Goal: Information Seeking & Learning: Learn about a topic

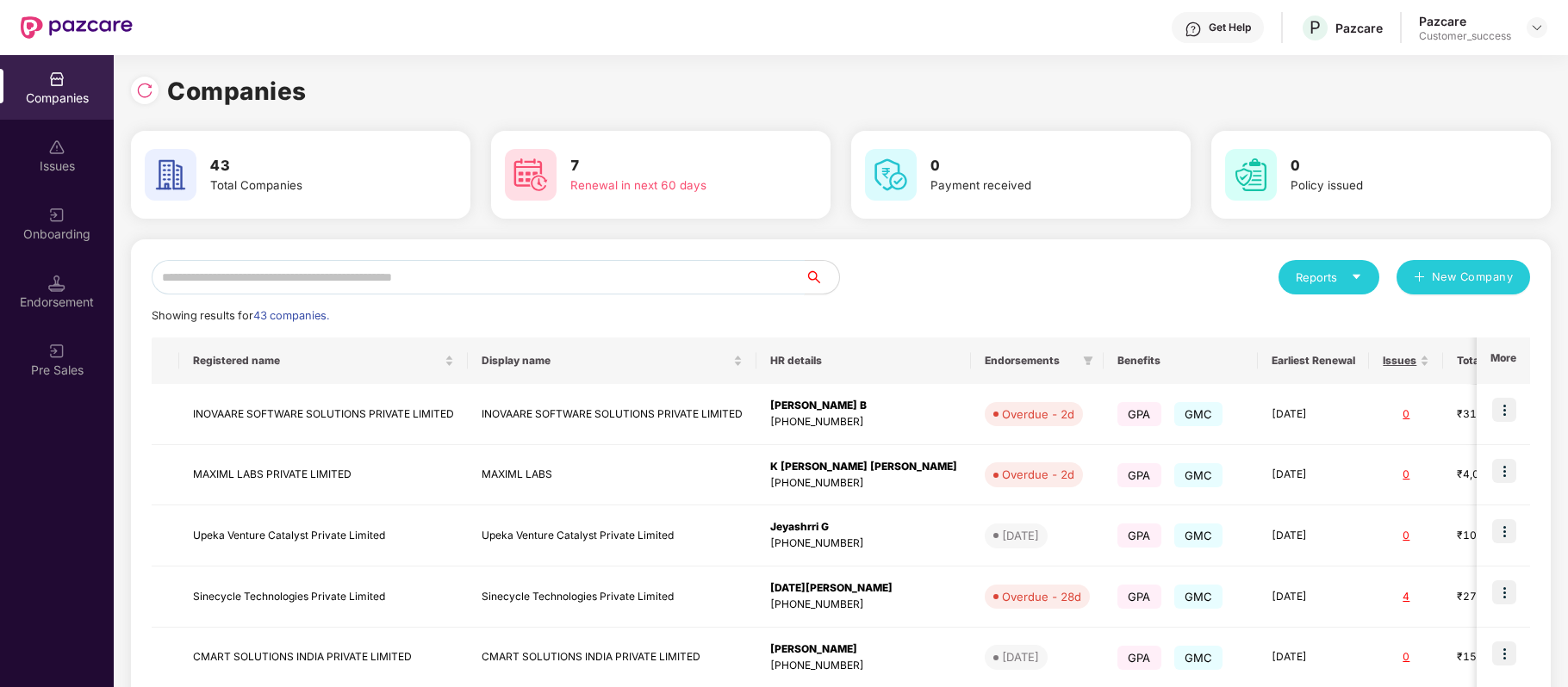
click at [441, 275] on input "text" at bounding box center [477, 277] width 653 height 35
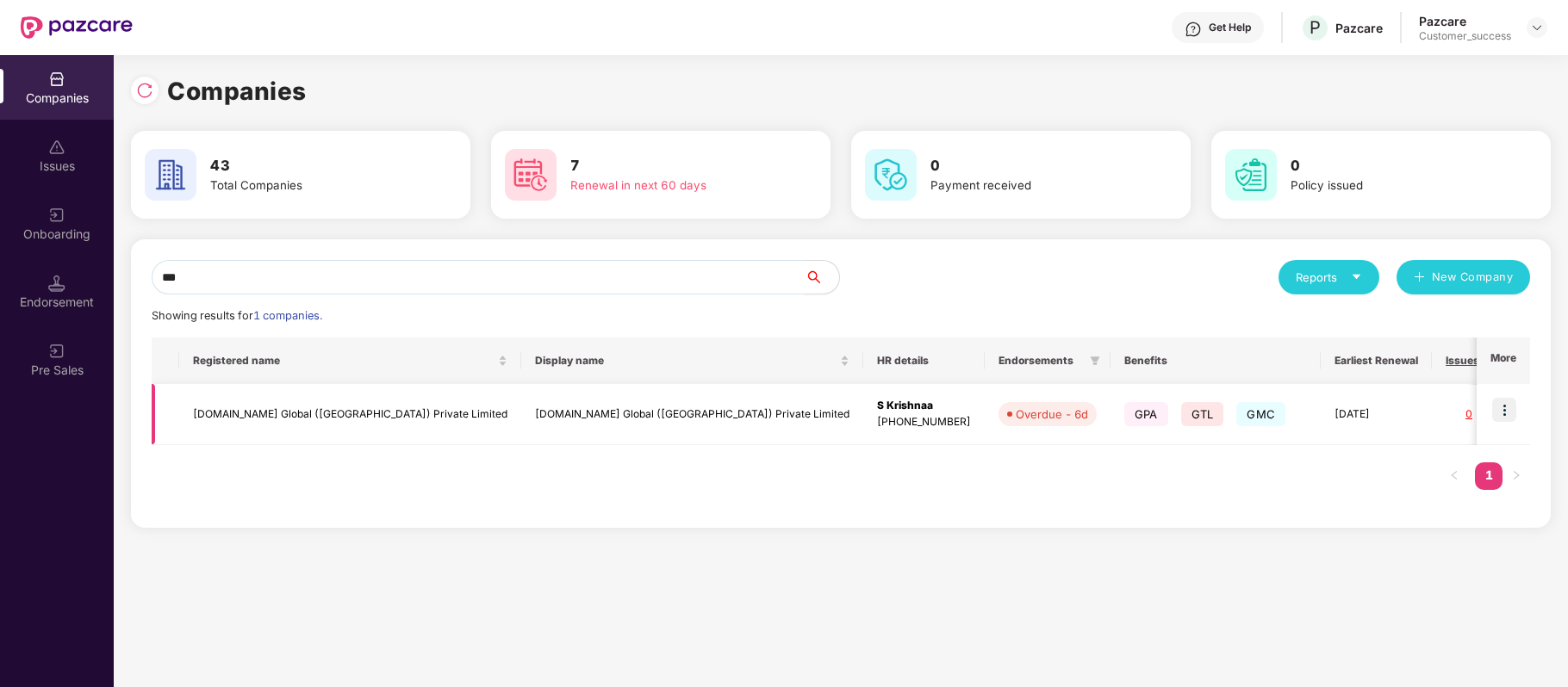
type input "***"
click at [1493, 408] on img at bounding box center [1503, 409] width 24 height 24
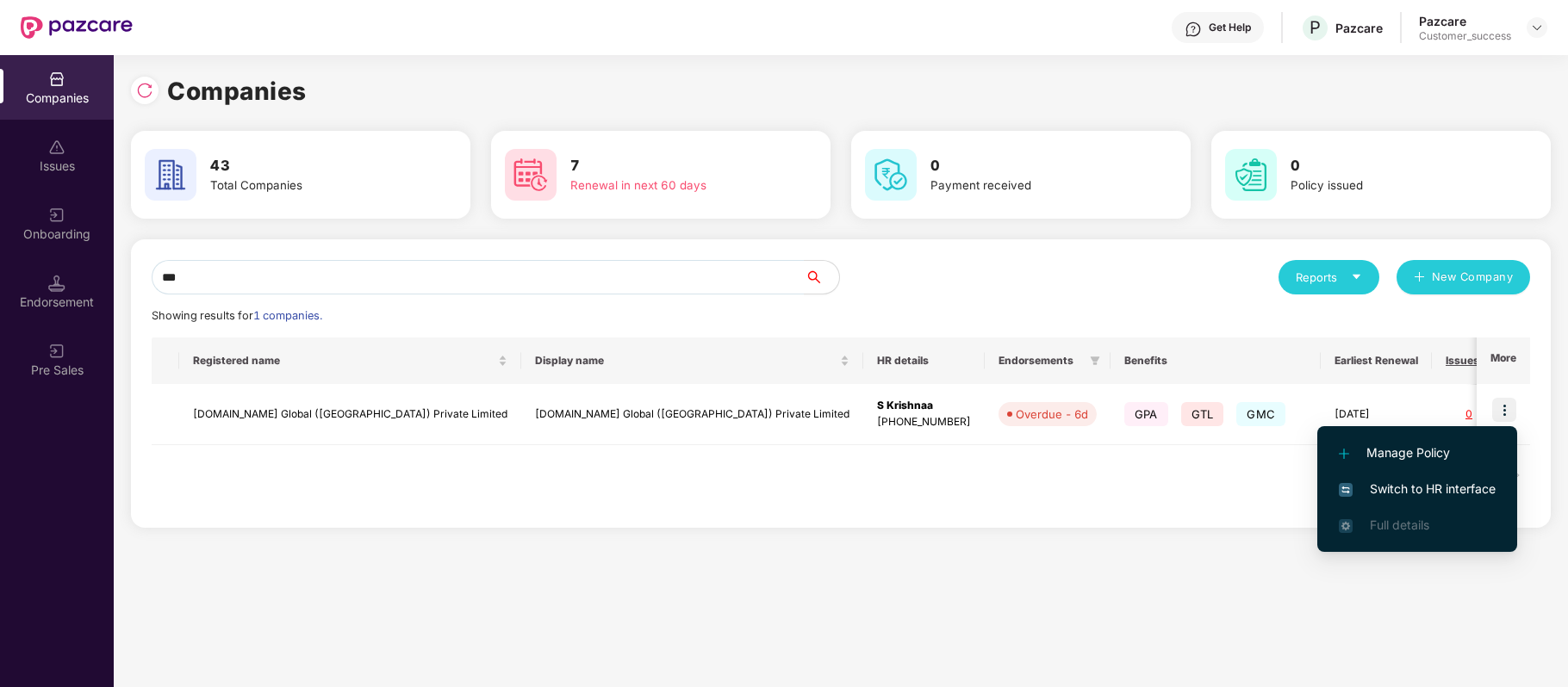
click at [1488, 496] on span "Switch to HR interface" at bounding box center [1417, 489] width 157 height 19
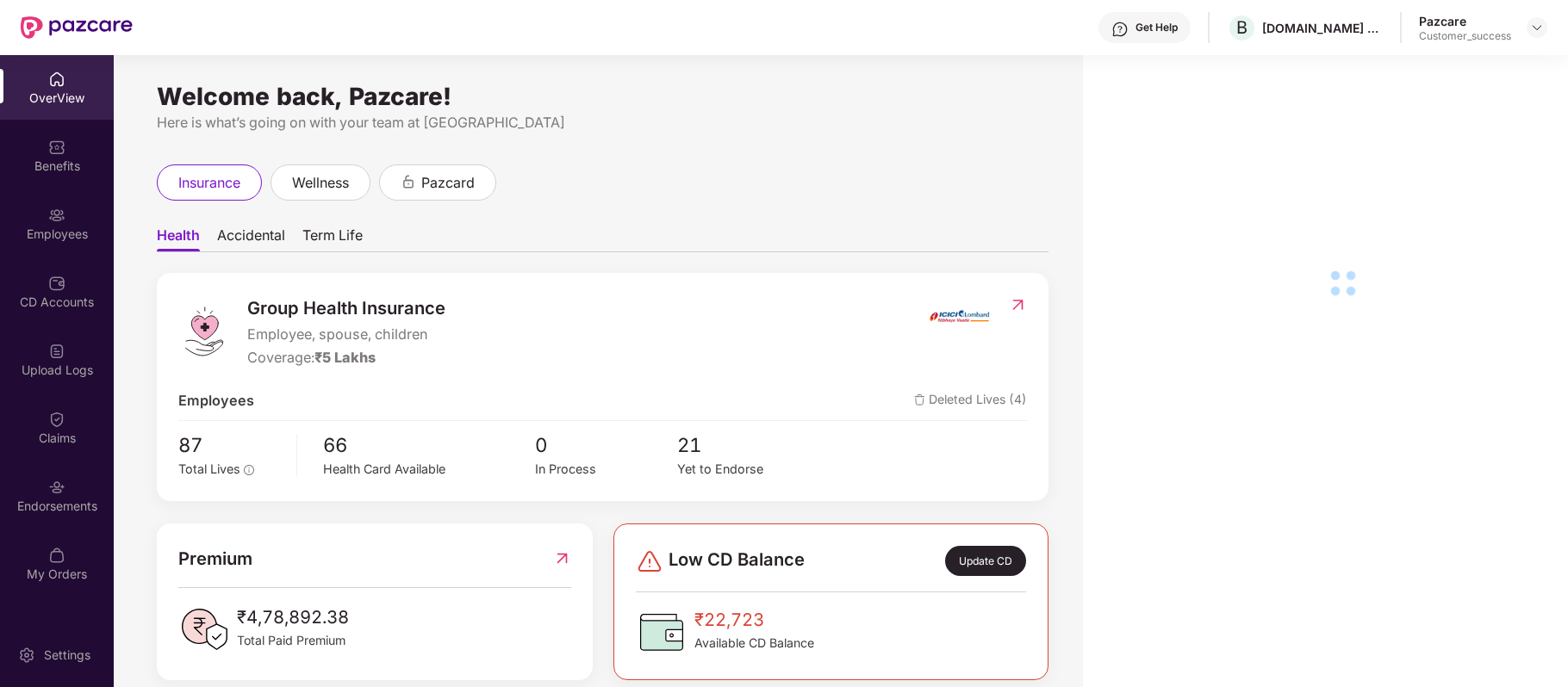
click at [56, 241] on div "Employees" at bounding box center [57, 234] width 113 height 17
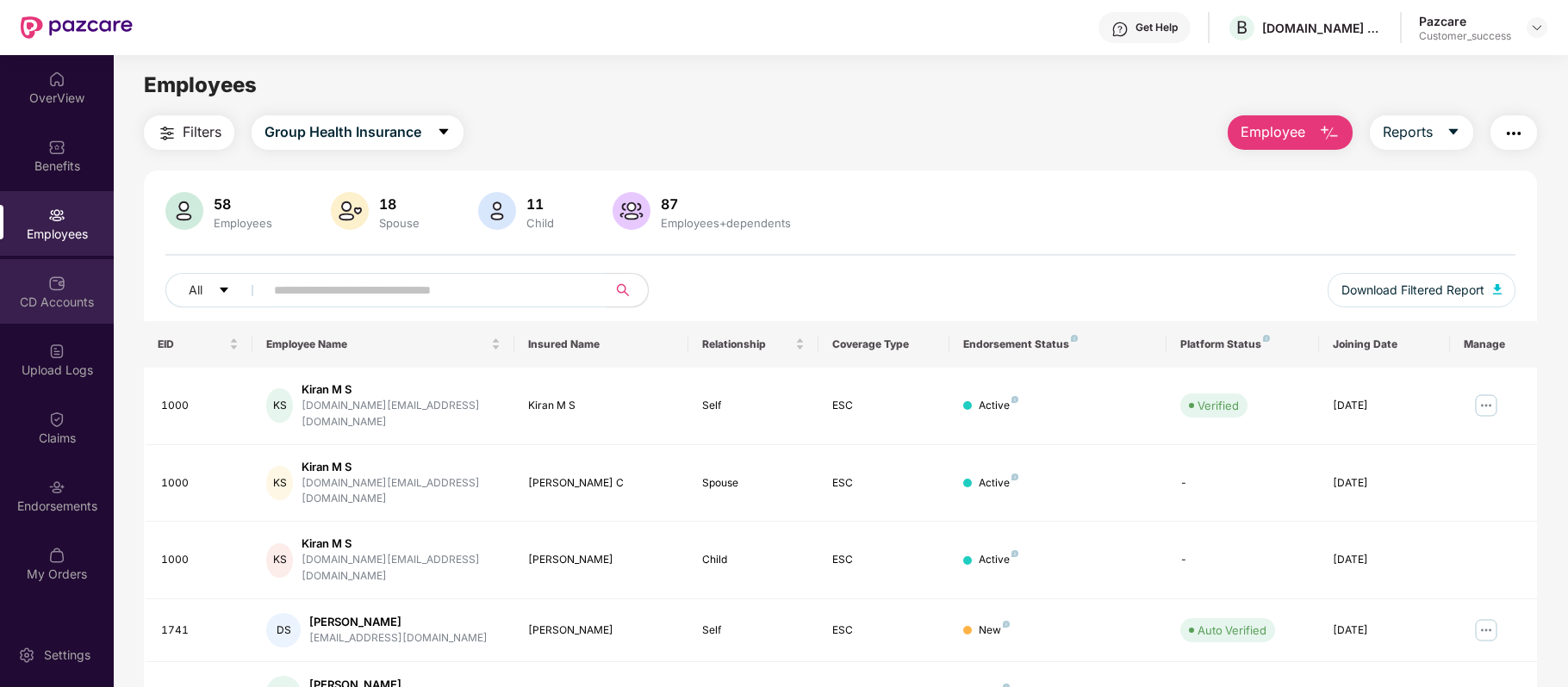
click at [71, 291] on div "CD Accounts" at bounding box center [57, 291] width 113 height 65
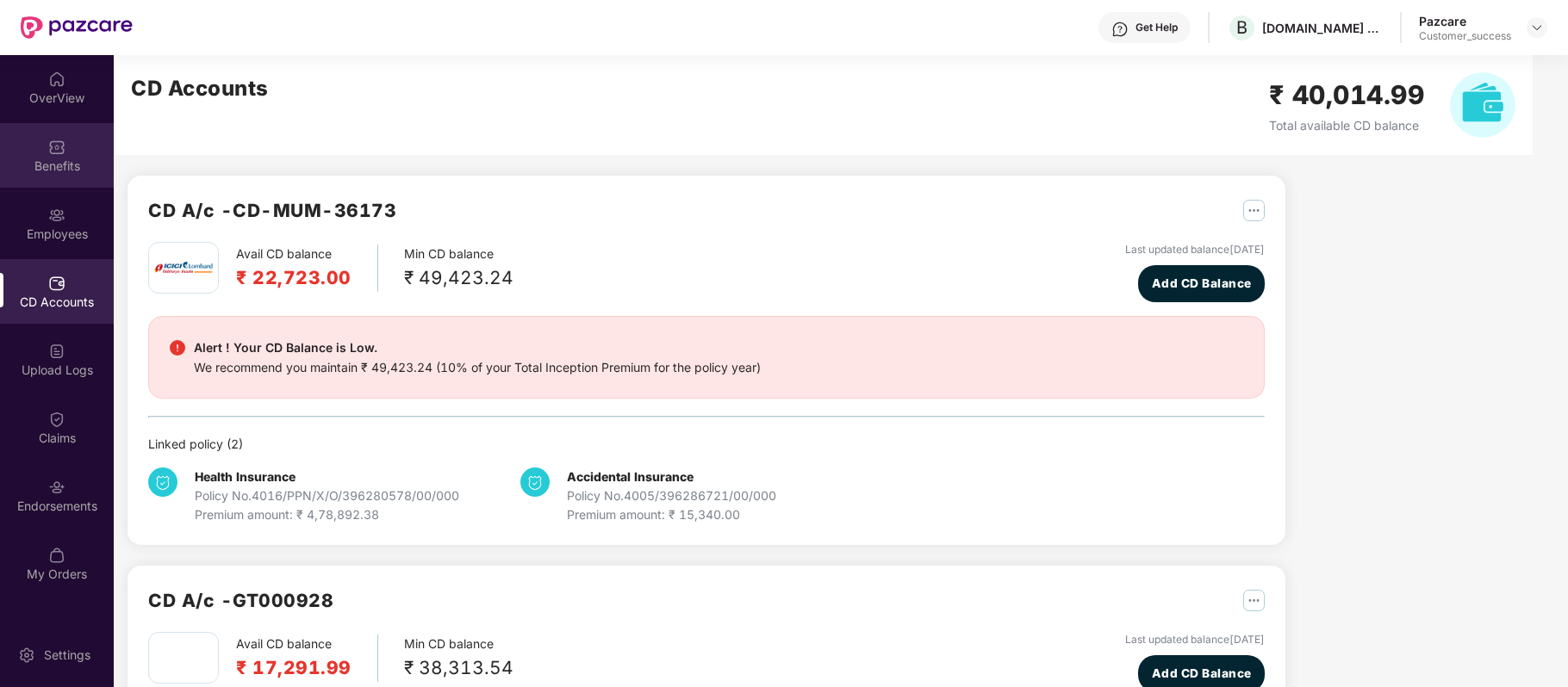
click at [59, 139] on img at bounding box center [56, 147] width 17 height 17
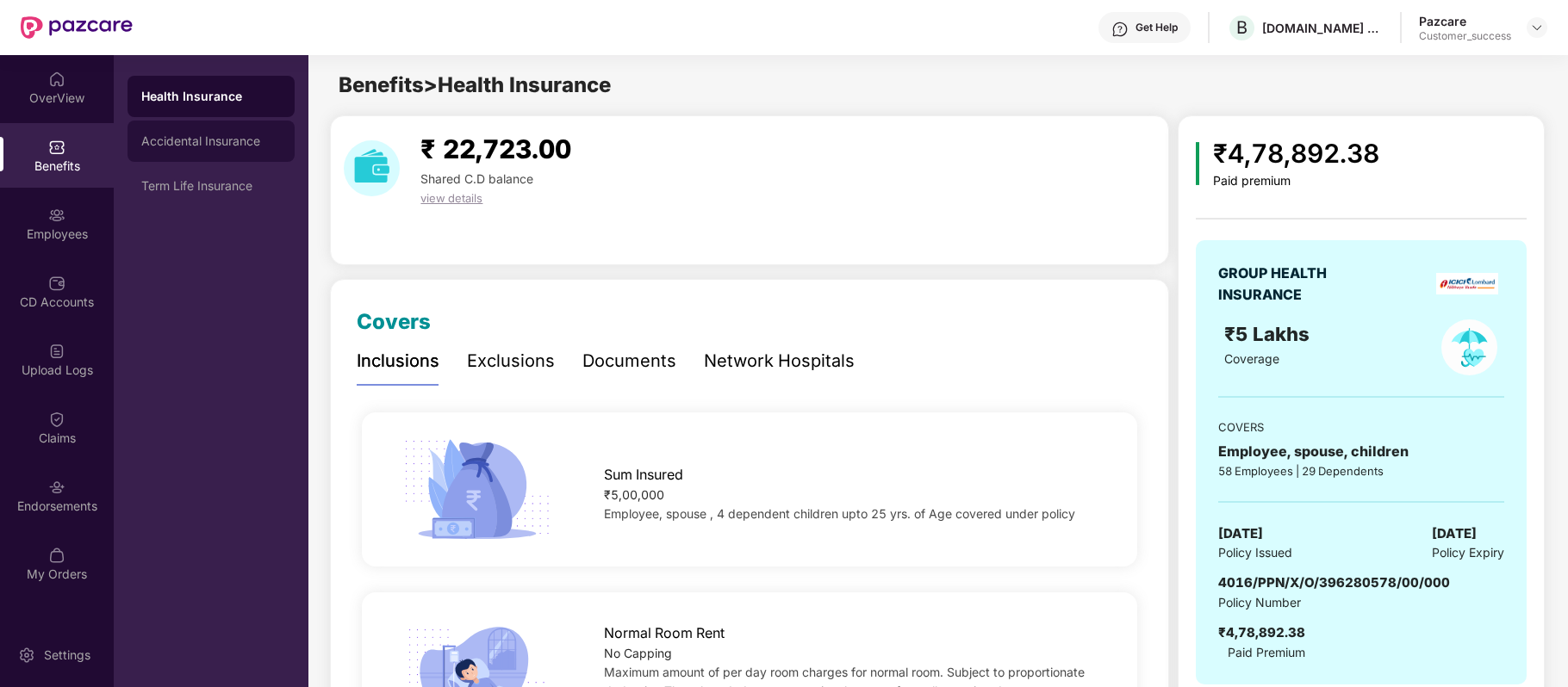
click at [200, 149] on div "Accidental Insurance" at bounding box center [211, 141] width 167 height 42
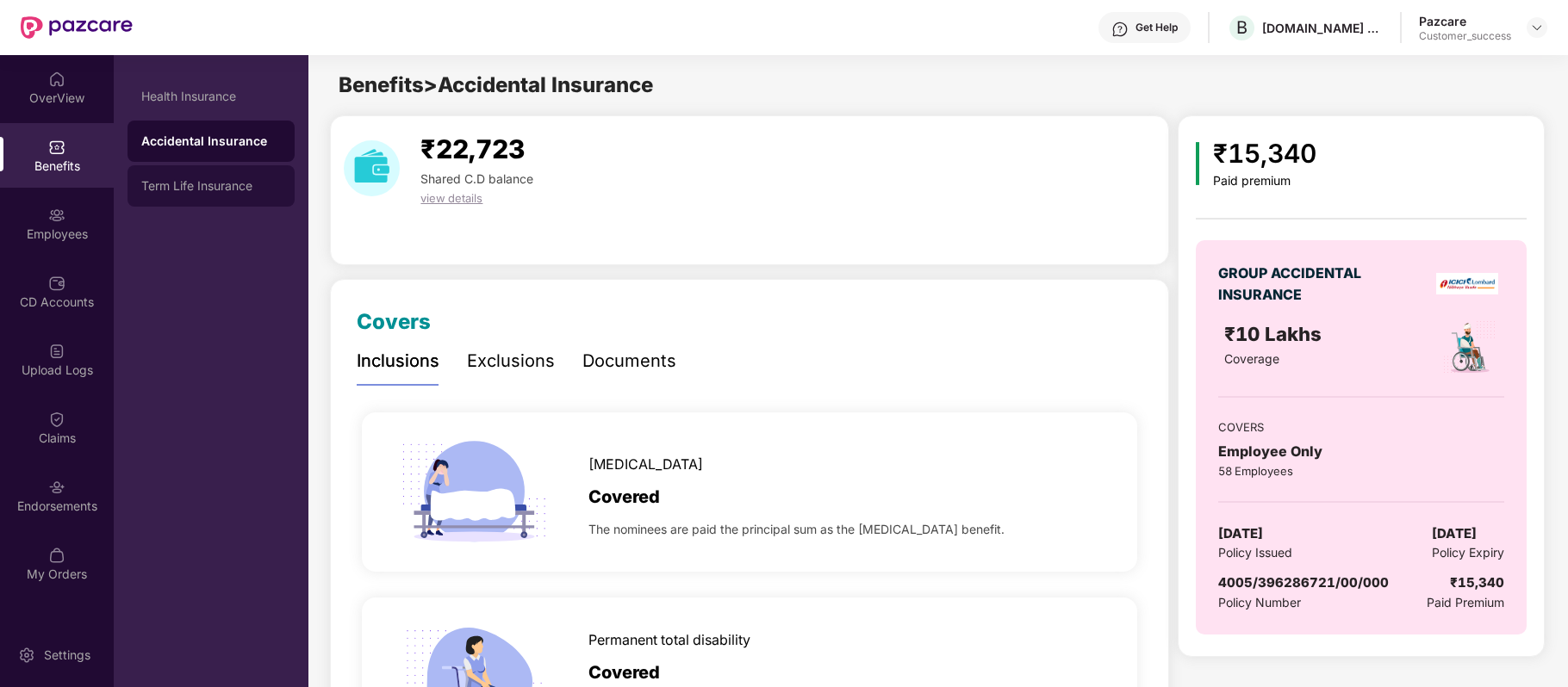
click at [211, 181] on div "Term Life Insurance" at bounding box center [212, 186] width 140 height 14
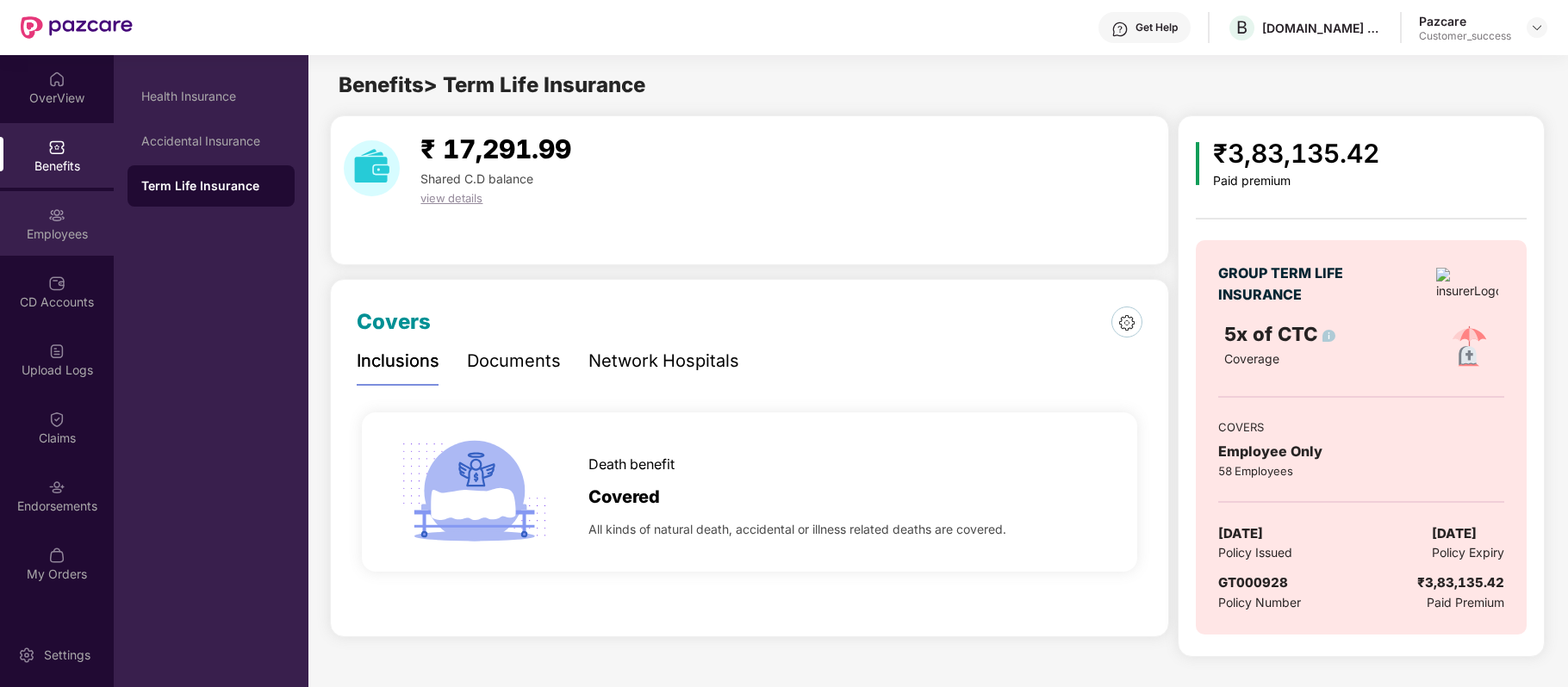
click at [67, 224] on div "Employees" at bounding box center [57, 223] width 113 height 65
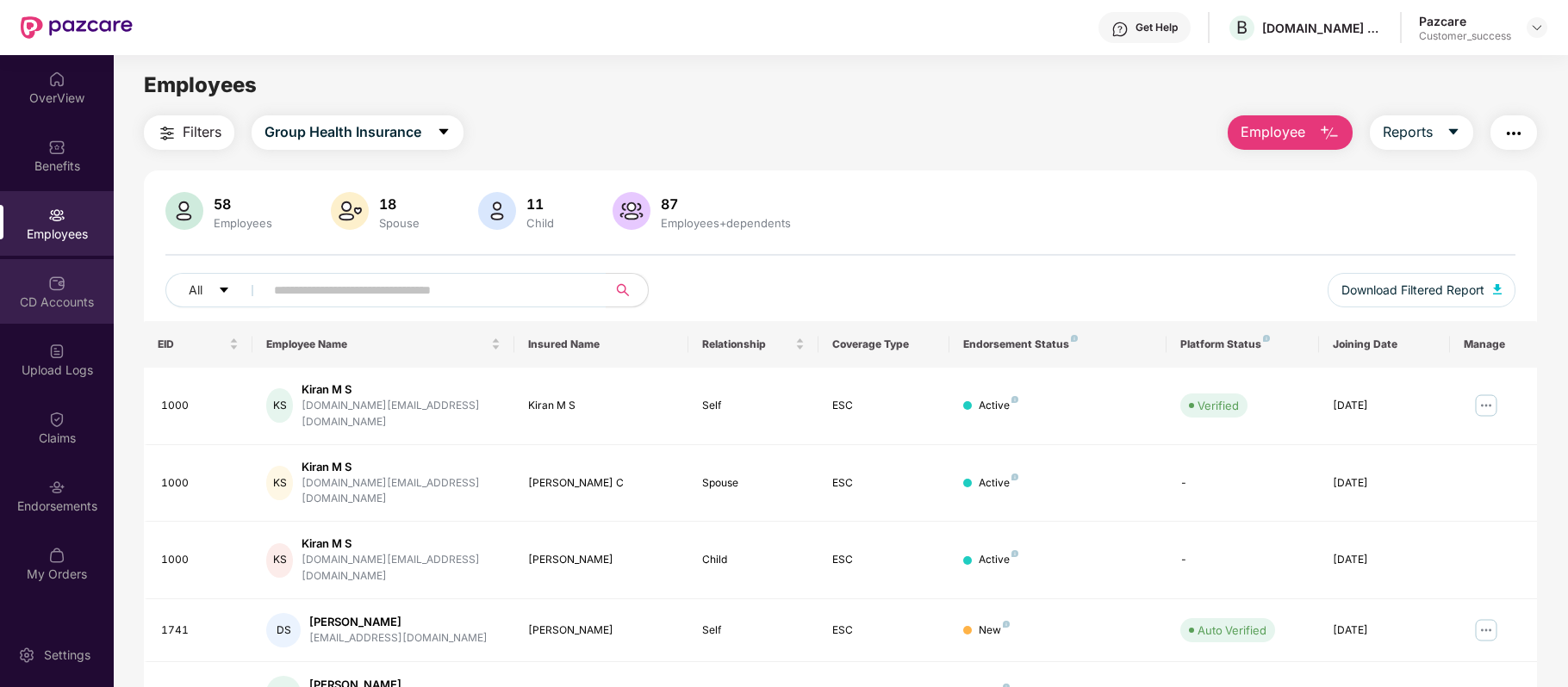
click at [69, 294] on div "CD Accounts" at bounding box center [57, 302] width 113 height 17
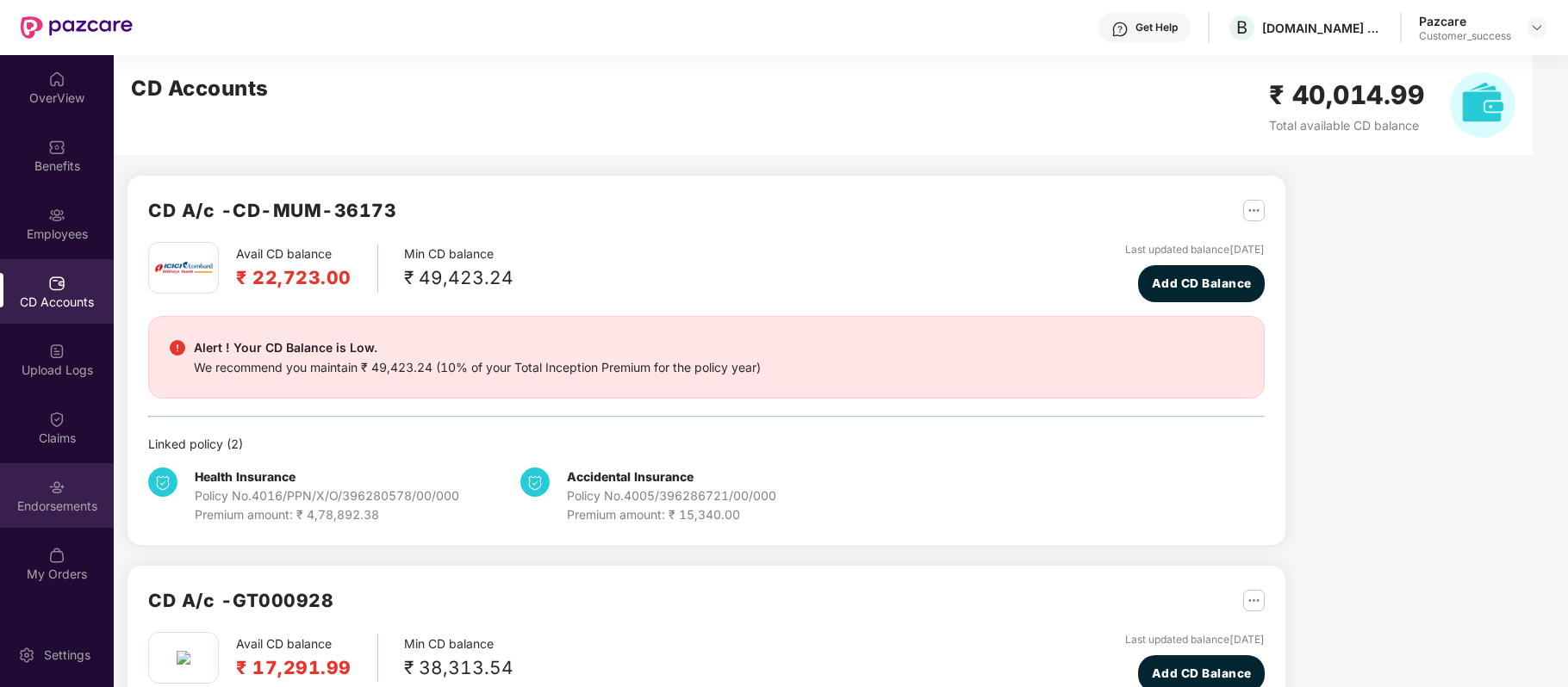
click at [78, 493] on div "Endorsements" at bounding box center [57, 495] width 113 height 65
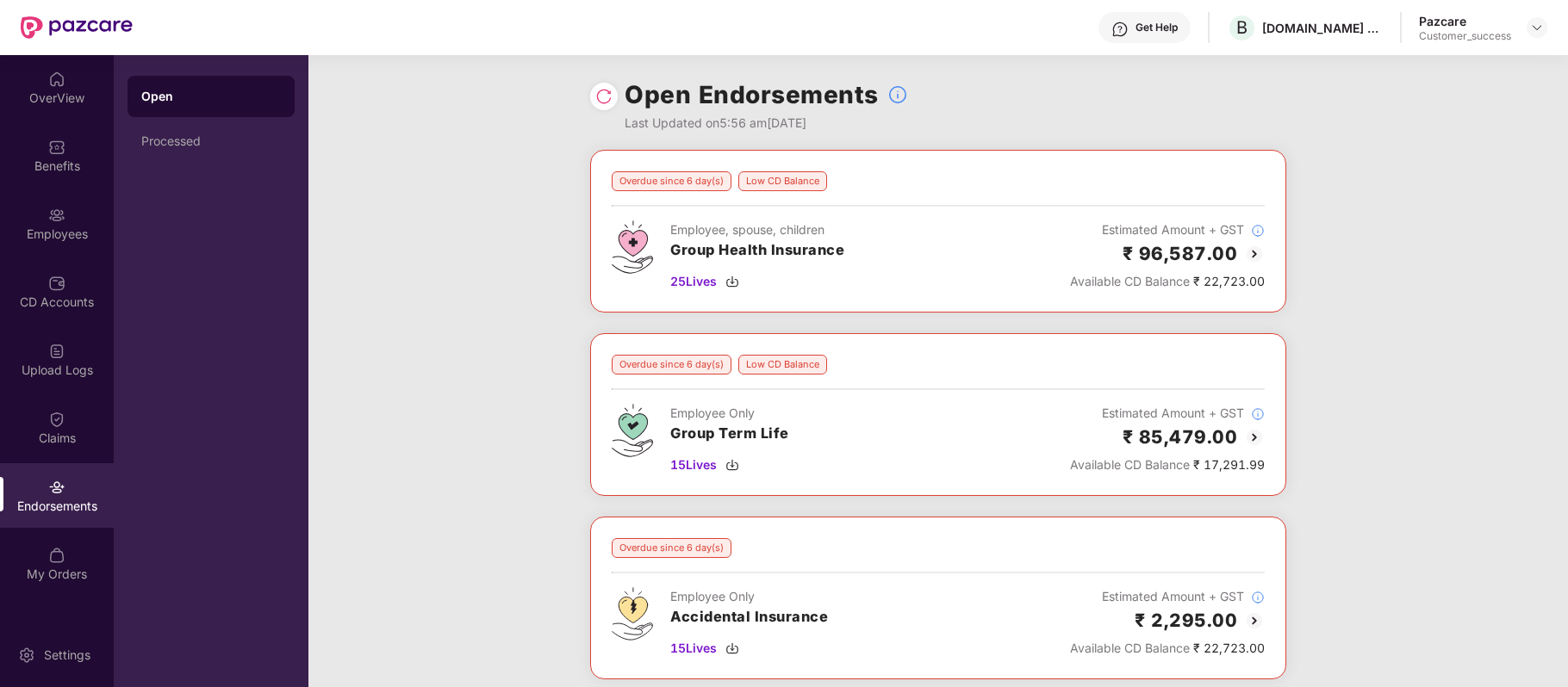
click at [1252, 248] on img at bounding box center [1254, 253] width 20 height 20
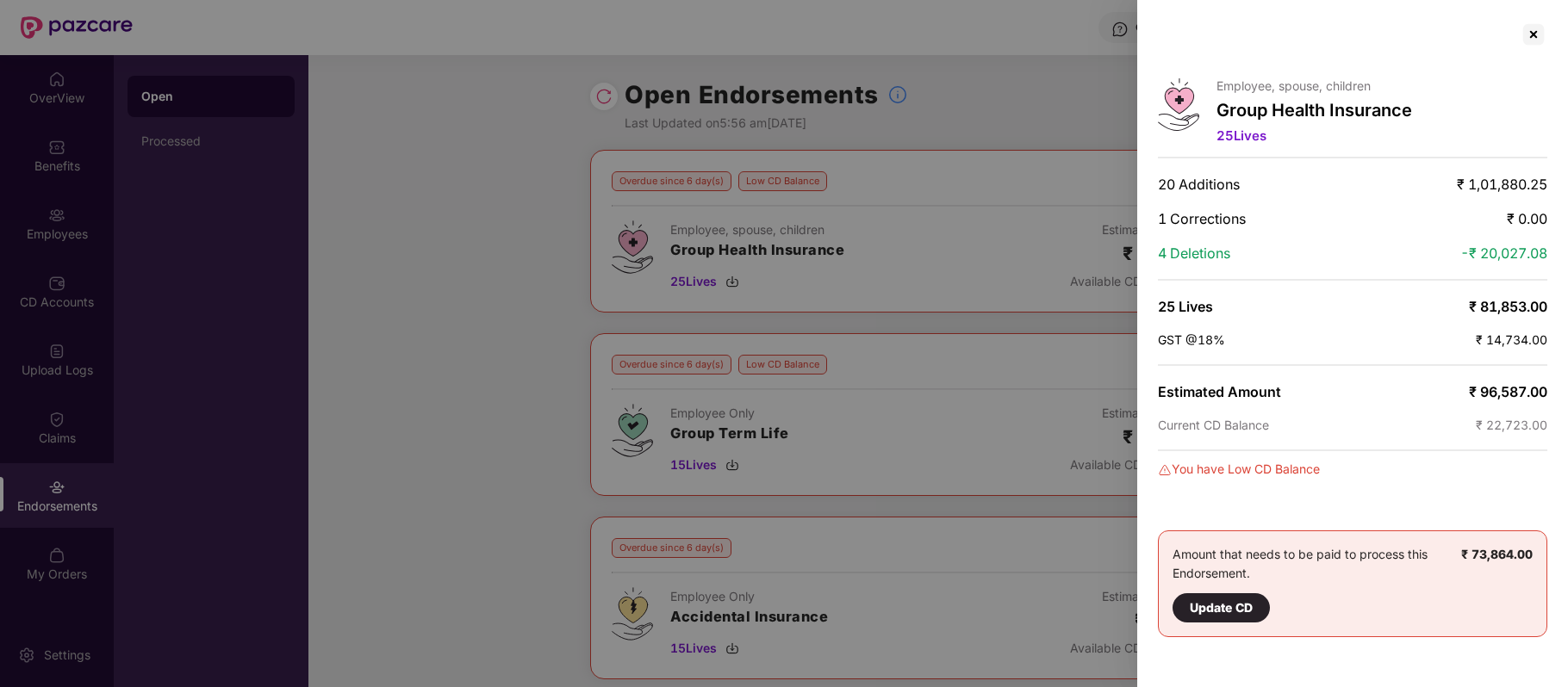
click at [521, 411] on div at bounding box center [784, 344] width 1568 height 687
click at [1534, 35] on div at bounding box center [1533, 34] width 27 height 27
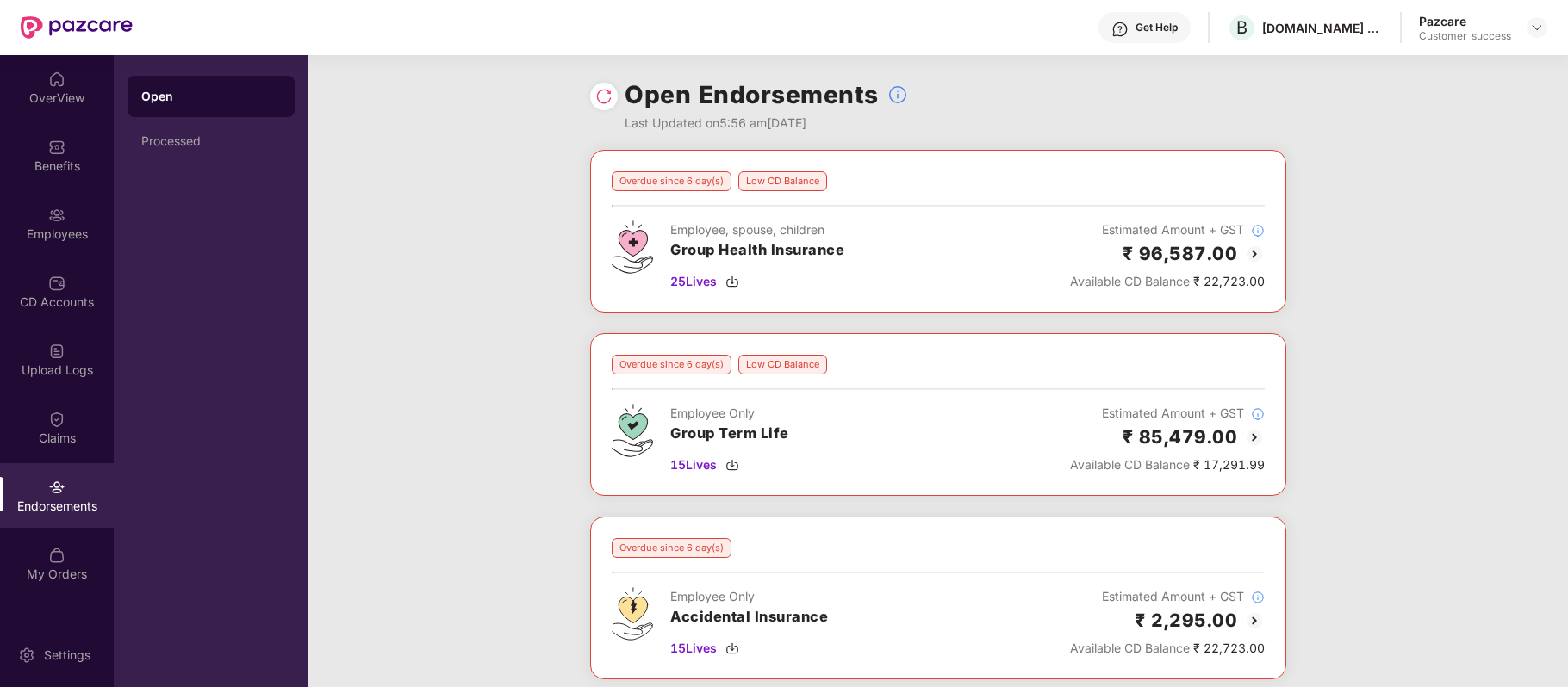
scroll to position [98, 0]
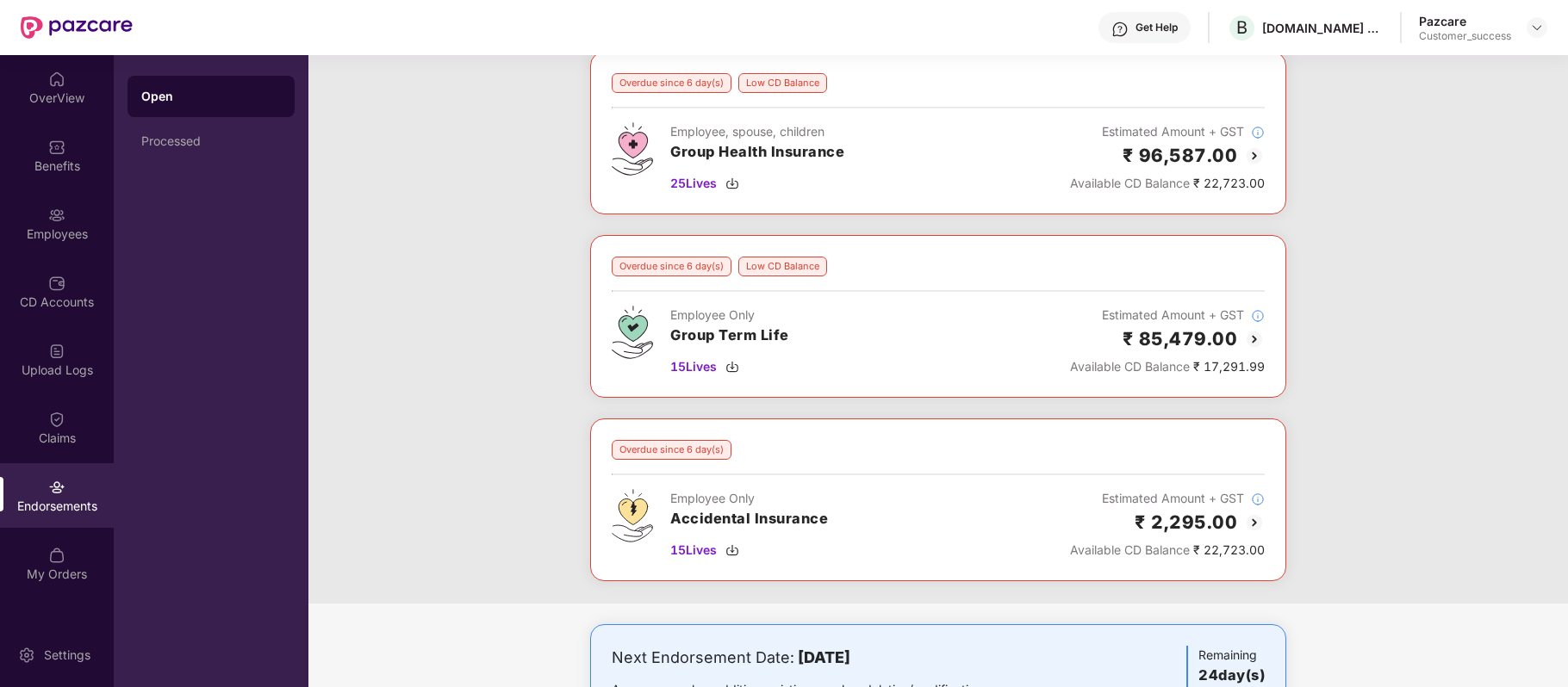
click at [1257, 338] on img at bounding box center [1254, 339] width 20 height 20
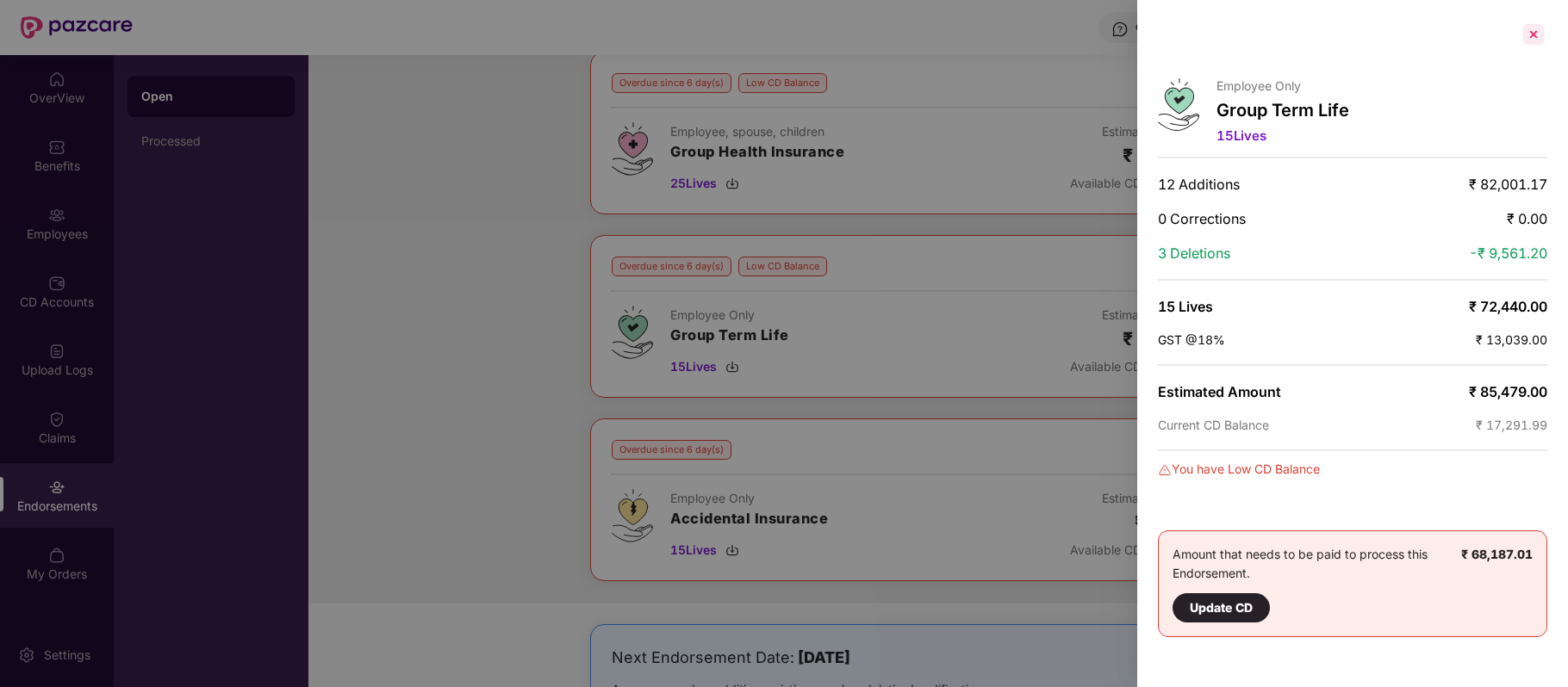
click at [1532, 35] on div at bounding box center [1533, 34] width 27 height 27
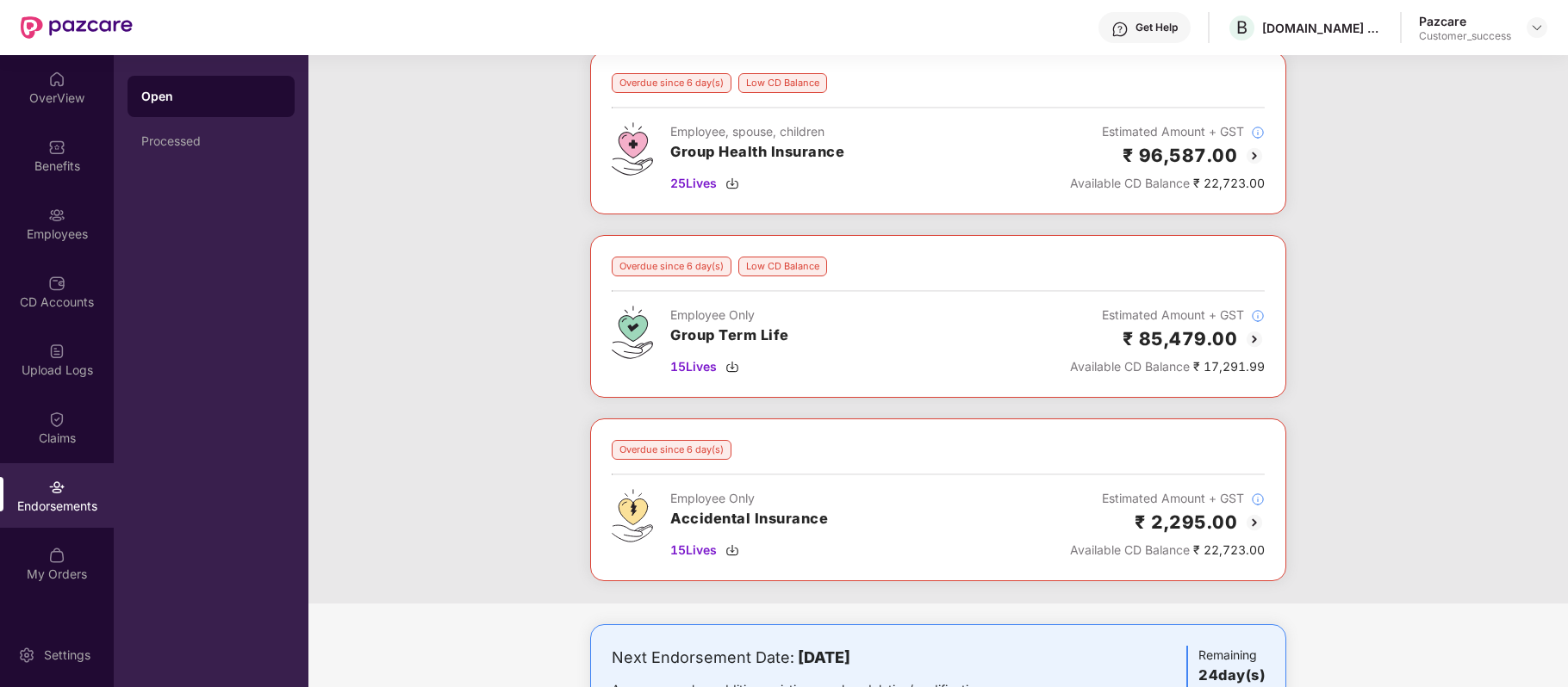
click at [1248, 527] on img at bounding box center [1254, 522] width 20 height 20
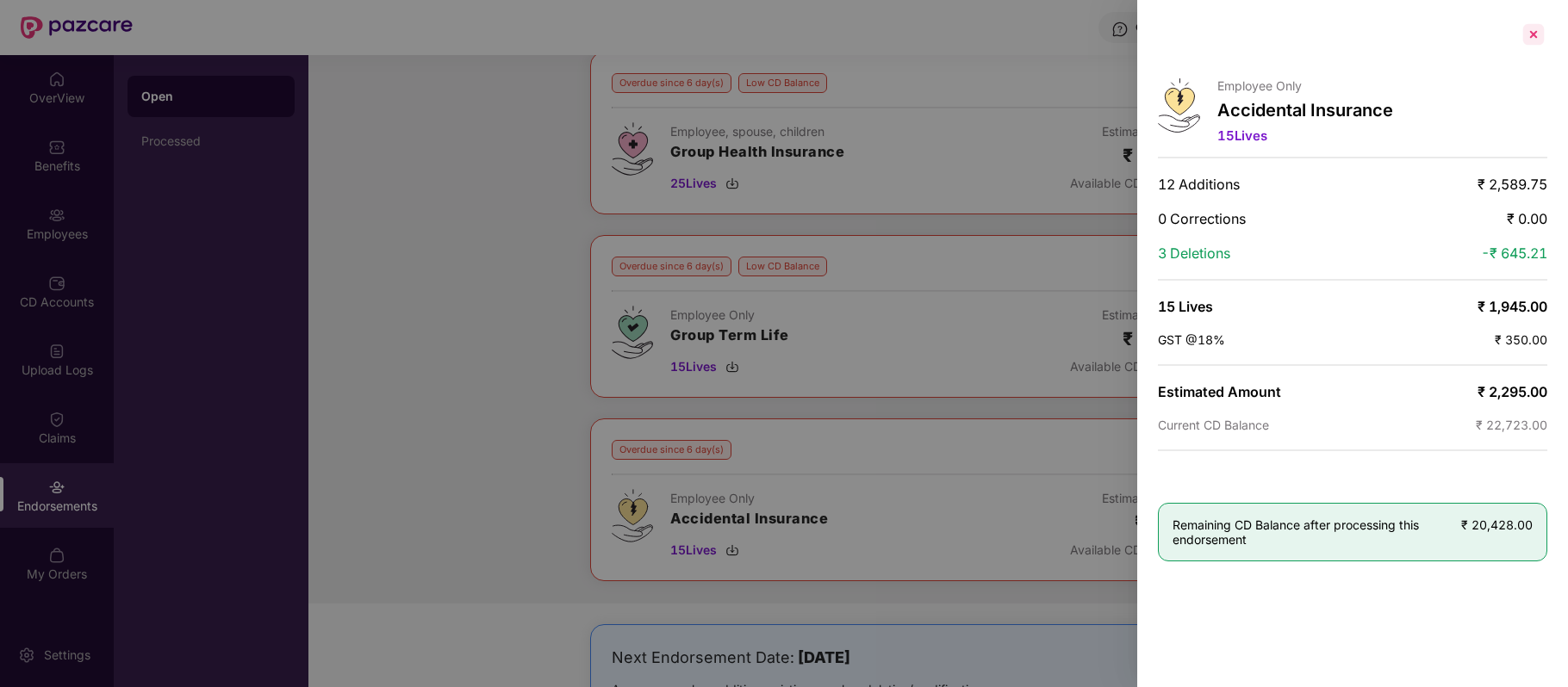
click at [1530, 35] on div at bounding box center [1533, 34] width 27 height 27
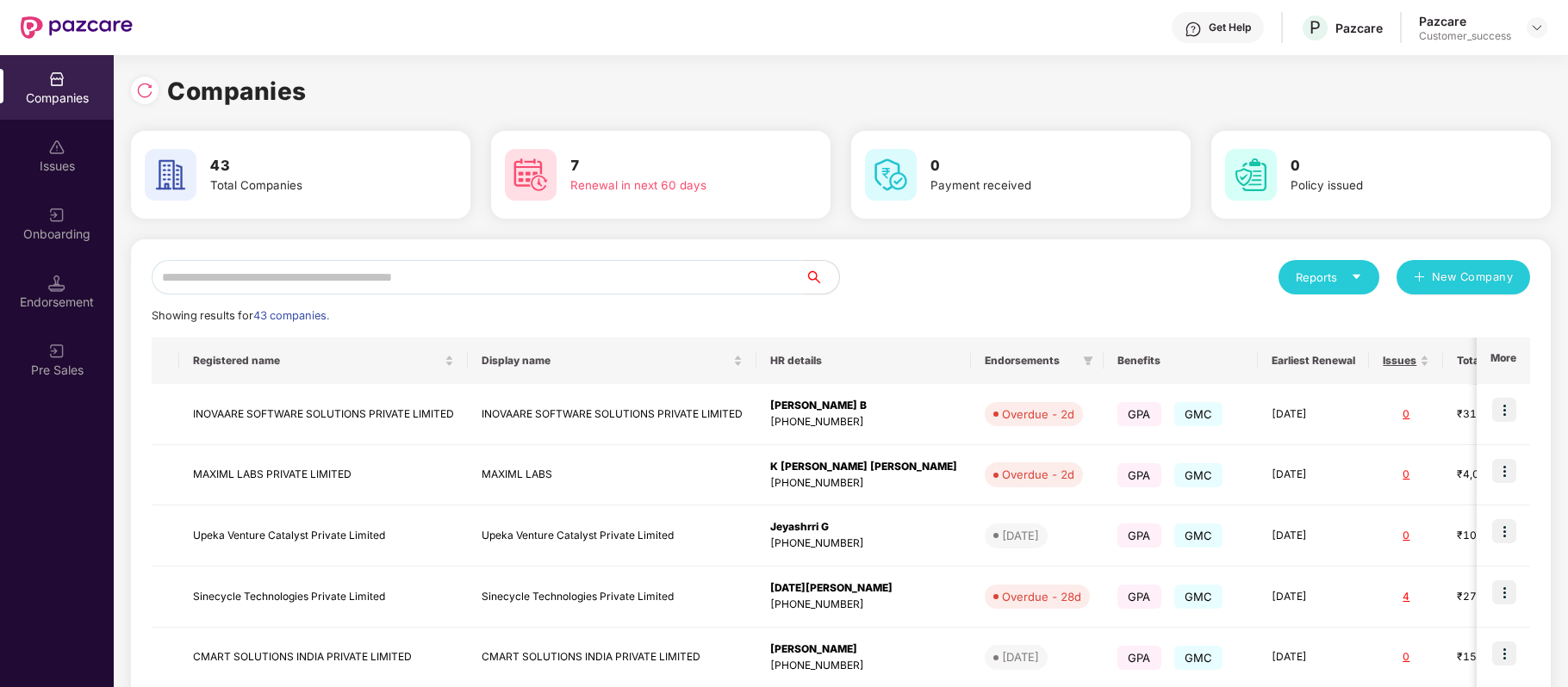
click at [304, 284] on input "text" at bounding box center [477, 277] width 653 height 35
click at [58, 208] on img at bounding box center [56, 215] width 17 height 17
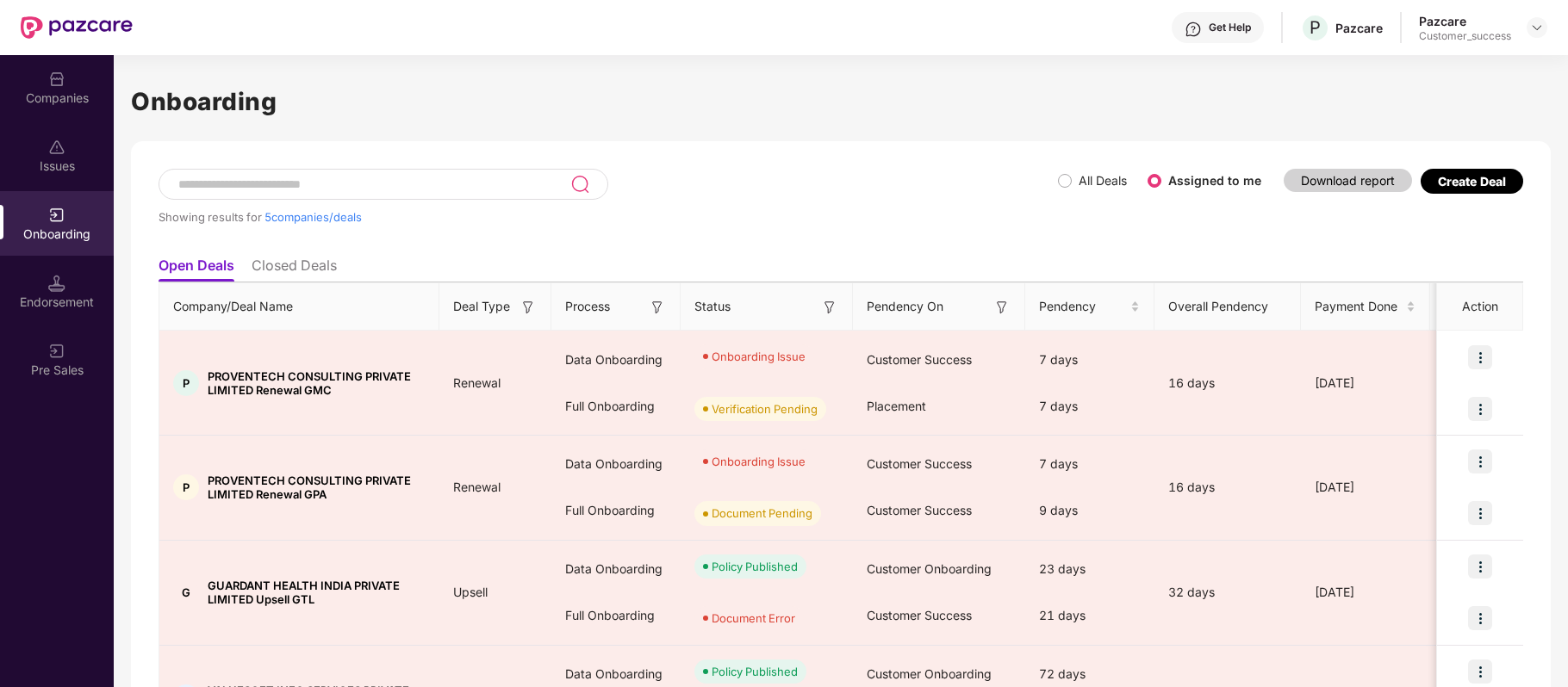
click at [1473, 186] on div "Create Deal" at bounding box center [1471, 181] width 68 height 15
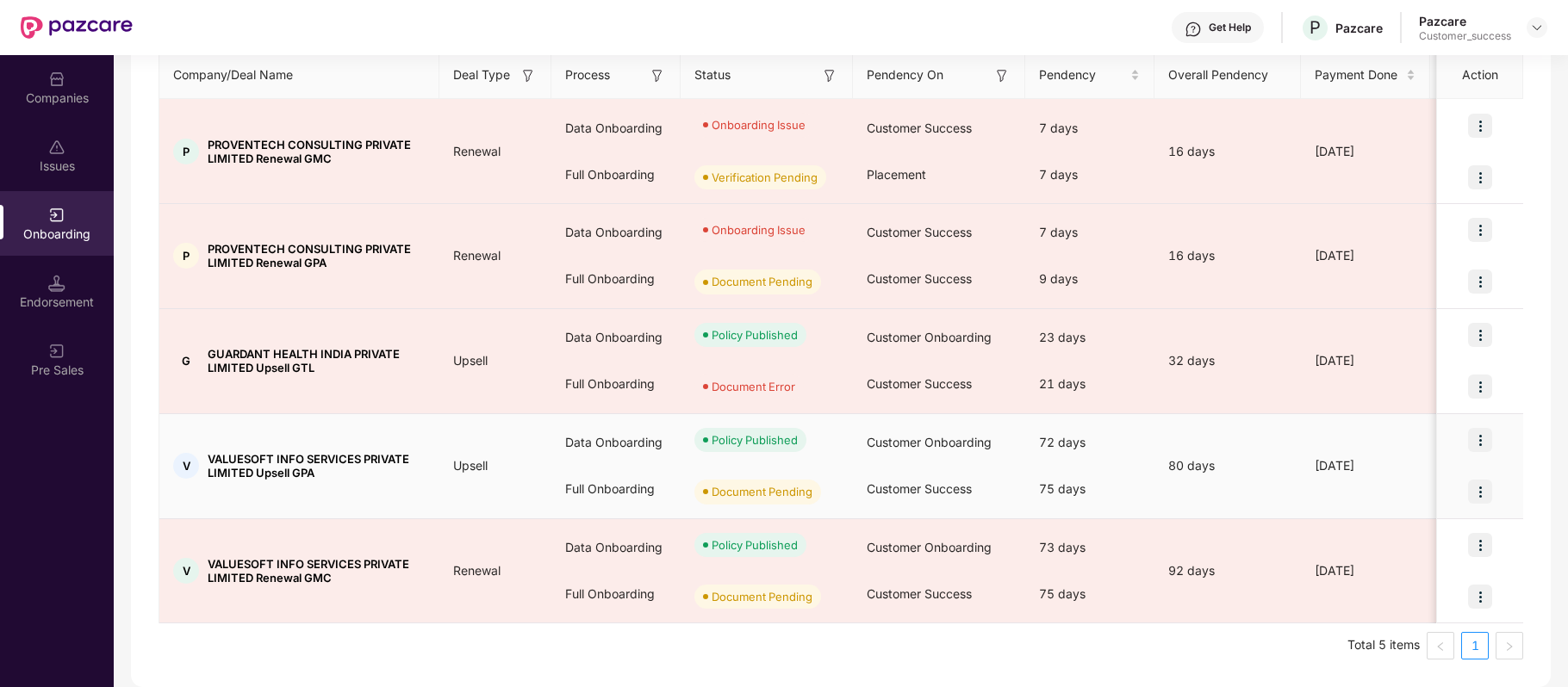
scroll to position [0, 0]
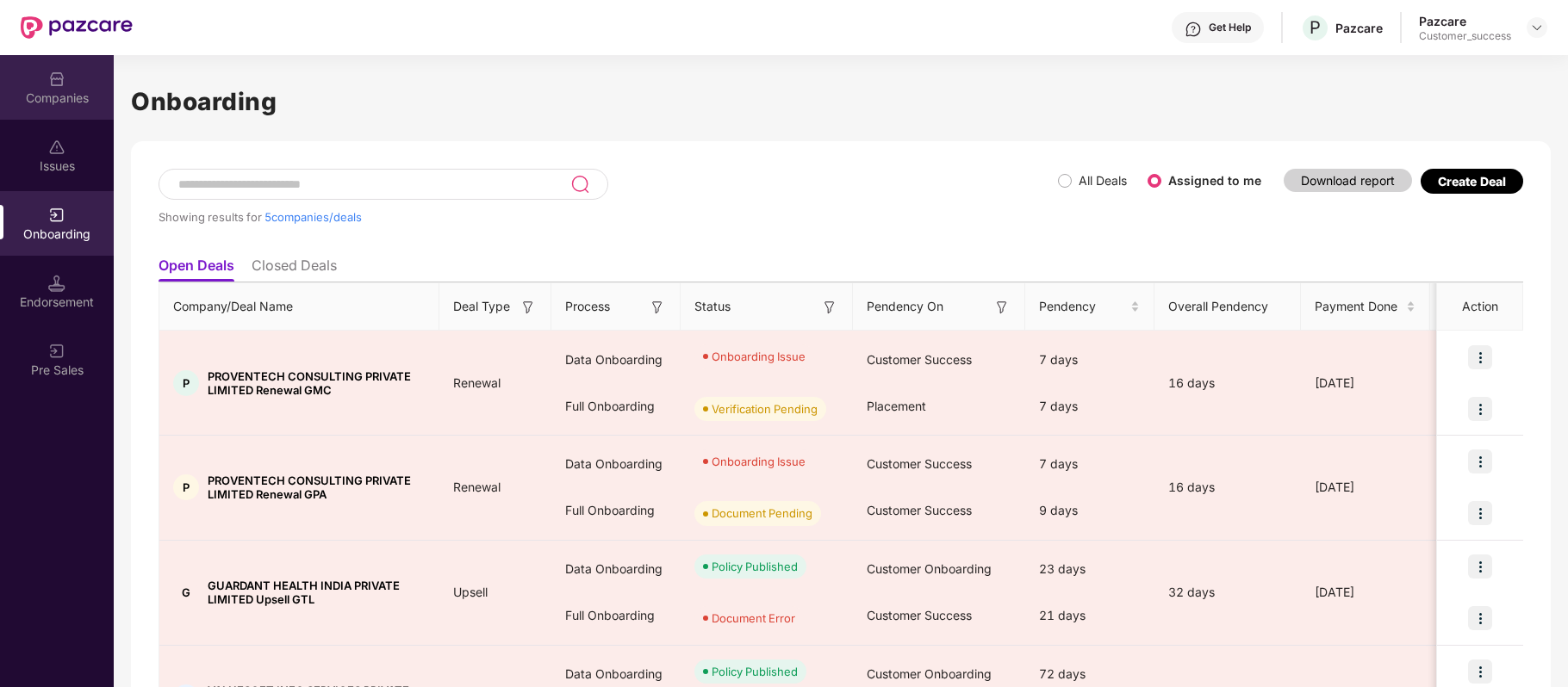
click at [39, 105] on div "Companies" at bounding box center [57, 97] width 113 height 17
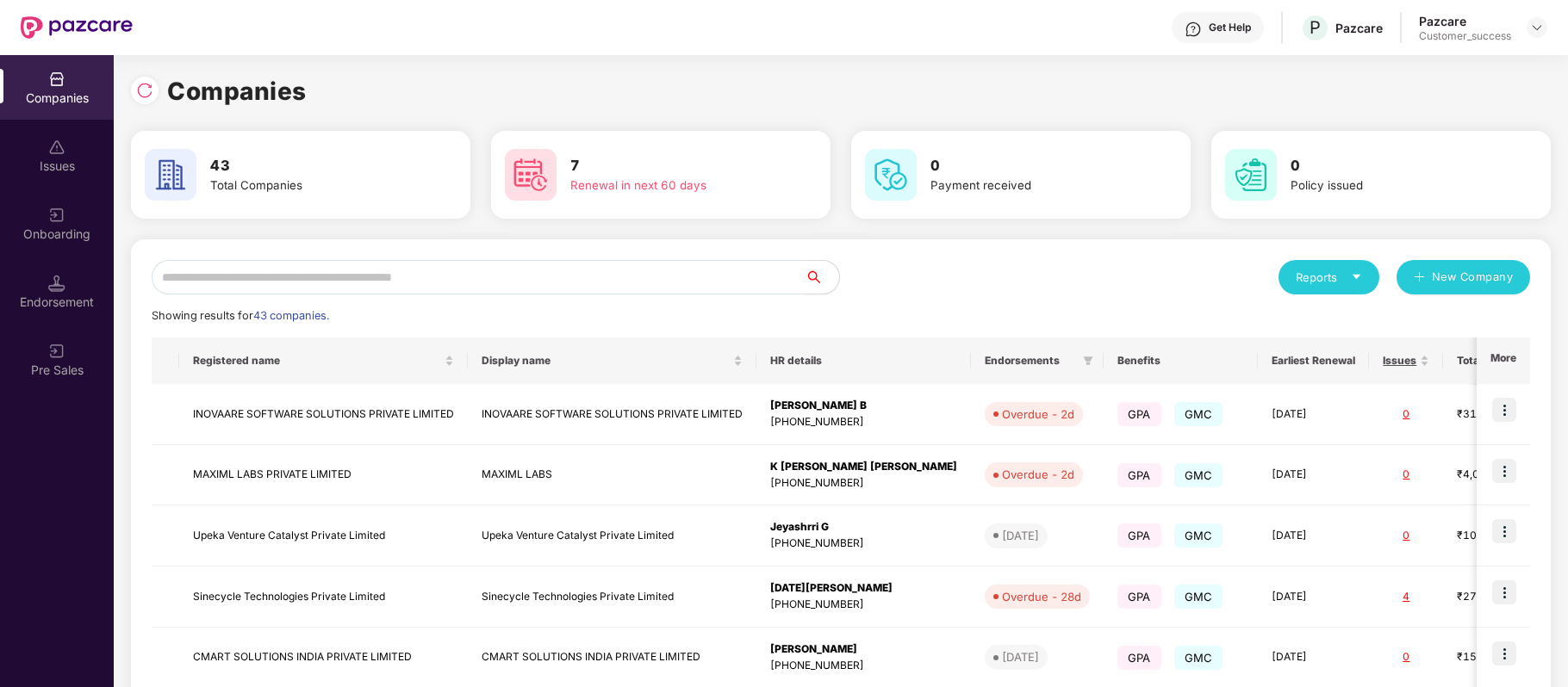
click at [381, 287] on input "text" at bounding box center [477, 277] width 653 height 35
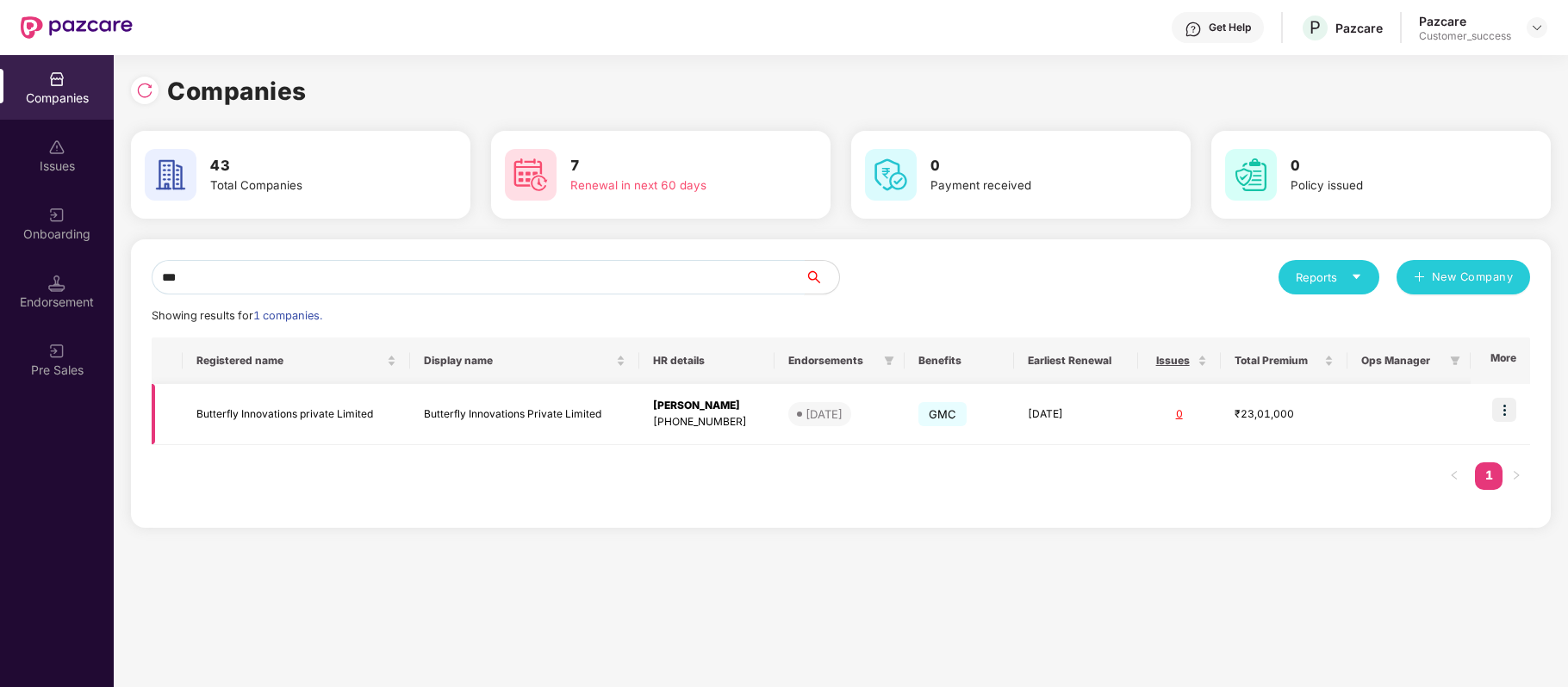
type input "***"
click at [1503, 412] on img at bounding box center [1503, 409] width 24 height 24
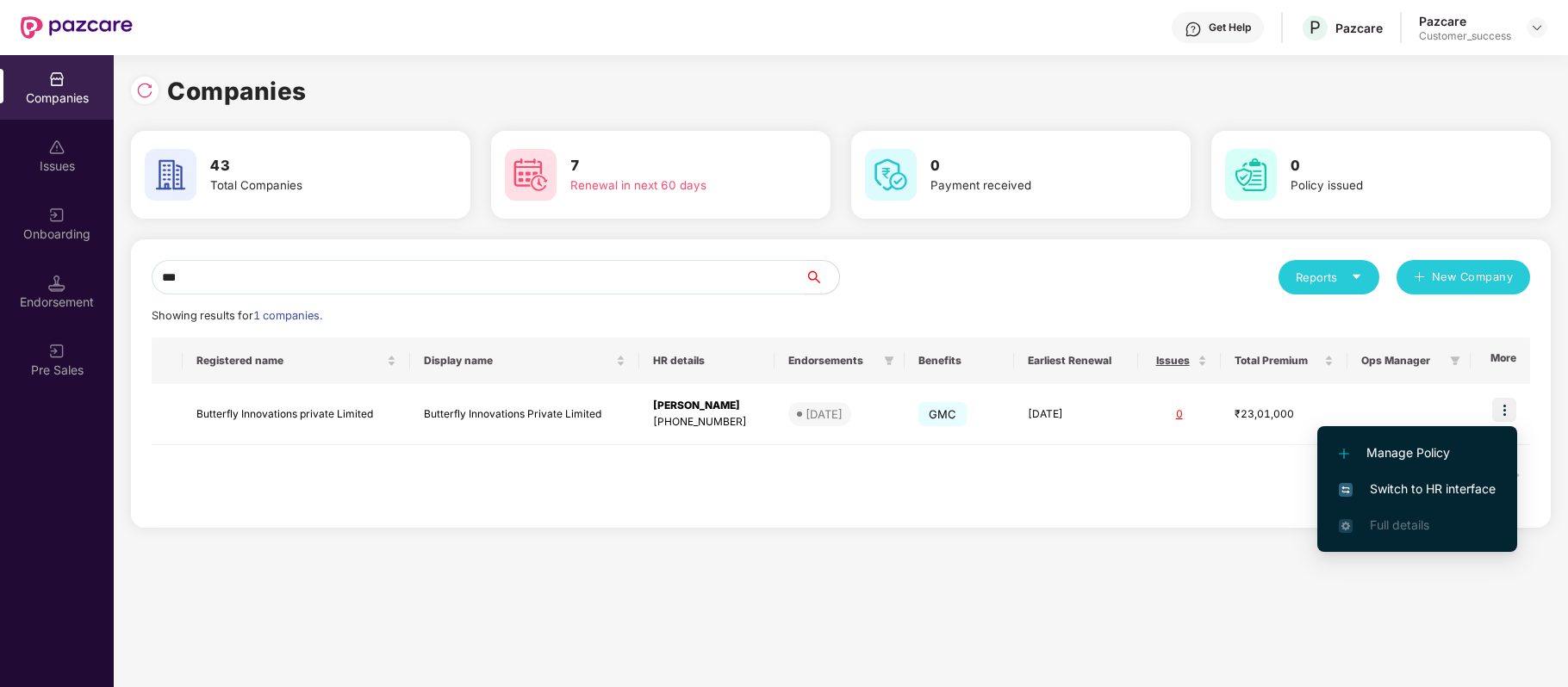
click at [1458, 493] on span "Switch to HR interface" at bounding box center [1417, 489] width 157 height 19
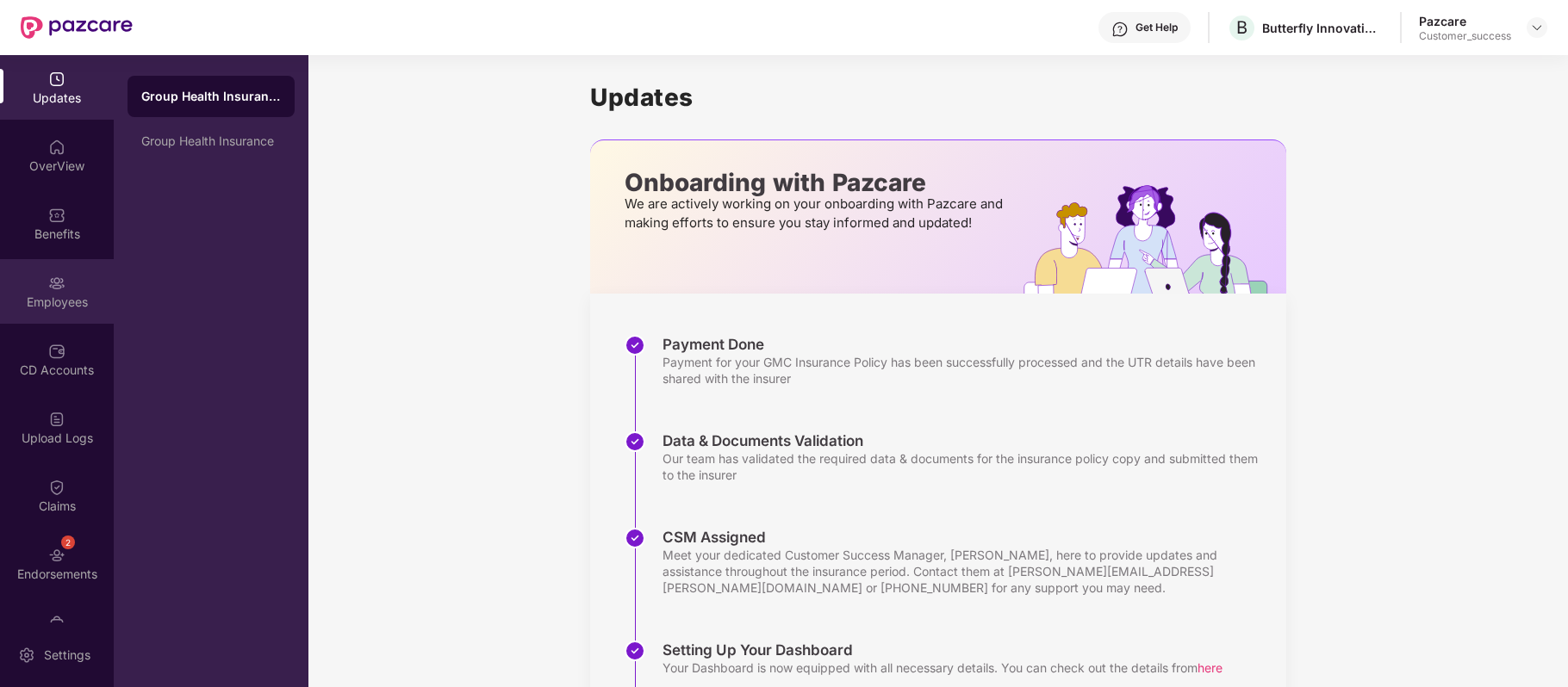
click at [66, 289] on div "Employees" at bounding box center [57, 291] width 113 height 65
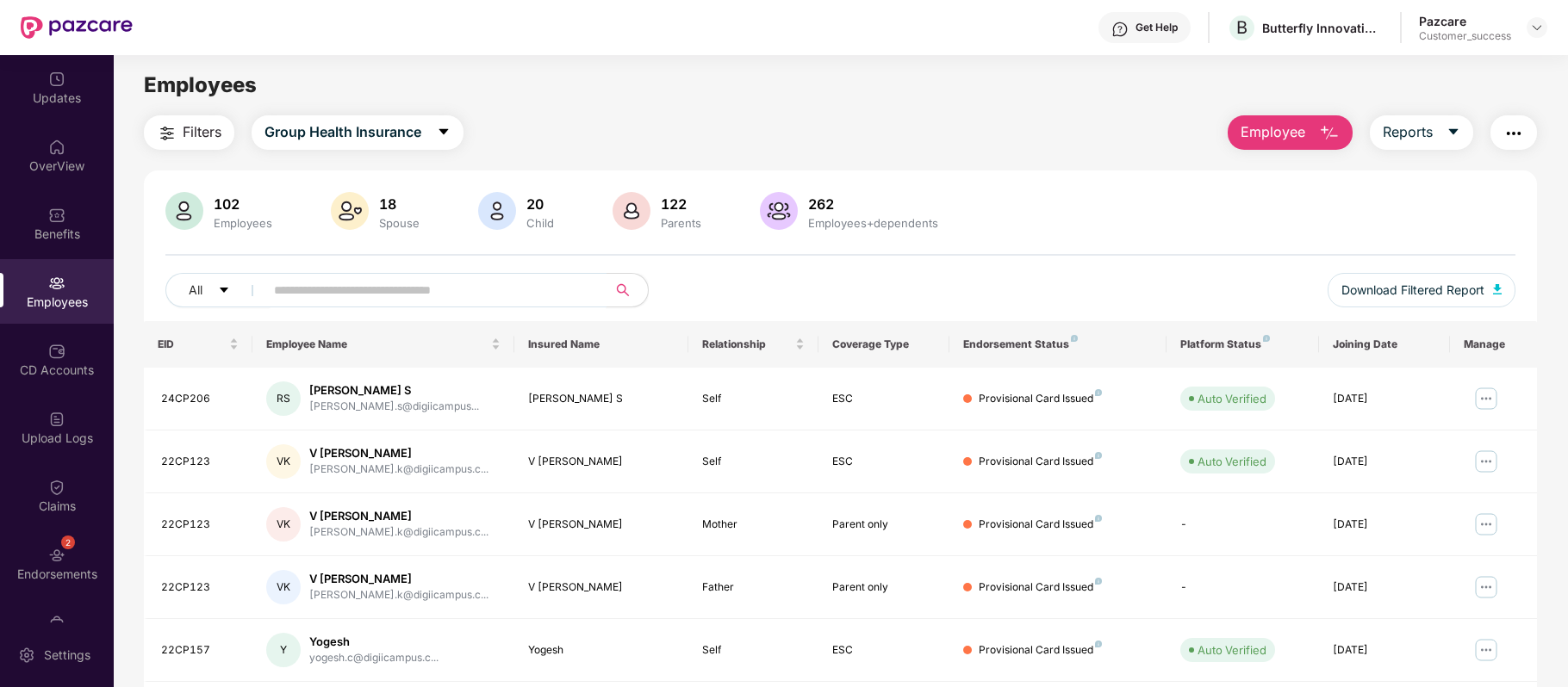
click at [386, 279] on input "text" at bounding box center [428, 289] width 309 height 26
paste input "******"
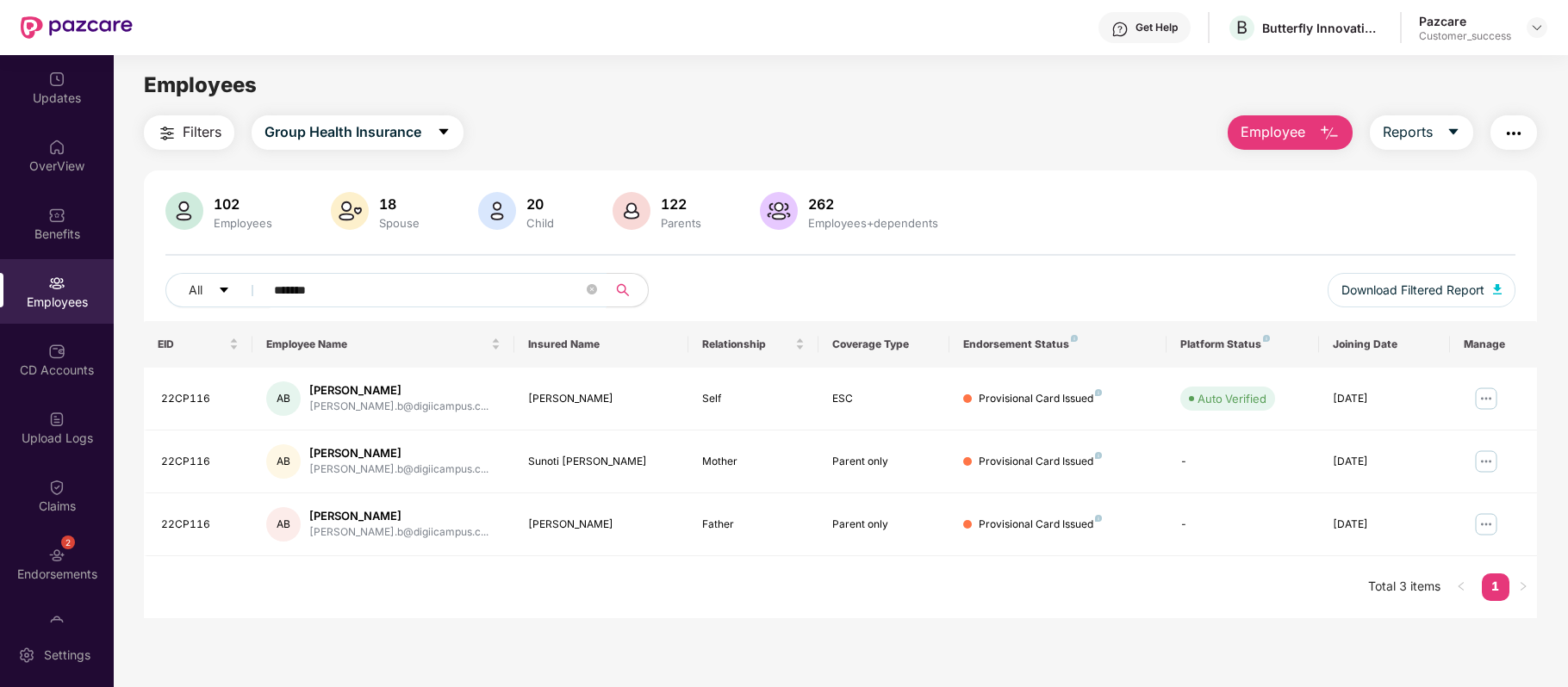
type input "******"
click at [1431, 282] on span "Download Filtered Report" at bounding box center [1413, 289] width 143 height 19
click at [226, 408] on td "22CP116" at bounding box center [197, 398] width 109 height 63
drag, startPoint x: 217, startPoint y: 393, endPoint x: 160, endPoint y: 393, distance: 57.0
click at [161, 393] on div "22CP116" at bounding box center [200, 399] width 78 height 16
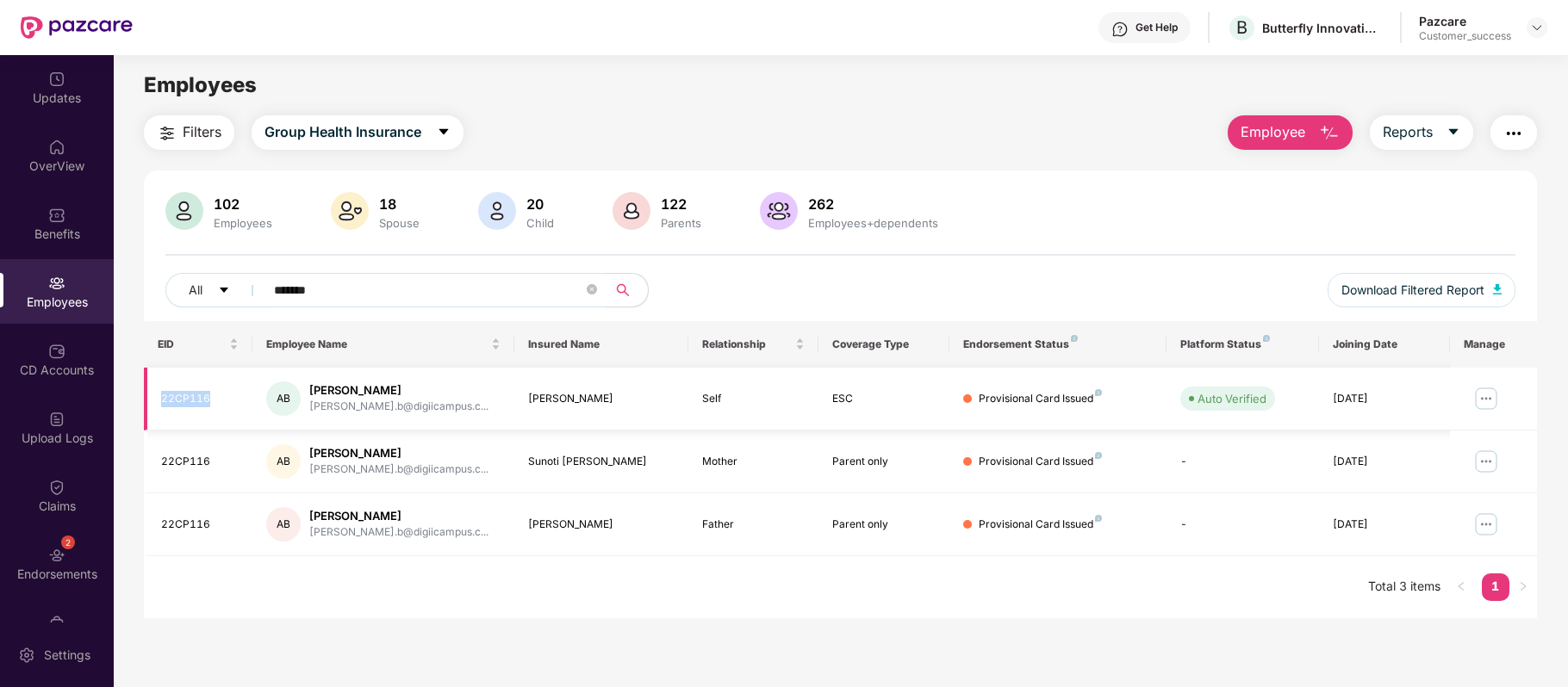
copy div "22CP116"
click at [1140, 35] on div "Get Help" at bounding box center [1144, 27] width 92 height 31
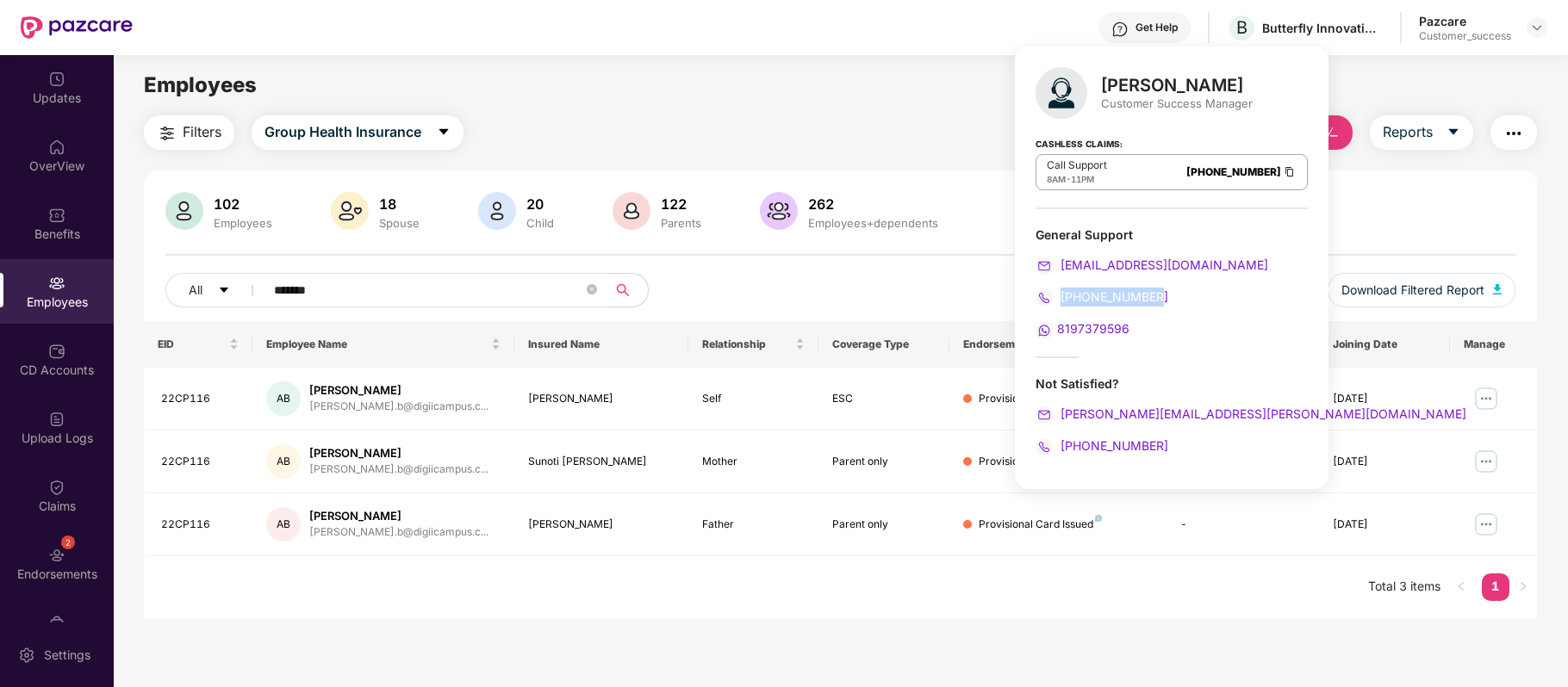
drag, startPoint x: 1165, startPoint y: 298, endPoint x: 1062, endPoint y: 293, distance: 103.1
click at [1062, 293] on div "[PHONE_NUMBER]" at bounding box center [1170, 297] width 272 height 19
copy span "[PHONE_NUMBER]"
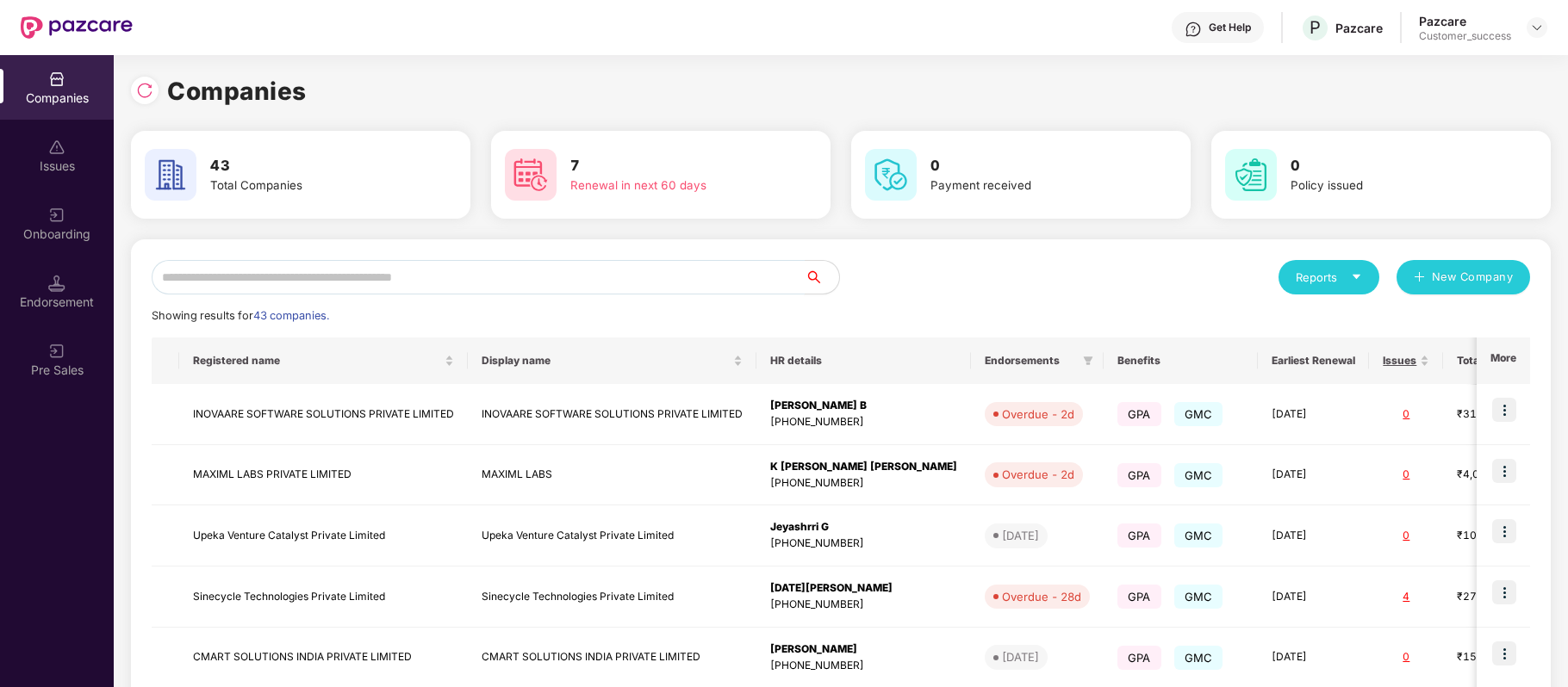
click at [481, 270] on input "text" at bounding box center [477, 277] width 653 height 35
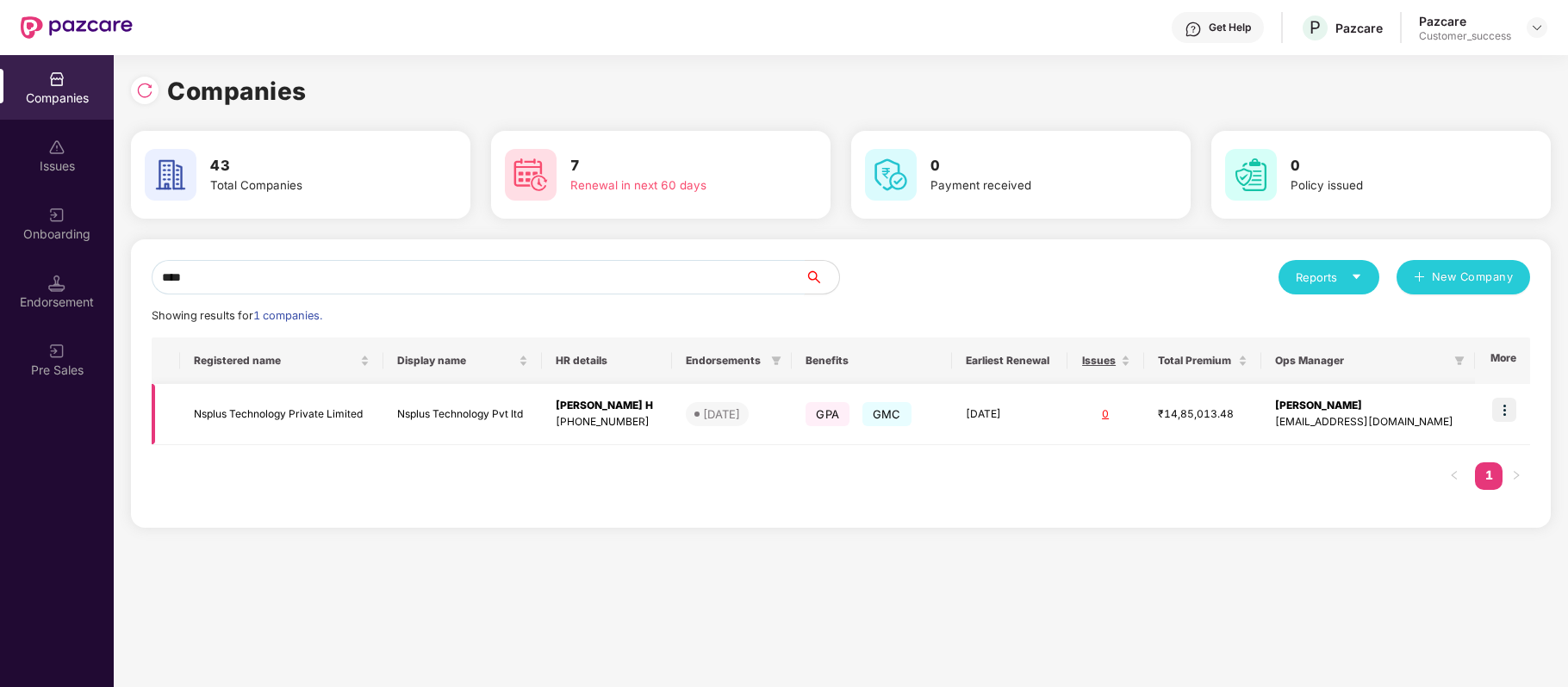
type input "****"
click at [341, 414] on td "Nsplus Technology Private Limited" at bounding box center [282, 414] width 204 height 61
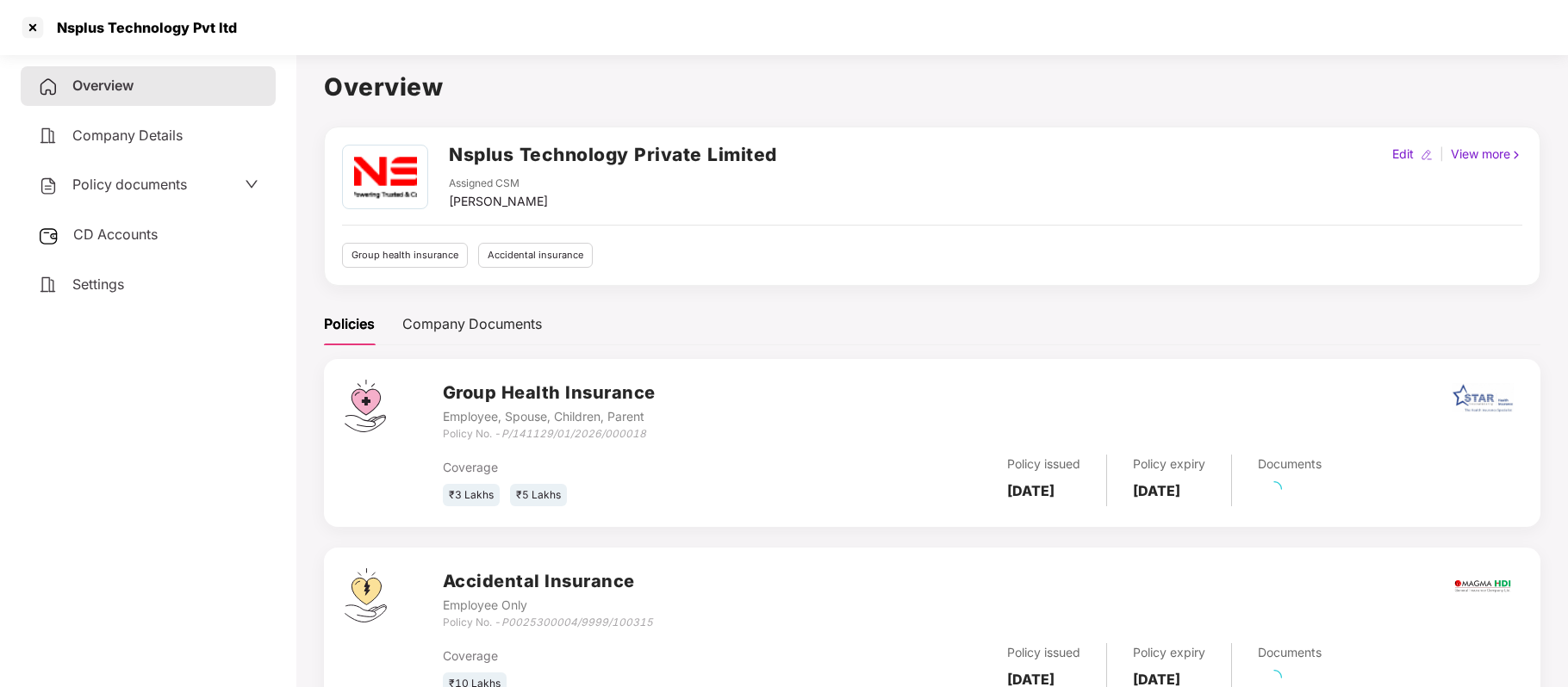
click at [145, 186] on span "Policy documents" at bounding box center [129, 183] width 114 height 17
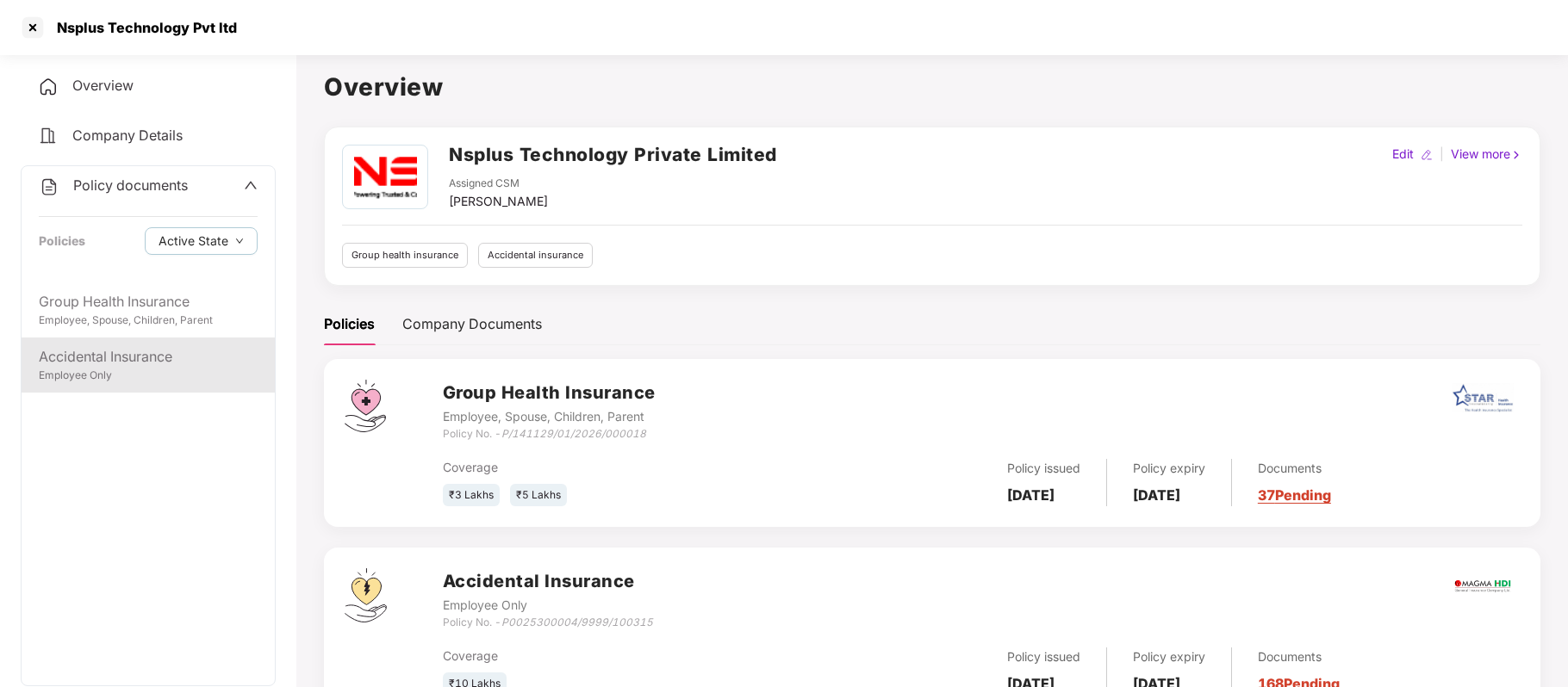
click at [146, 349] on div "Accidental Insurance" at bounding box center [148, 357] width 219 height 21
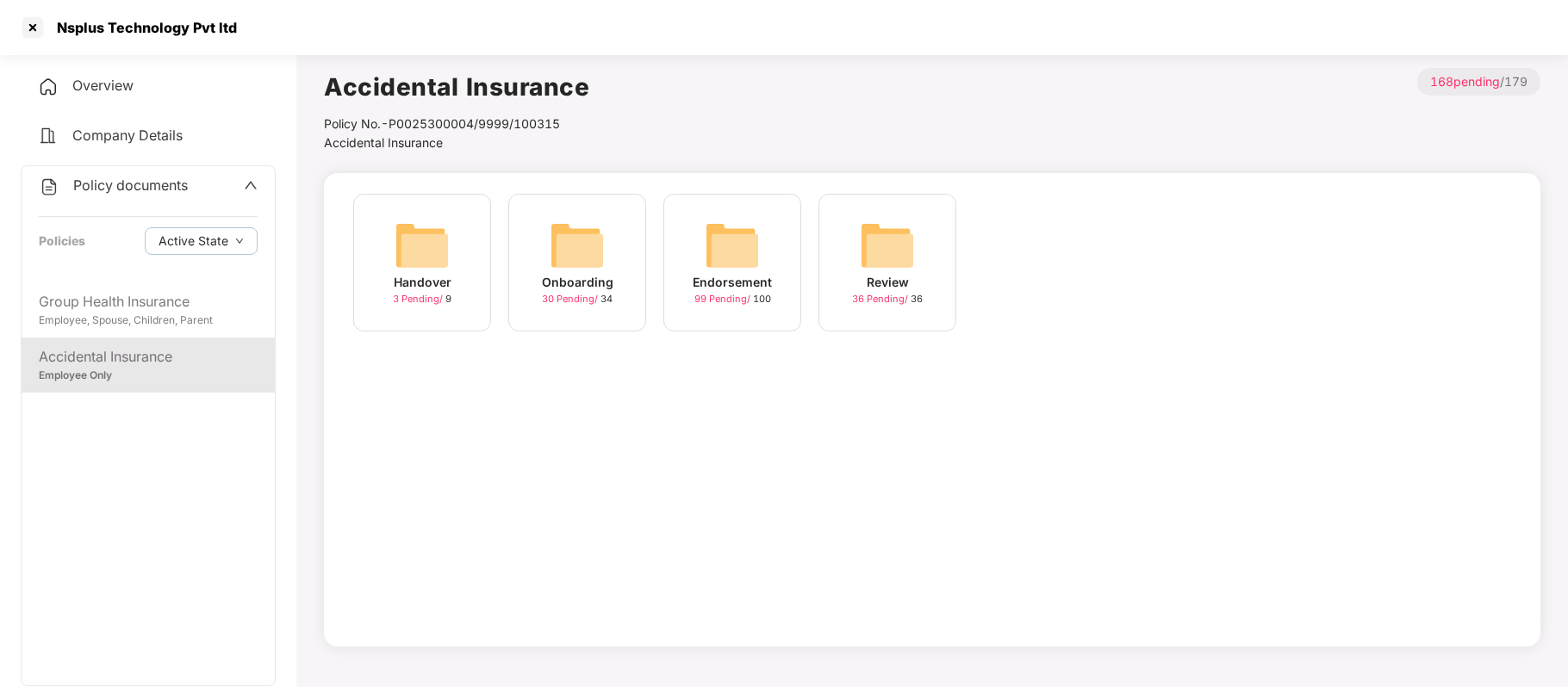
click at [586, 283] on div "Onboarding" at bounding box center [577, 282] width 72 height 19
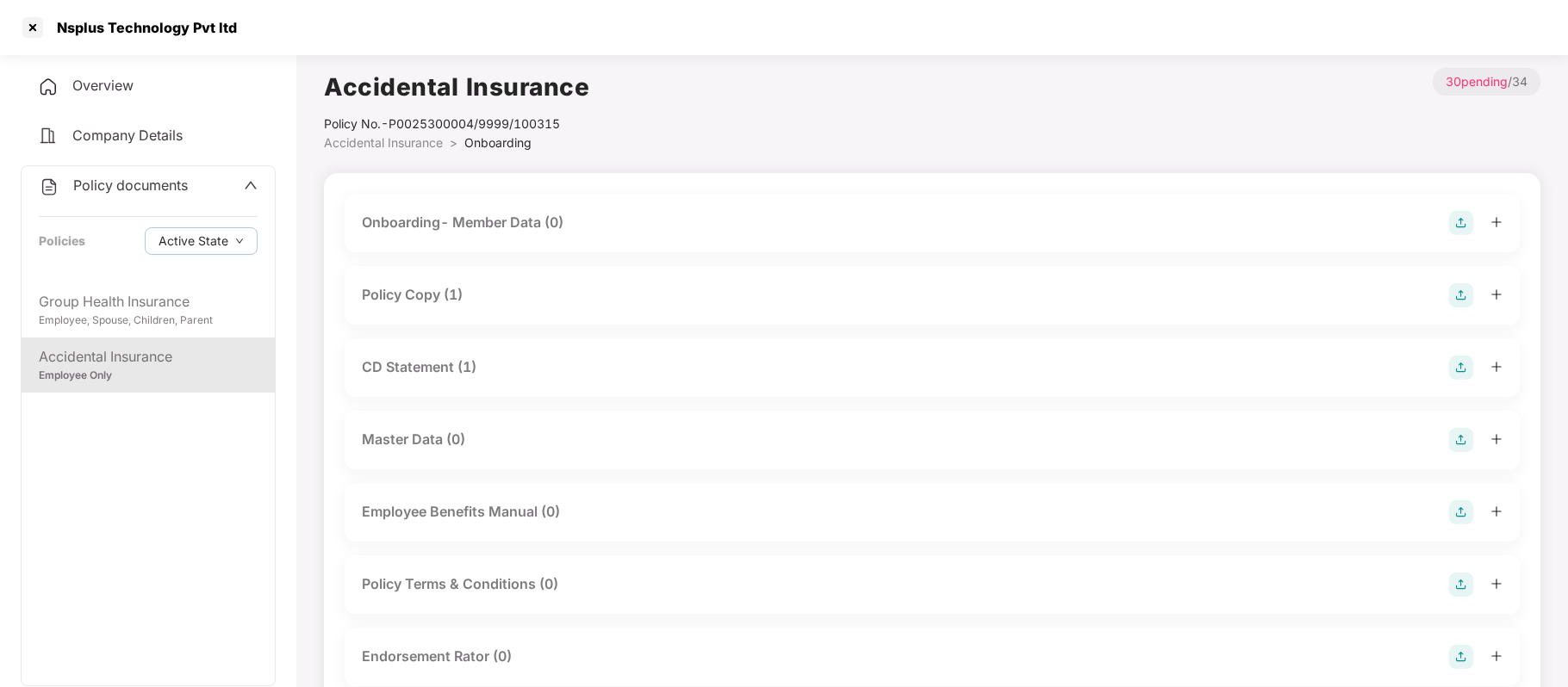
click at [429, 298] on div "Policy Copy (1)" at bounding box center [413, 295] width 101 height 21
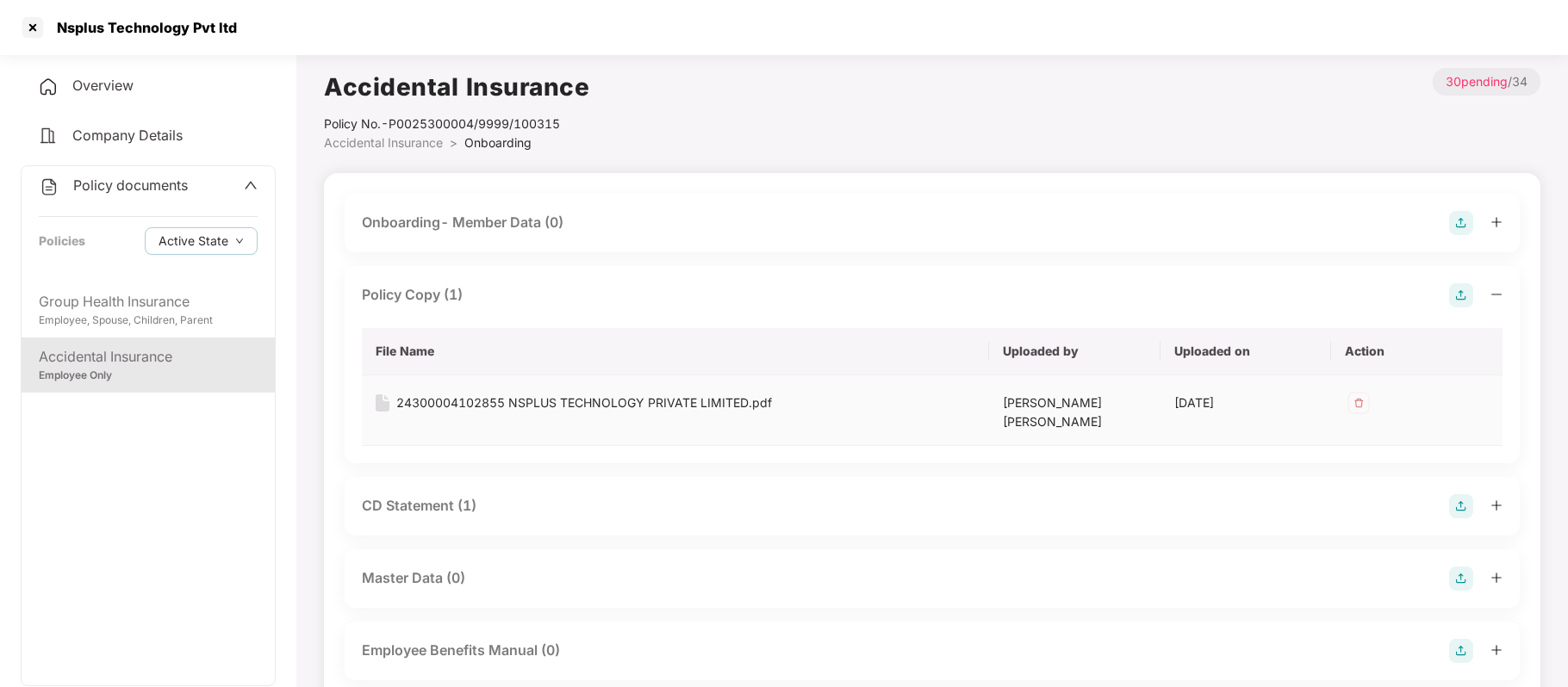
click at [452, 398] on div "24300004102855 NSPLUS TECHNOLOGY PRIVATE LIMITED.pdf" at bounding box center [584, 403] width 375 height 19
click at [32, 31] on div at bounding box center [32, 27] width 27 height 27
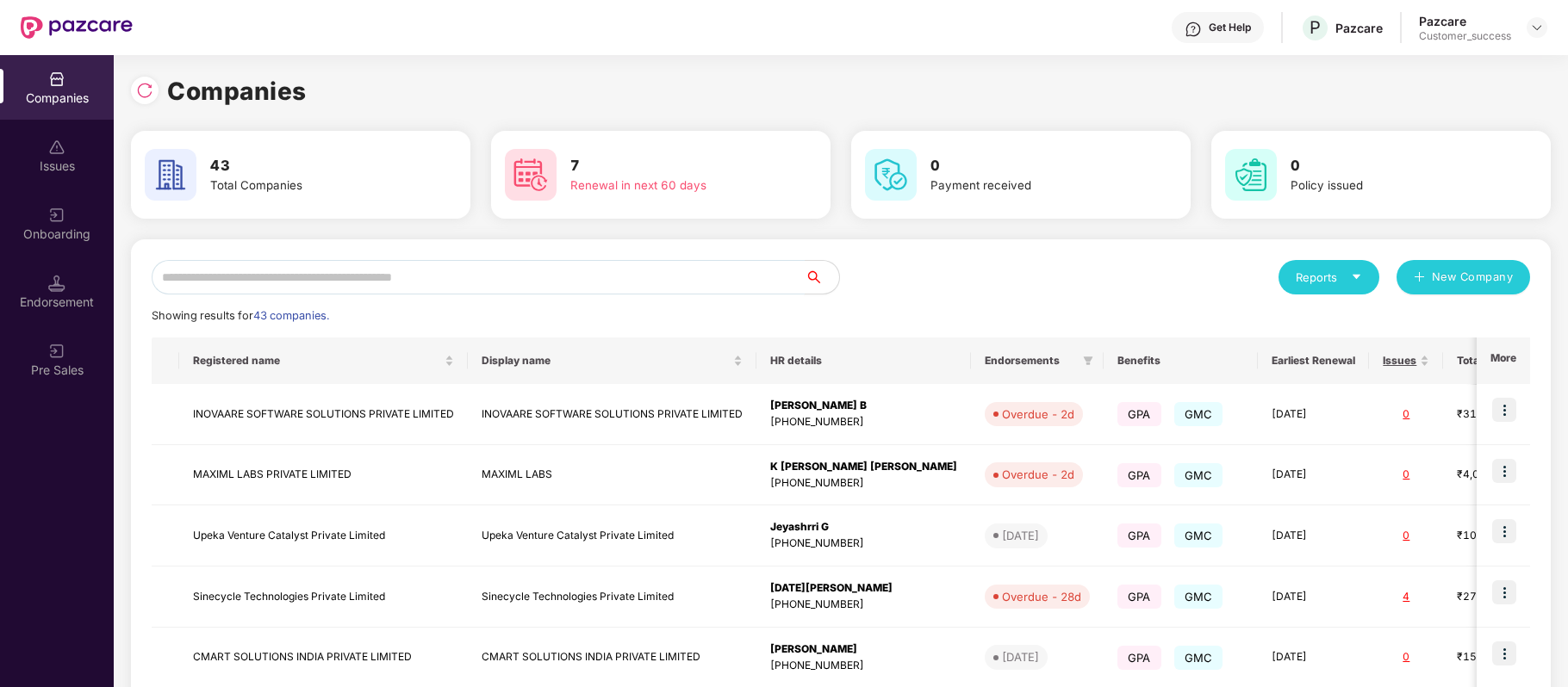
click at [368, 276] on input "text" at bounding box center [477, 277] width 653 height 35
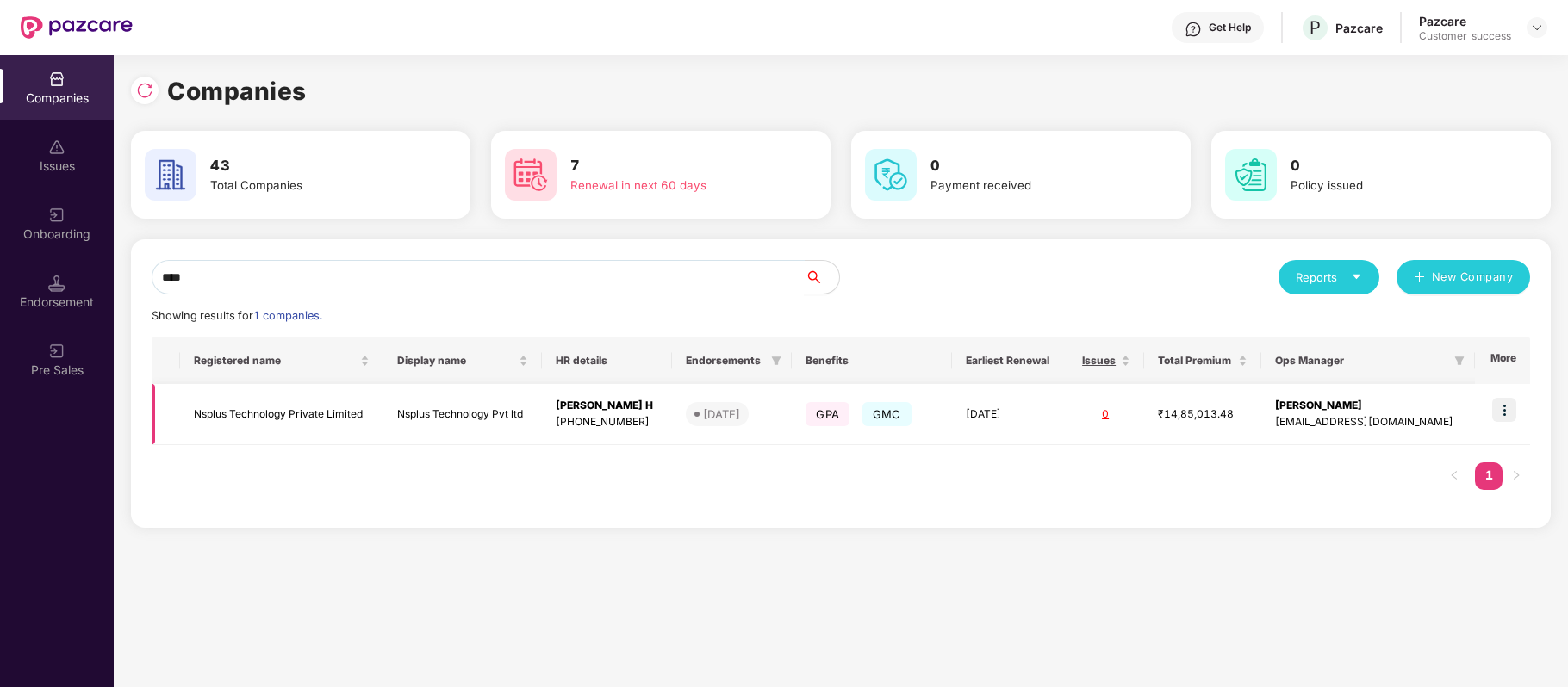
type input "****"
click at [1504, 417] on img at bounding box center [1503, 409] width 24 height 24
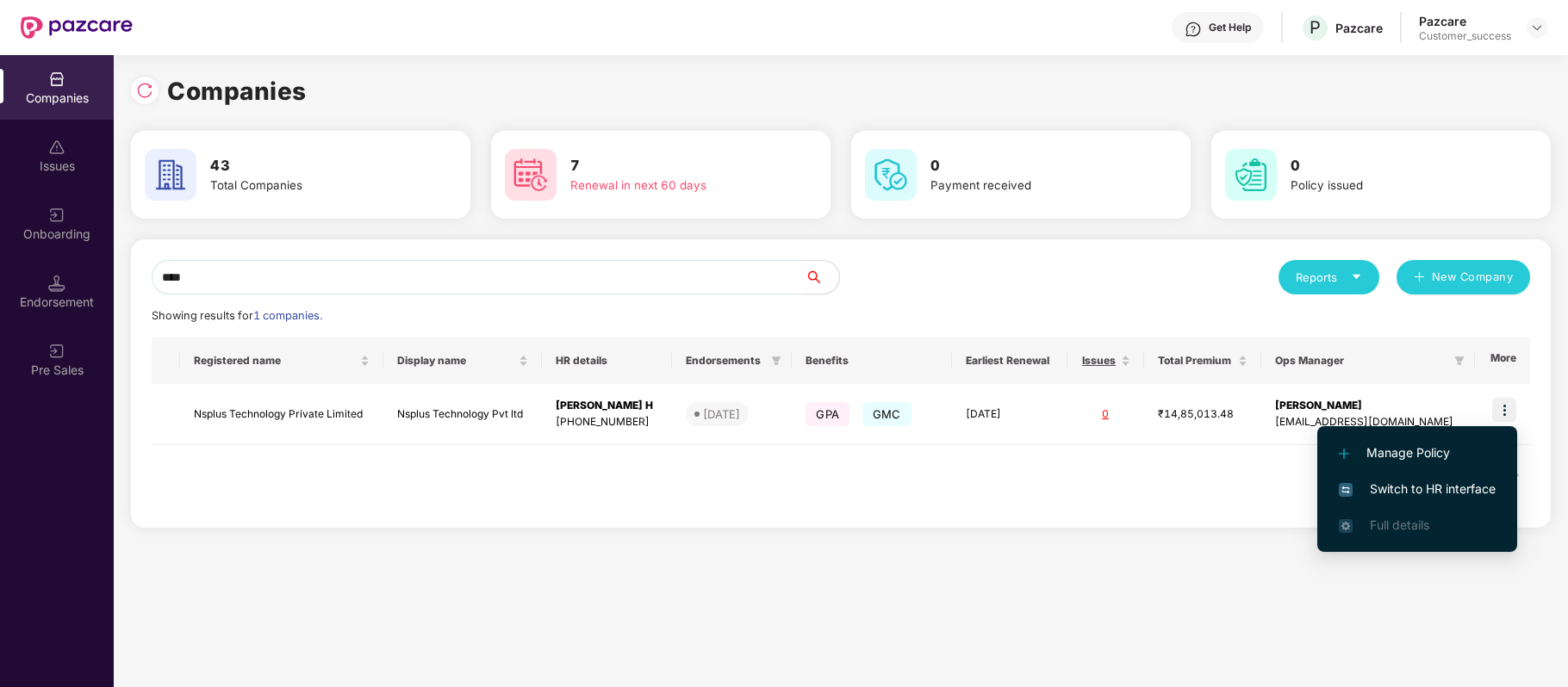
click at [1479, 488] on span "Switch to HR interface" at bounding box center [1417, 489] width 157 height 19
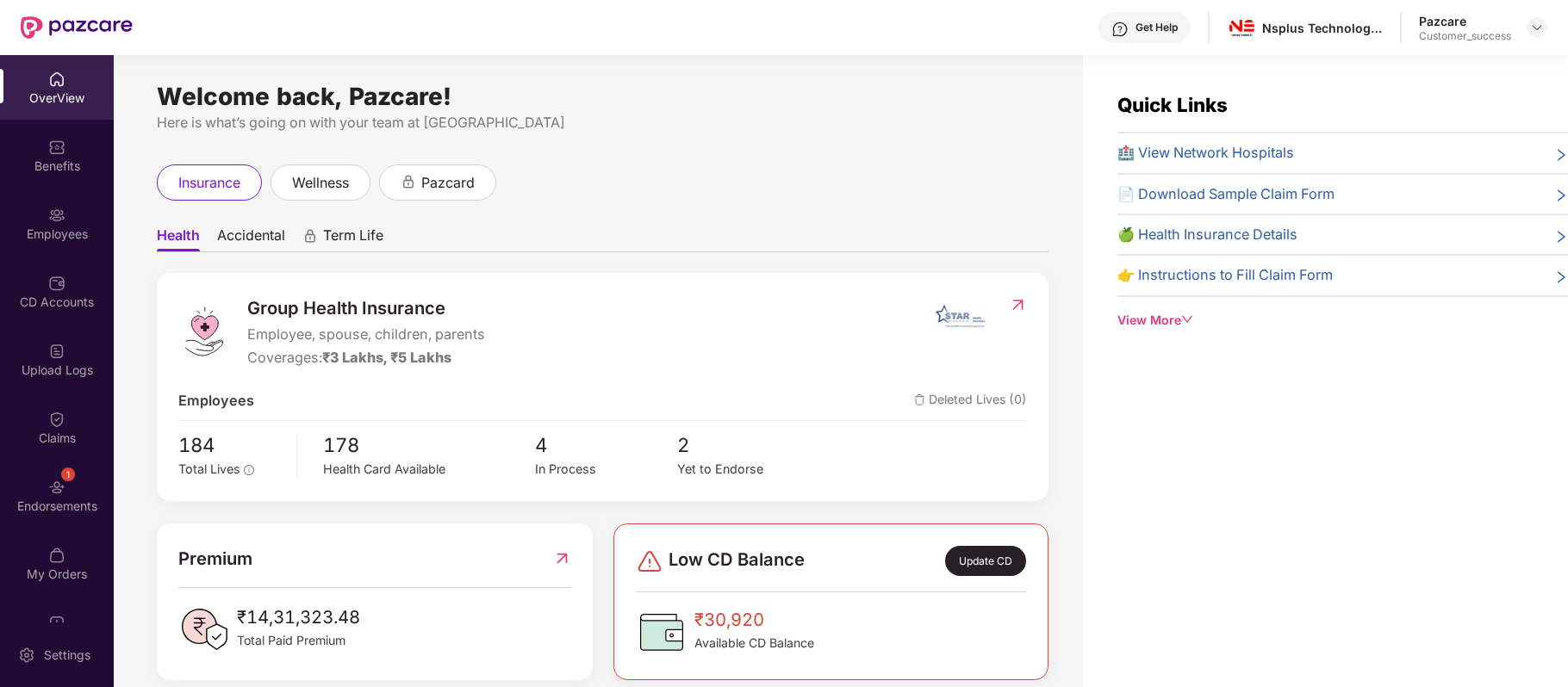
click at [52, 295] on div "CD Accounts" at bounding box center [57, 302] width 113 height 17
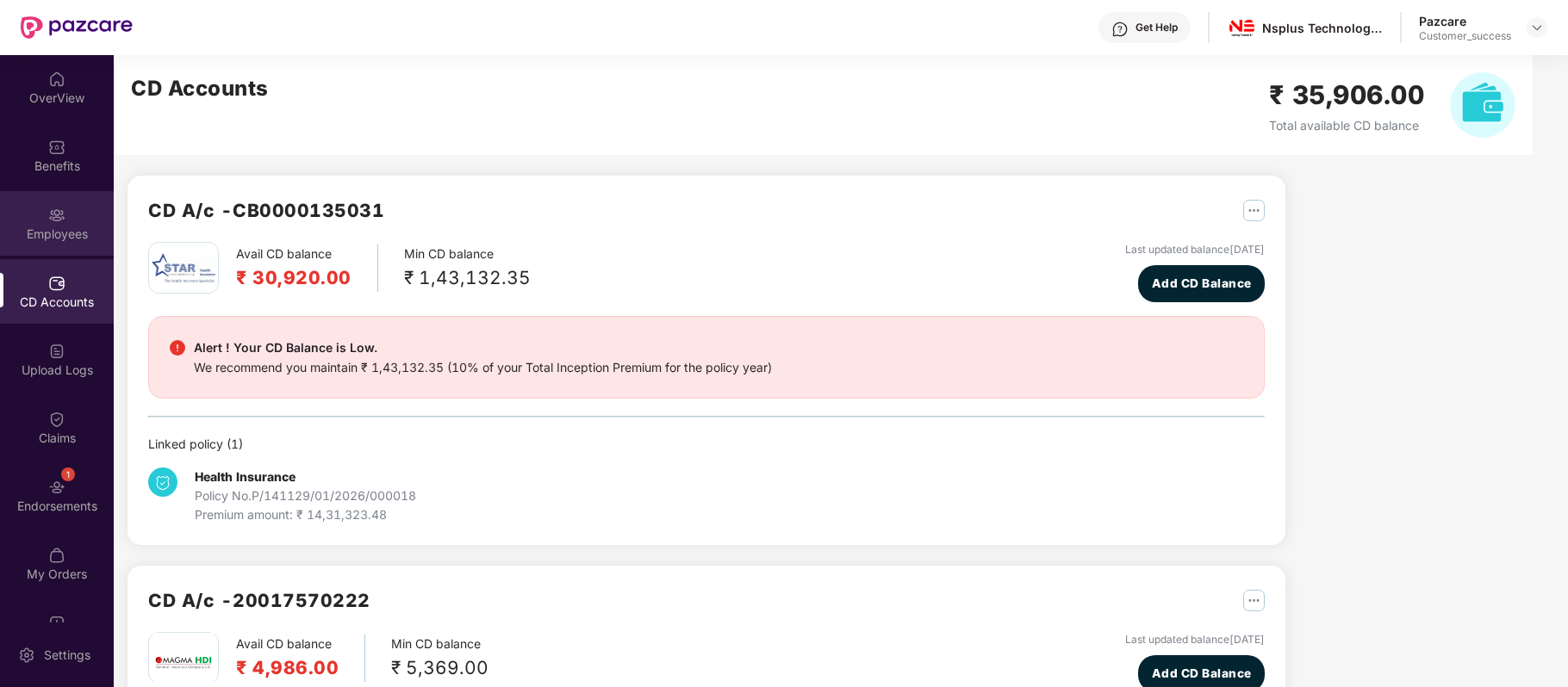
click at [56, 222] on div "Employees" at bounding box center [57, 223] width 113 height 65
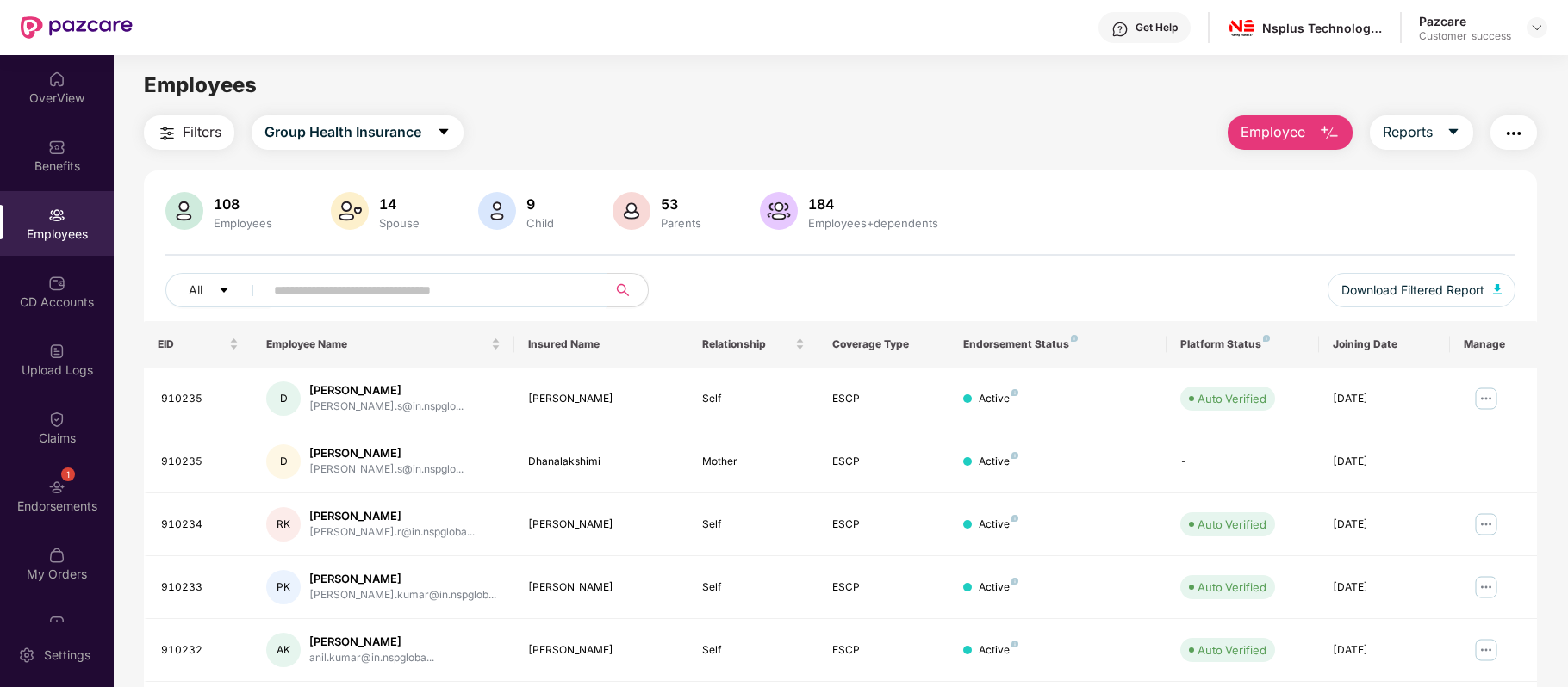
click at [348, 283] on input "text" at bounding box center [428, 289] width 309 height 26
paste input "******"
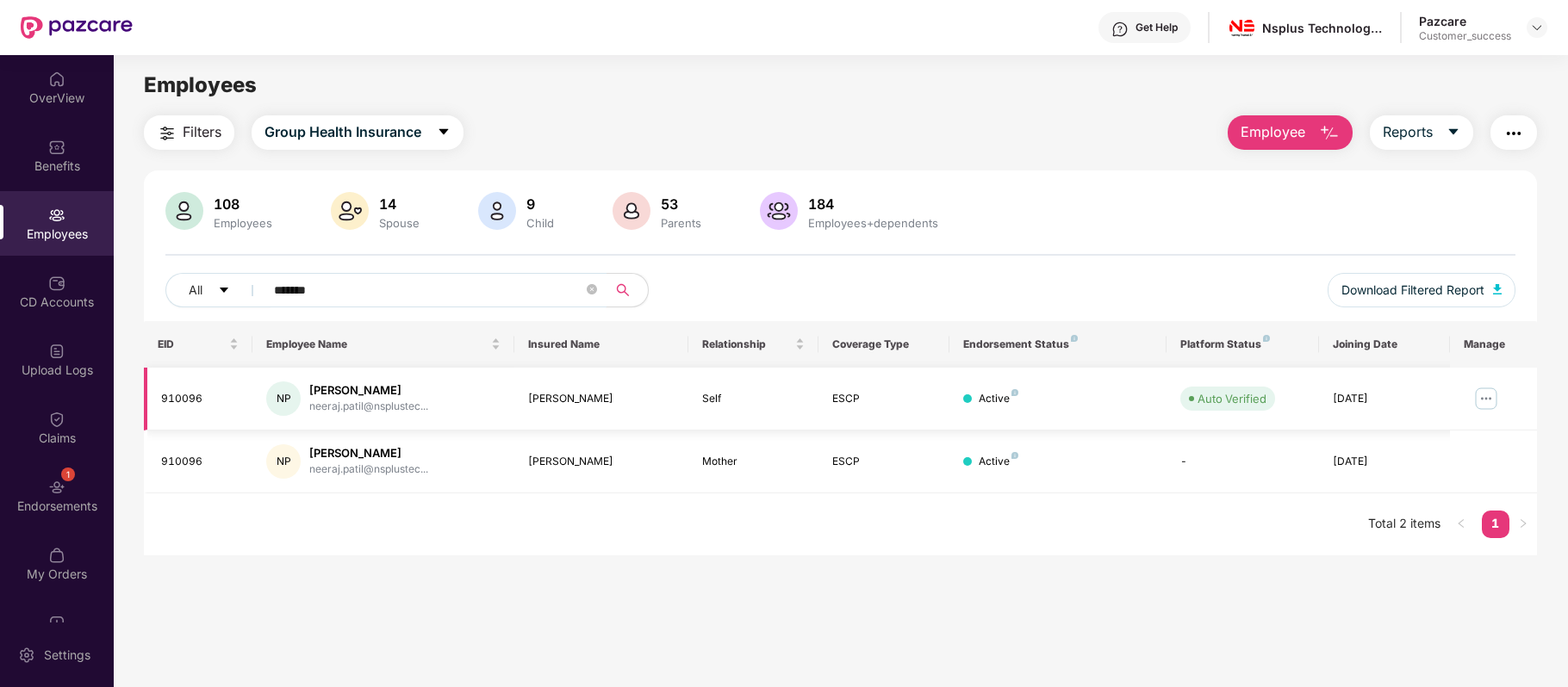
type input "******"
click at [1477, 398] on img at bounding box center [1486, 398] width 27 height 27
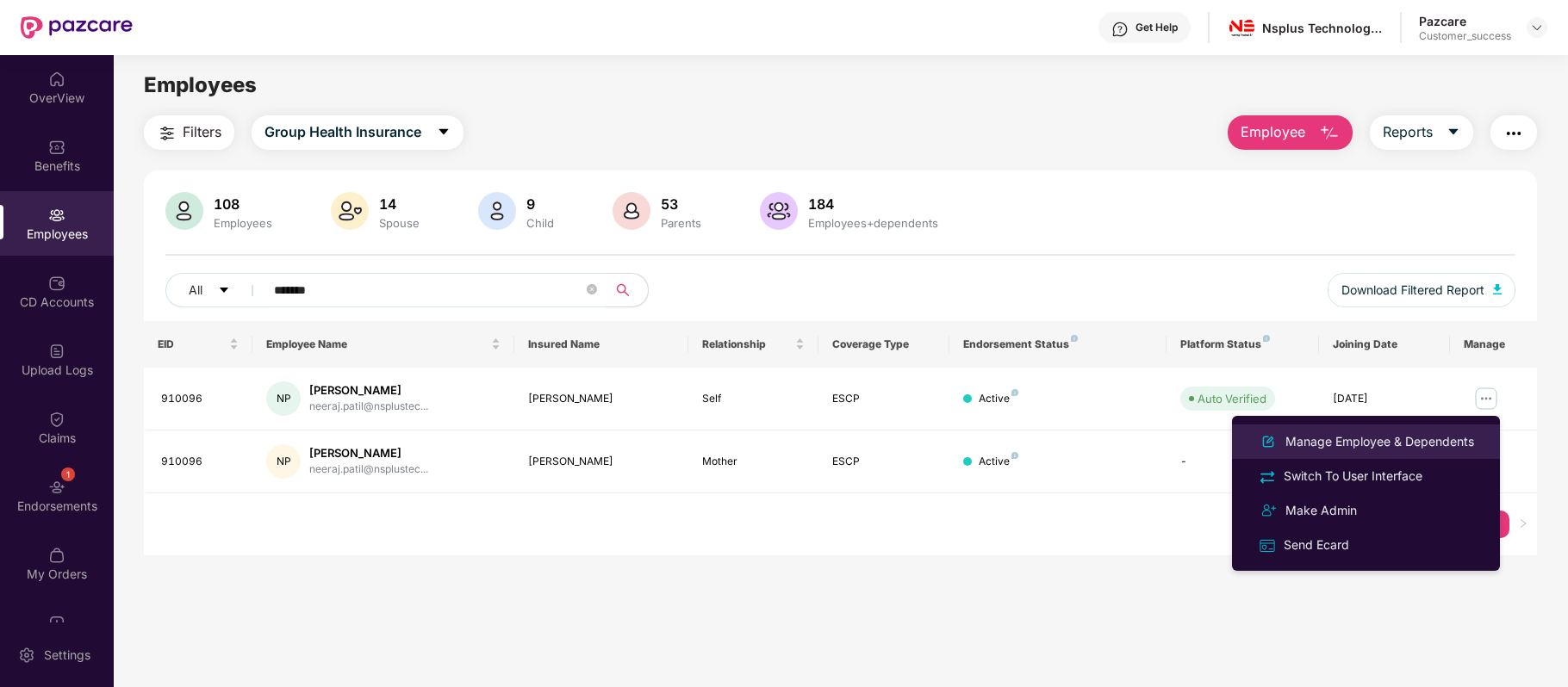
click at [1417, 429] on li "Manage Employee & Dependents" at bounding box center [1365, 442] width 268 height 35
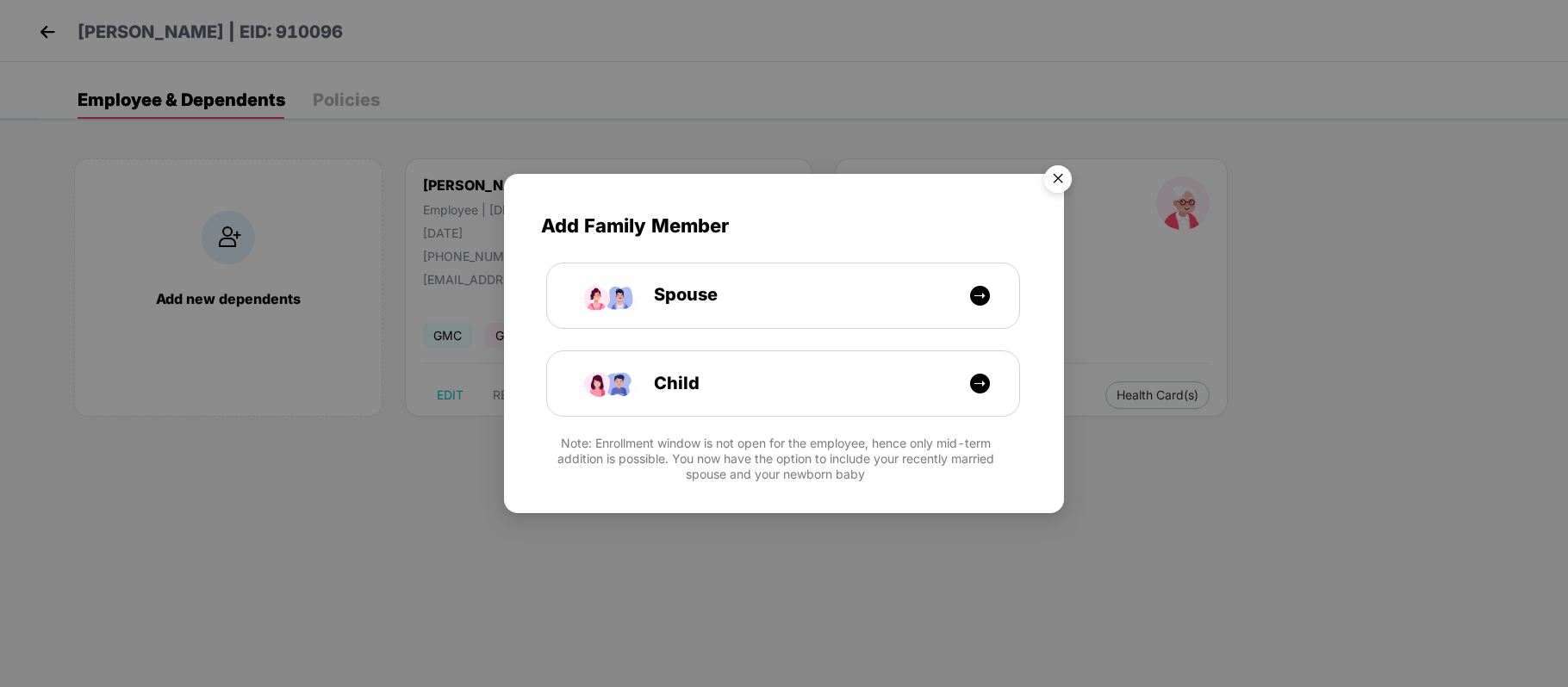
click at [1052, 180] on img "Close" at bounding box center [1058, 181] width 48 height 48
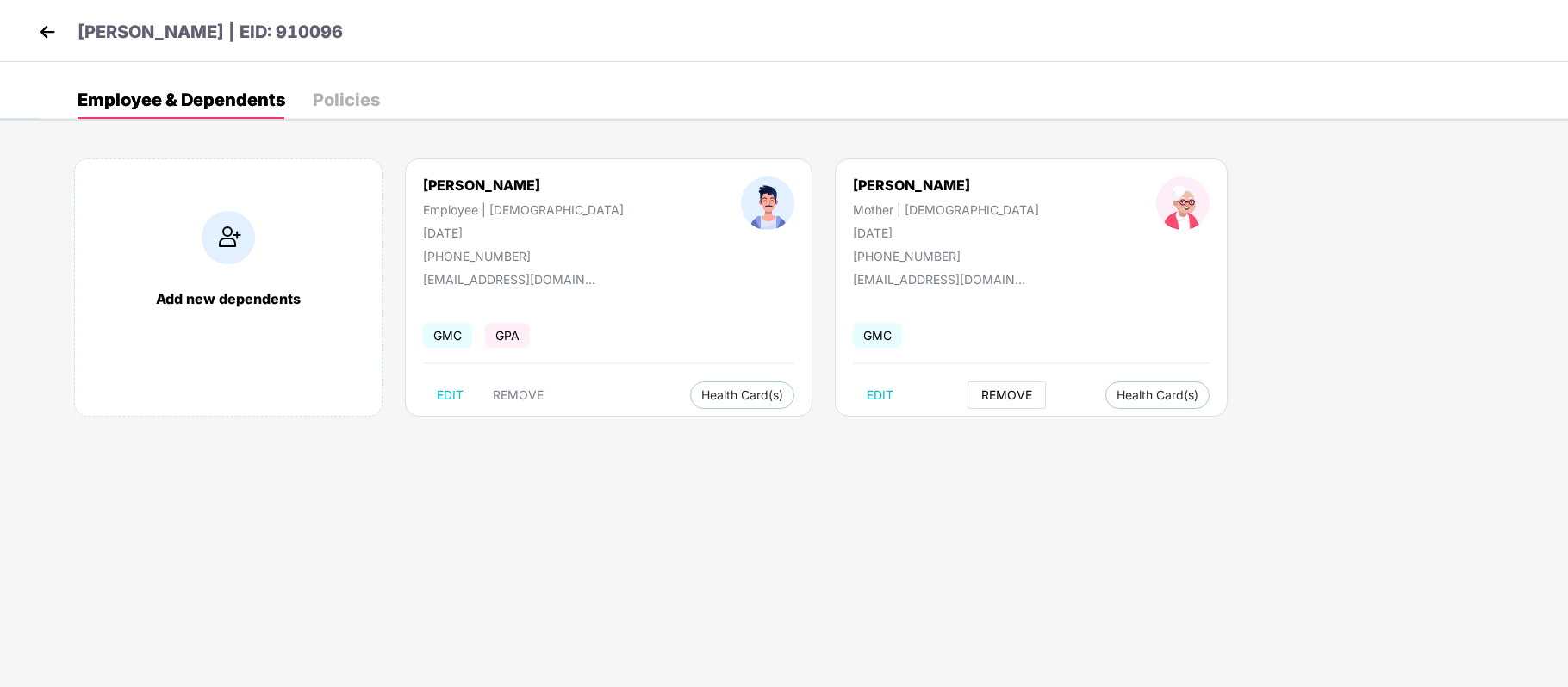
click at [981, 395] on span "REMOVE" at bounding box center [1006, 396] width 50 height 14
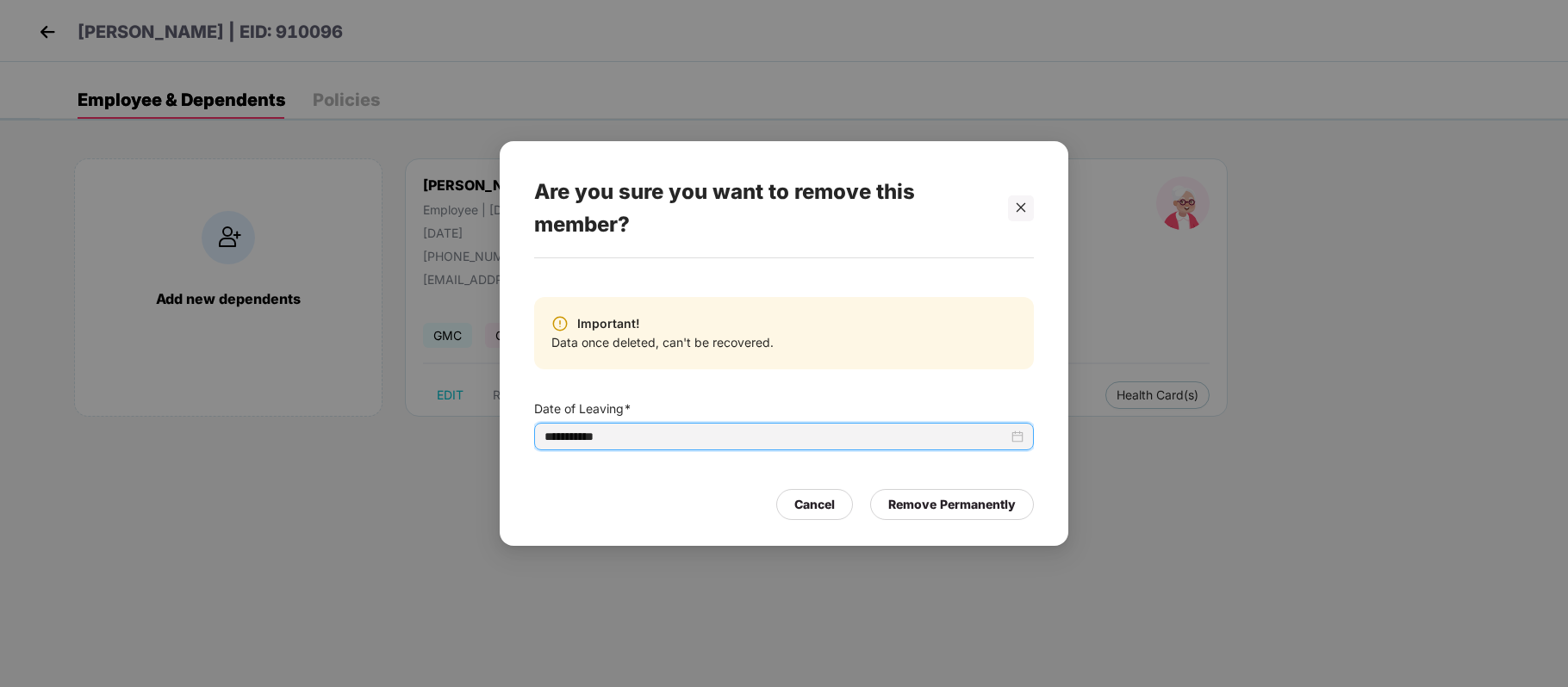
click at [684, 438] on input "**********" at bounding box center [776, 436] width 463 height 19
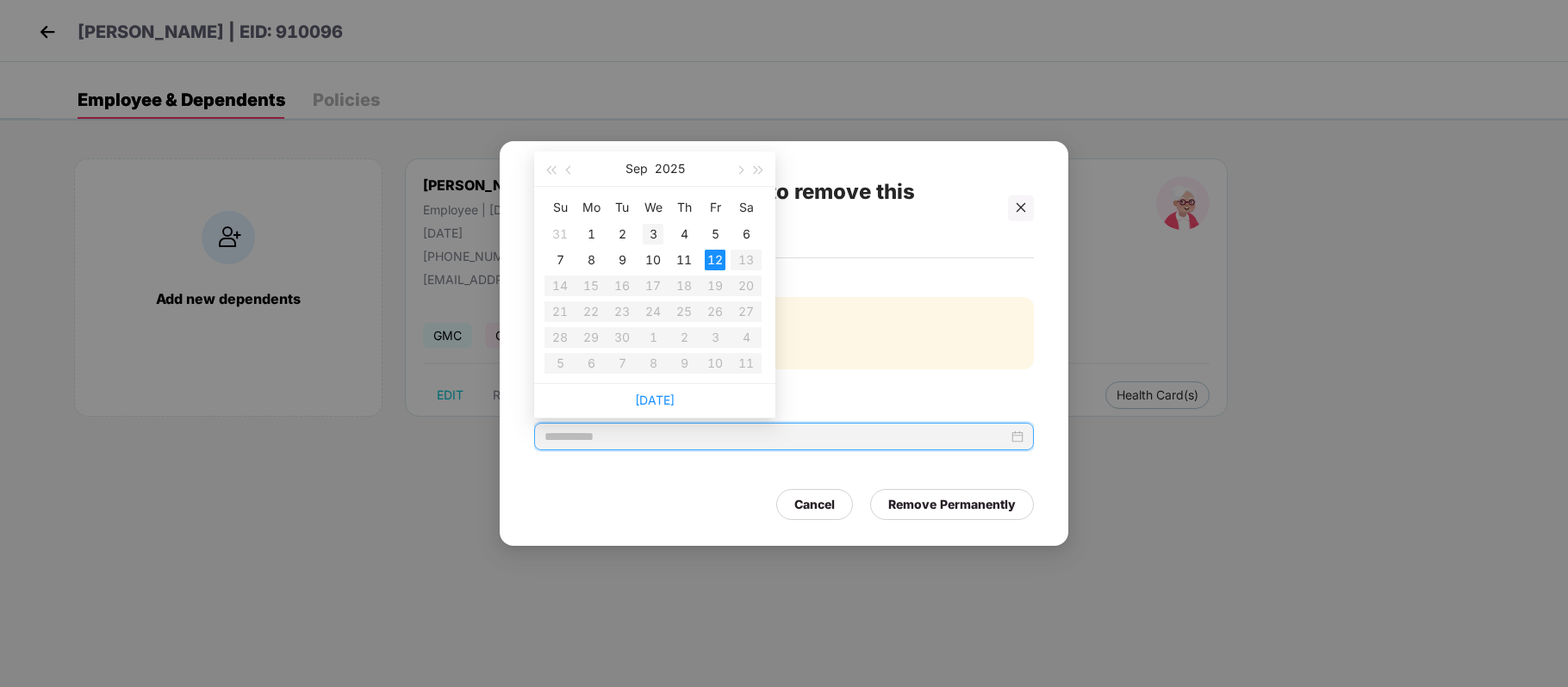
type input "**********"
click at [648, 236] on div "3" at bounding box center [653, 234] width 20 height 20
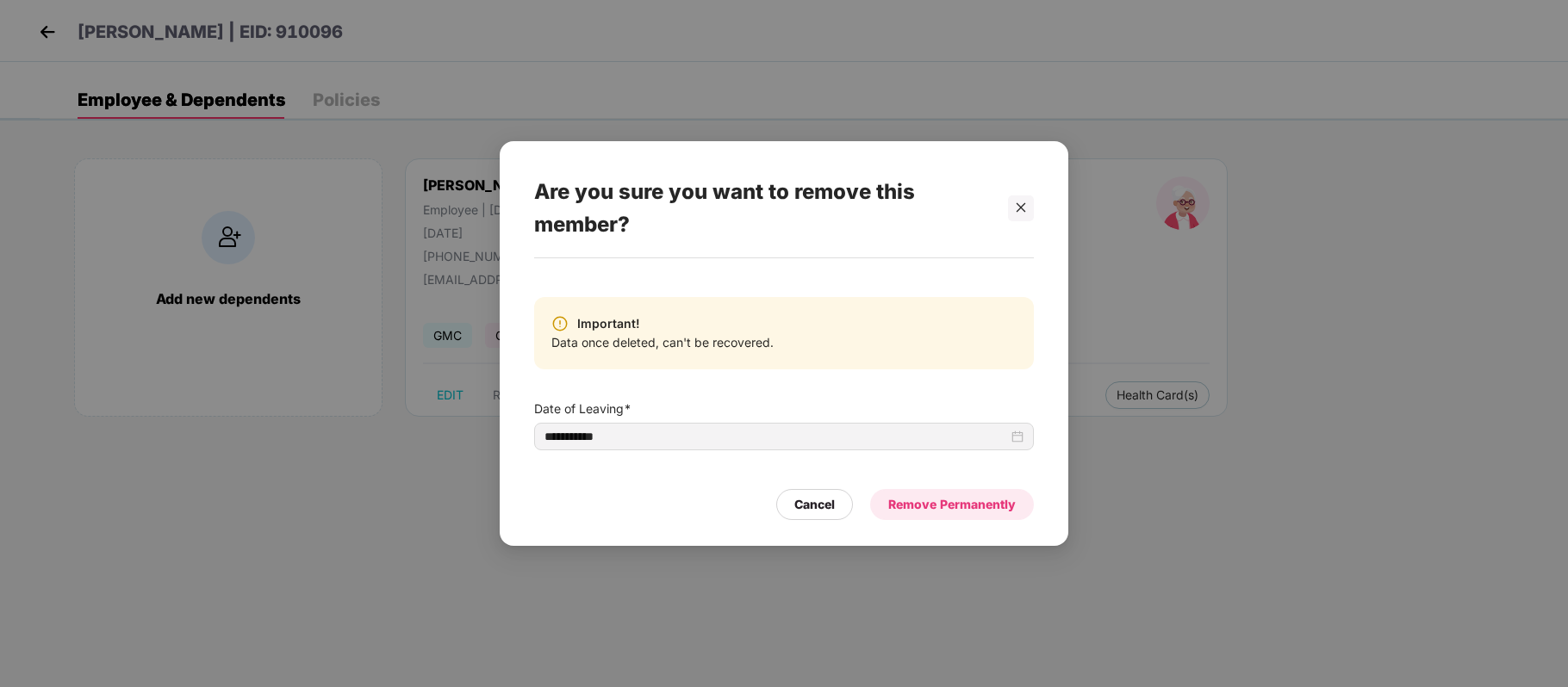
click at [945, 504] on div "Remove Permanently" at bounding box center [952, 504] width 127 height 19
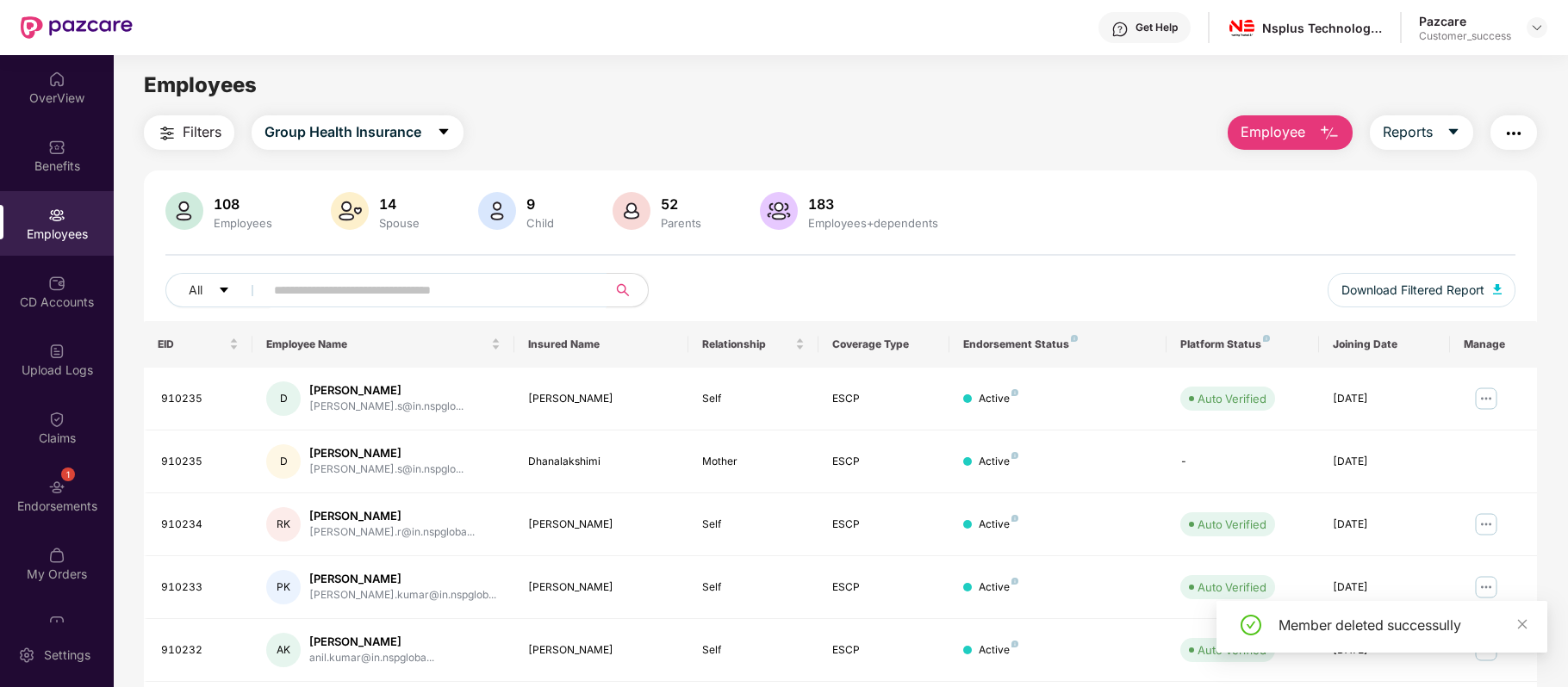
click at [388, 297] on input "text" at bounding box center [428, 289] width 309 height 26
paste input "******"
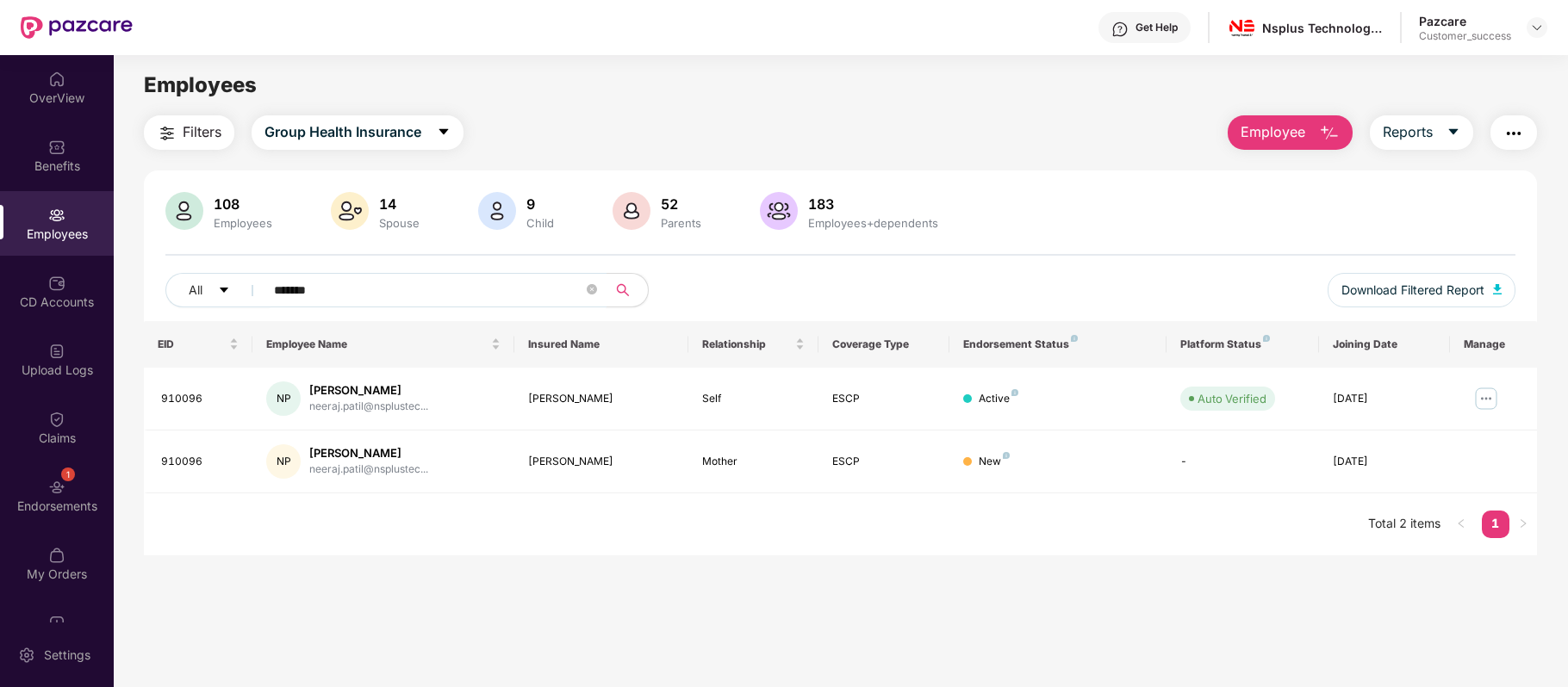
type input "******"
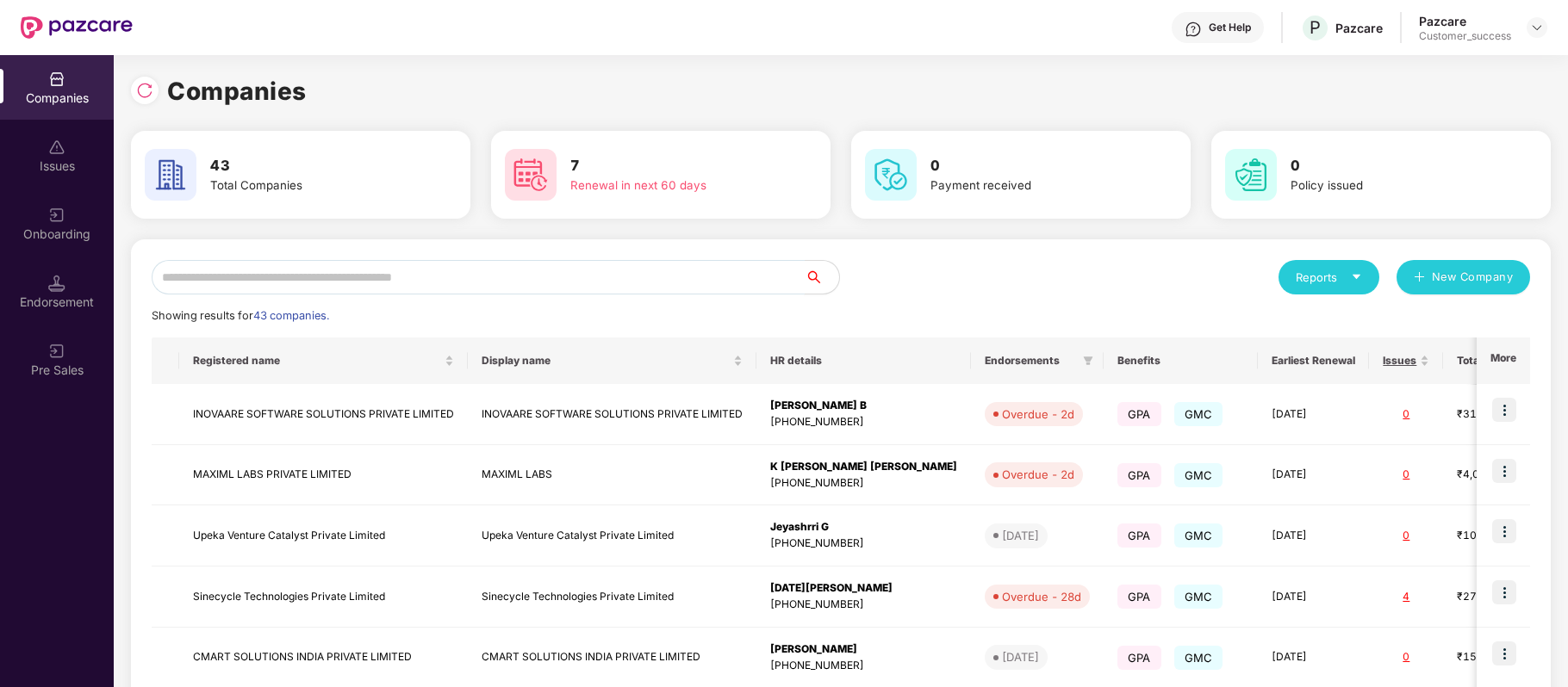
click at [360, 280] on input "text" at bounding box center [477, 277] width 653 height 35
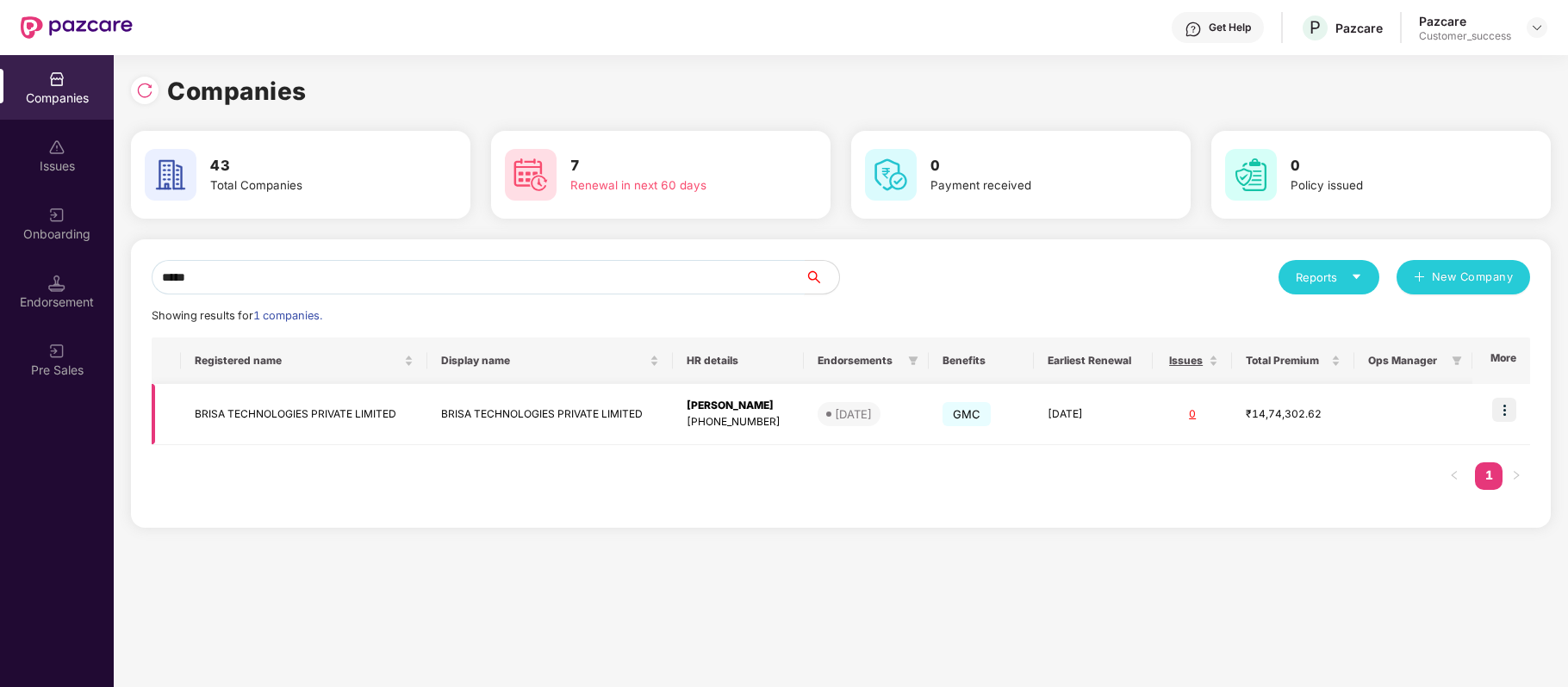
type input "*****"
click at [1499, 407] on img at bounding box center [1503, 409] width 24 height 24
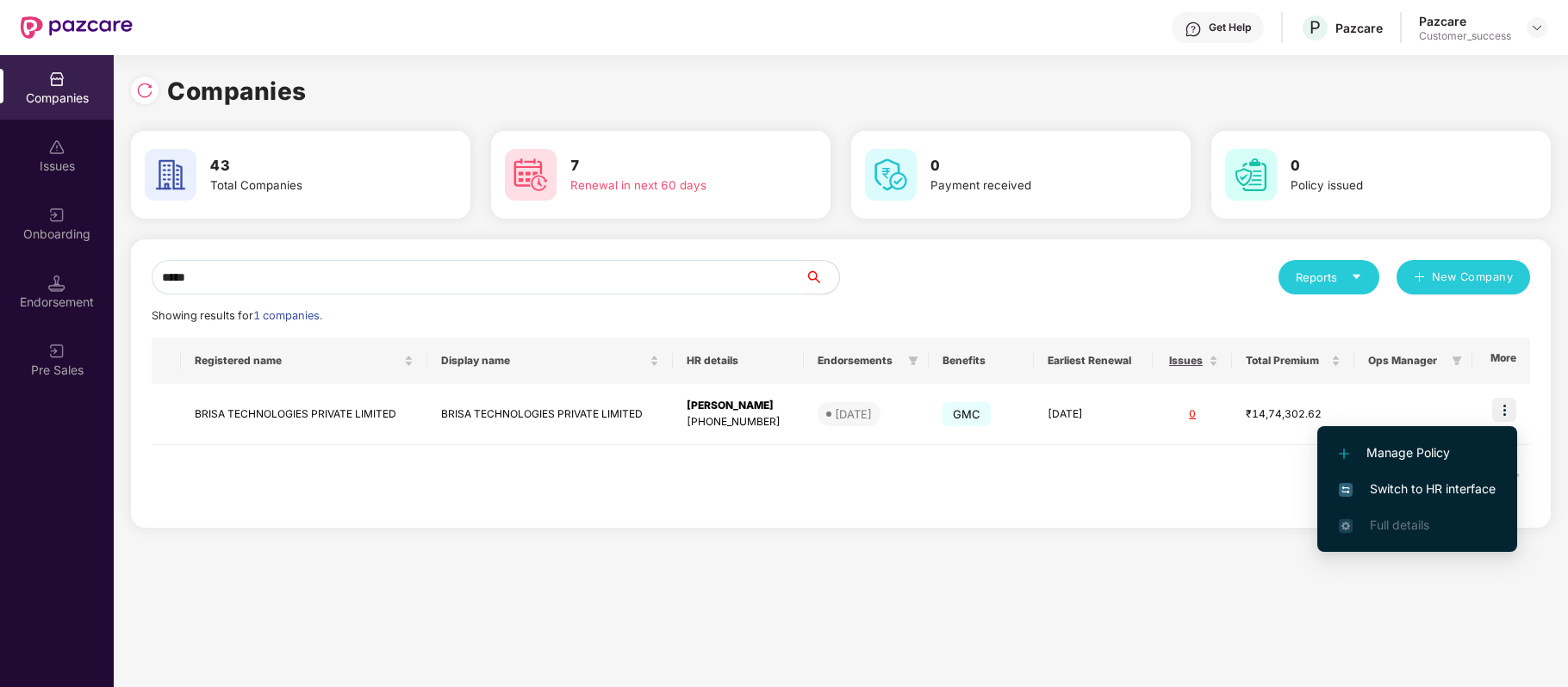
click at [1445, 482] on span "Switch to HR interface" at bounding box center [1417, 489] width 157 height 19
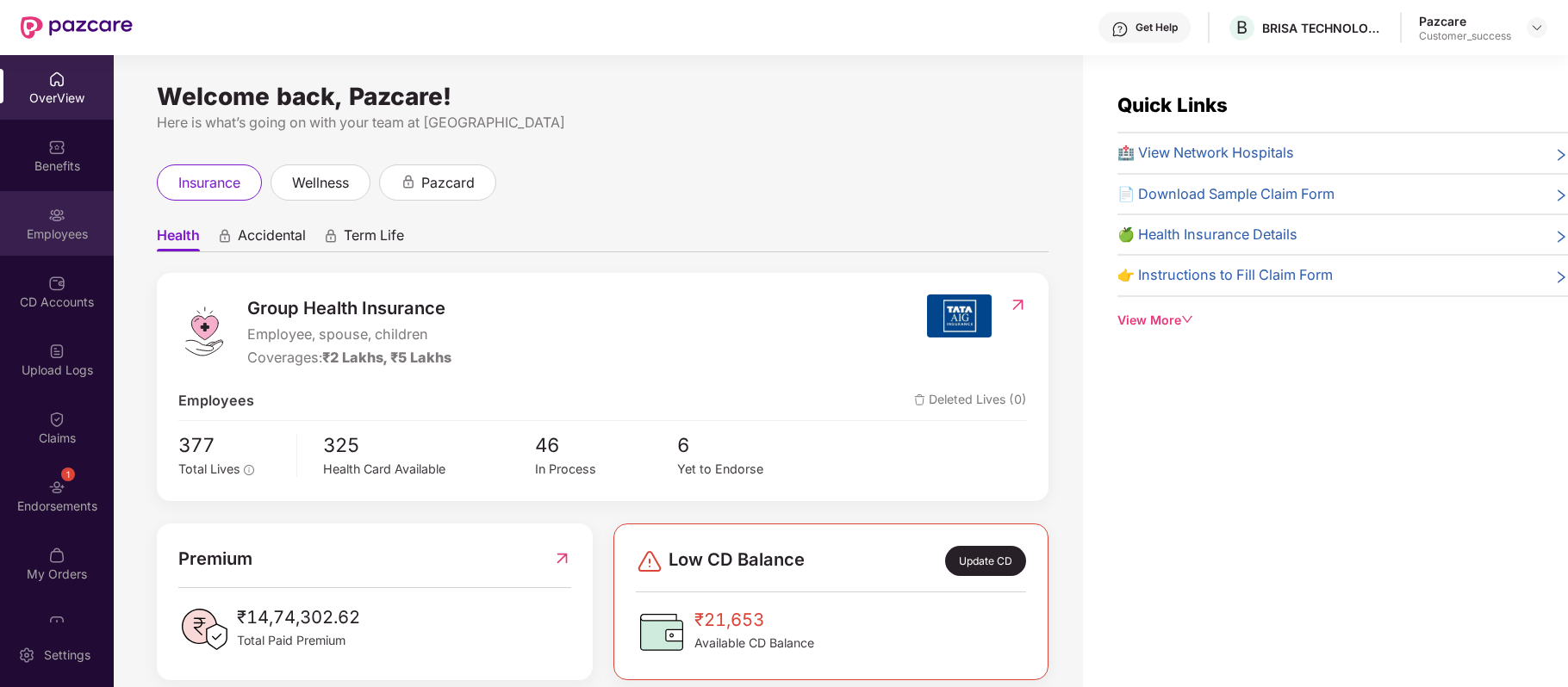
click at [63, 235] on div "Employees" at bounding box center [57, 234] width 113 height 17
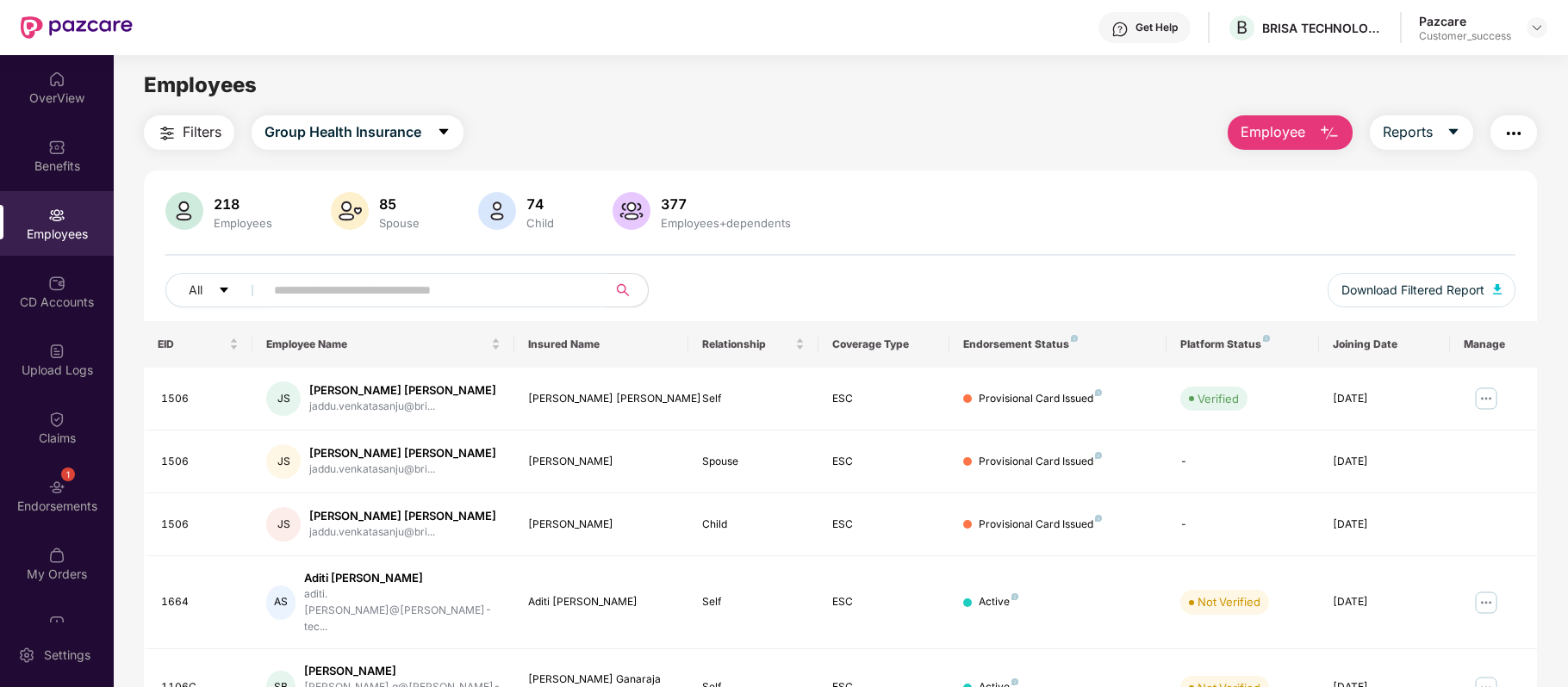
click at [315, 287] on input "text" at bounding box center [428, 289] width 309 height 26
click at [208, 143] on button "Filters" at bounding box center [189, 132] width 90 height 35
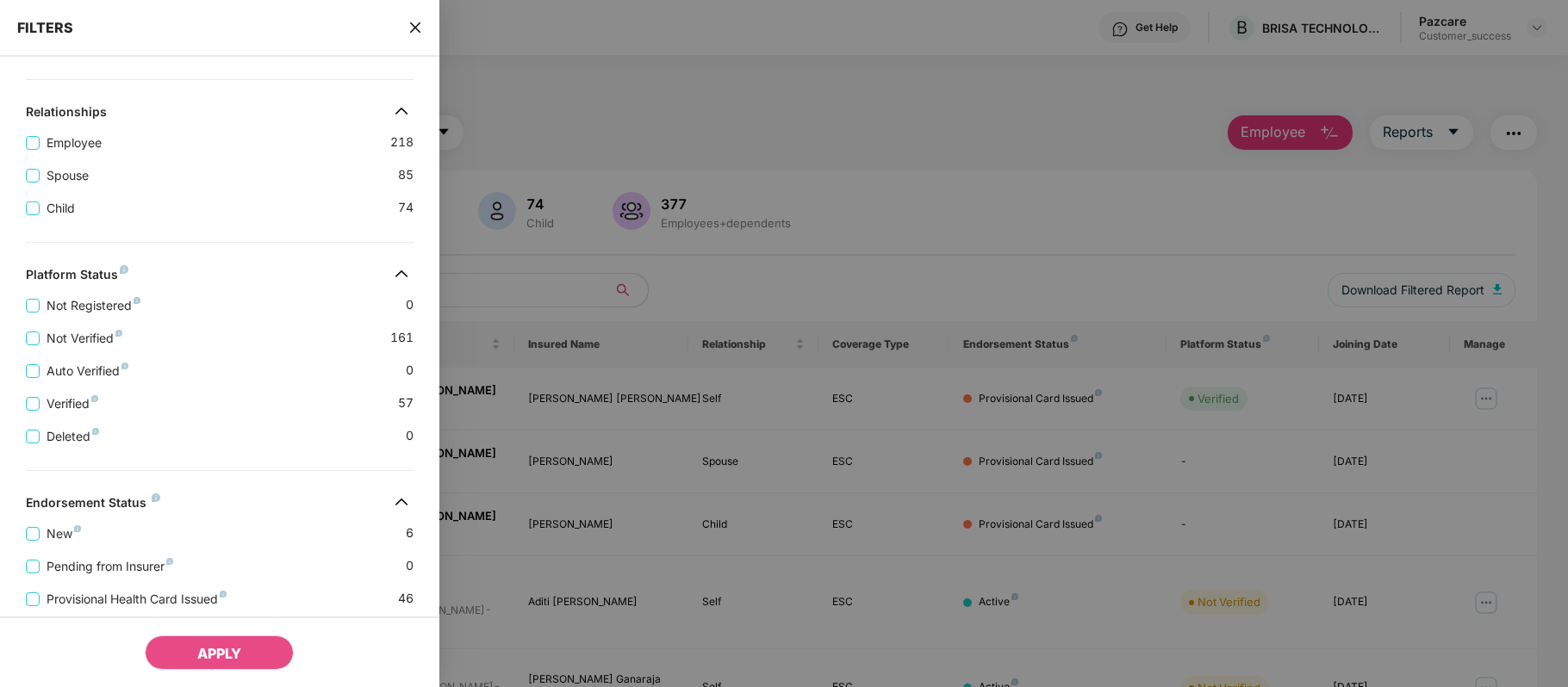
scroll to position [421, 0]
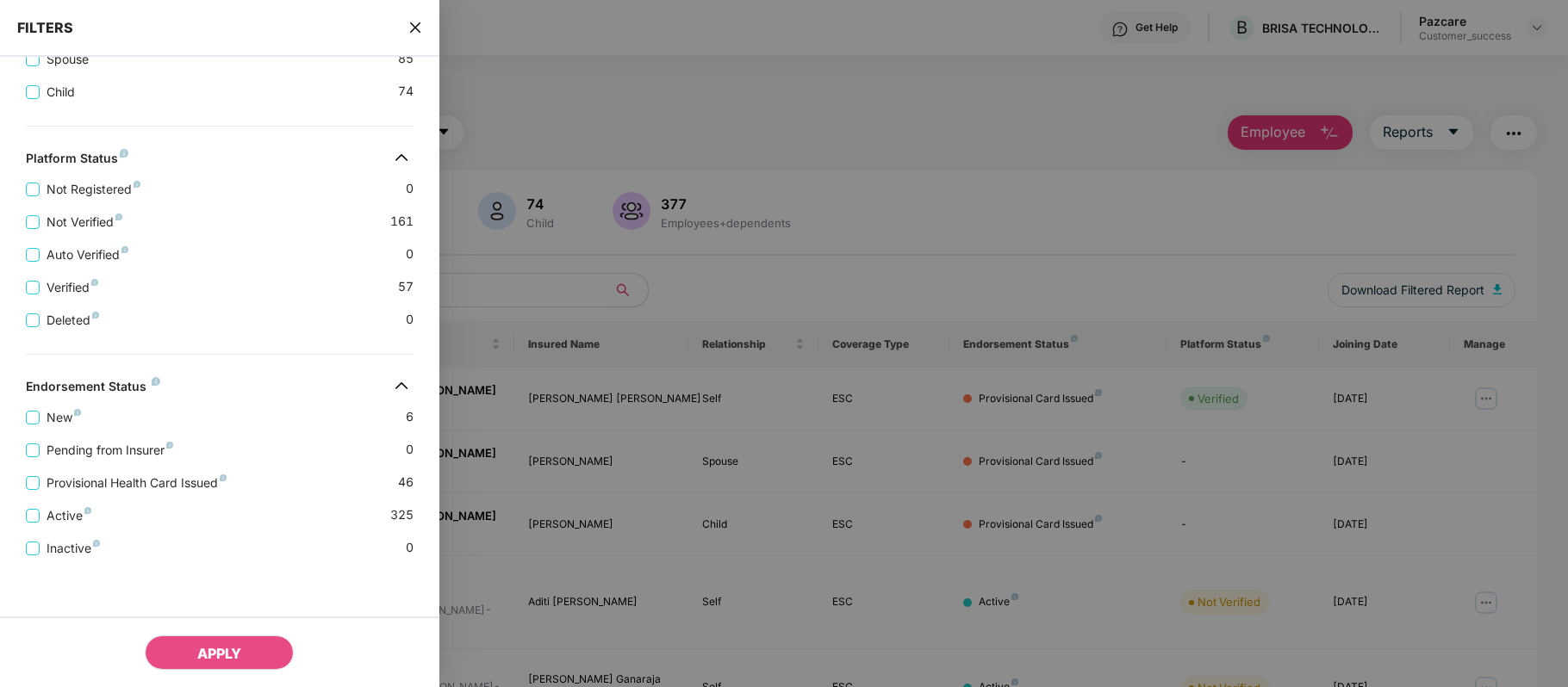
click at [415, 31] on icon "close" at bounding box center [415, 27] width 14 height 14
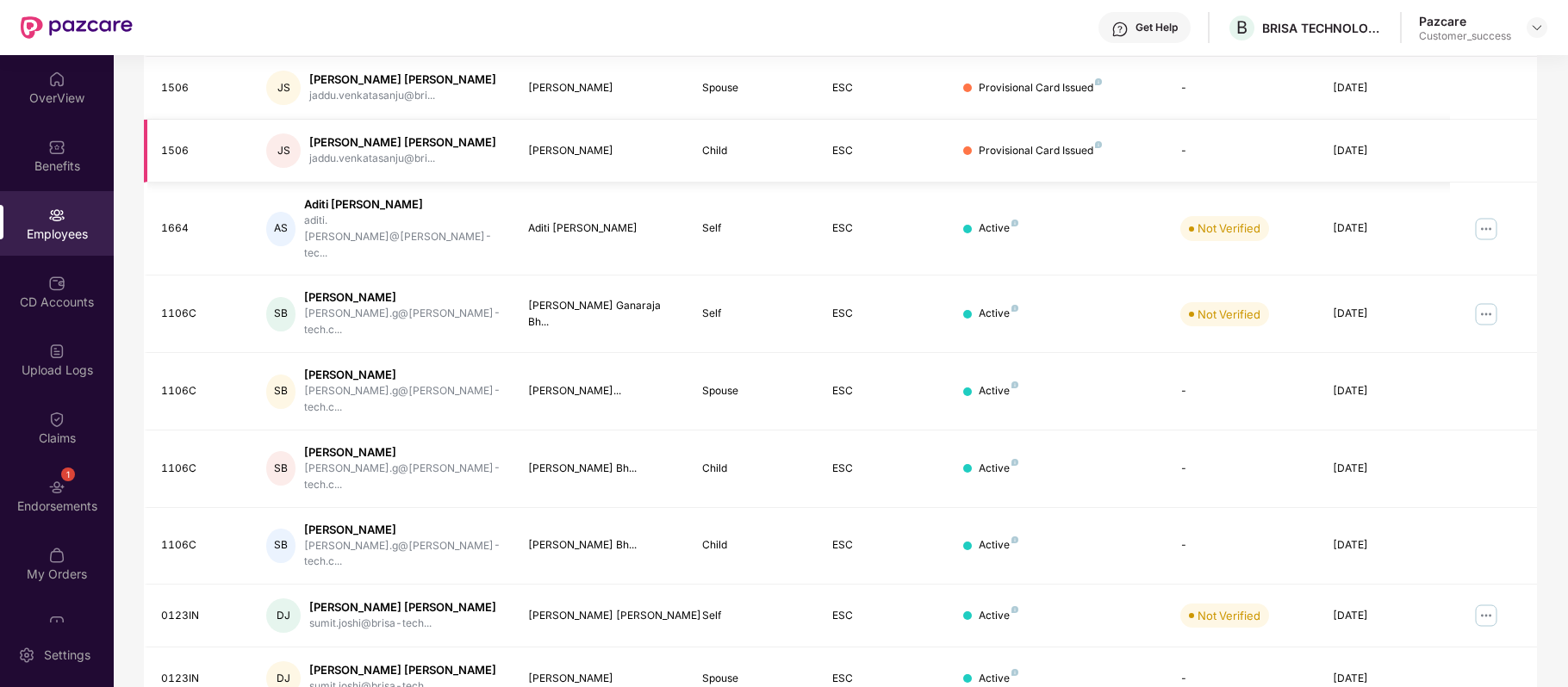
scroll to position [0, 0]
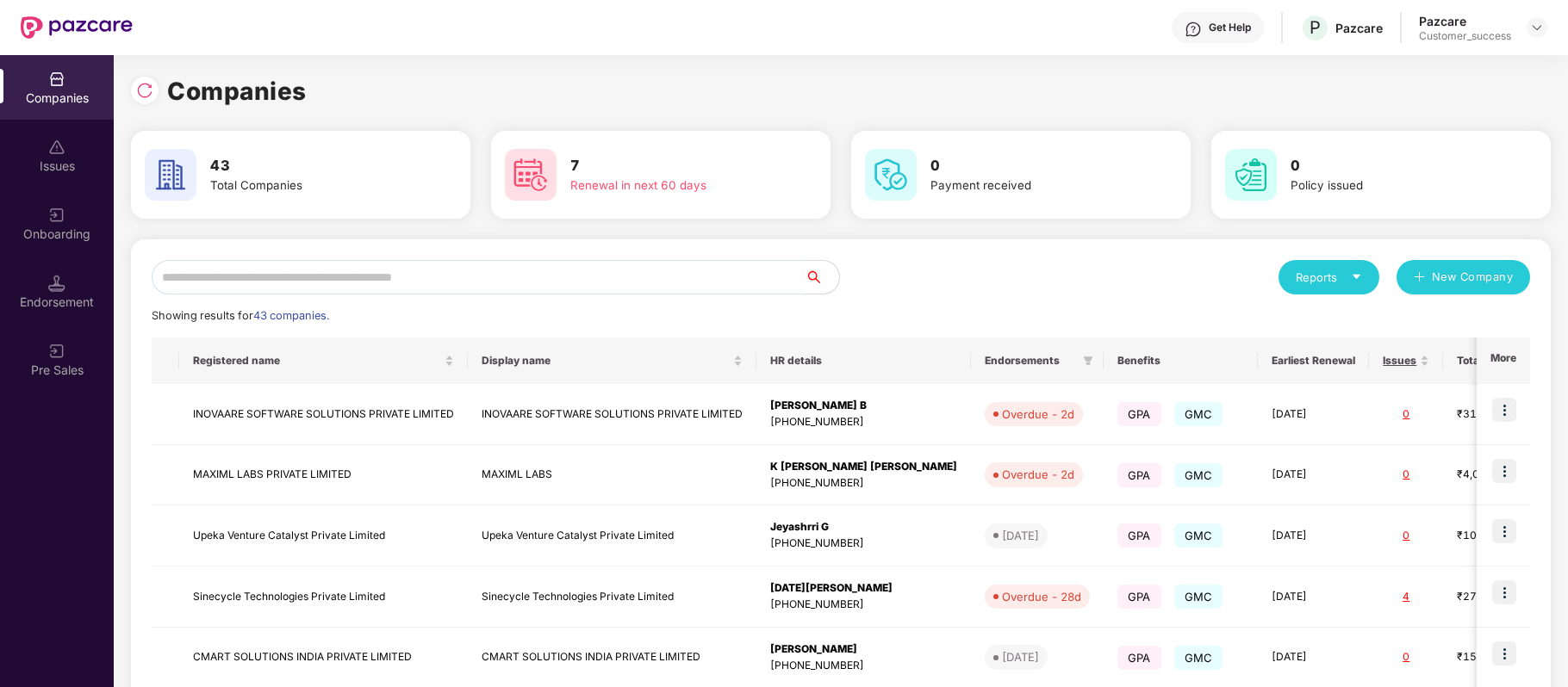
click at [391, 282] on input "text" at bounding box center [477, 277] width 653 height 35
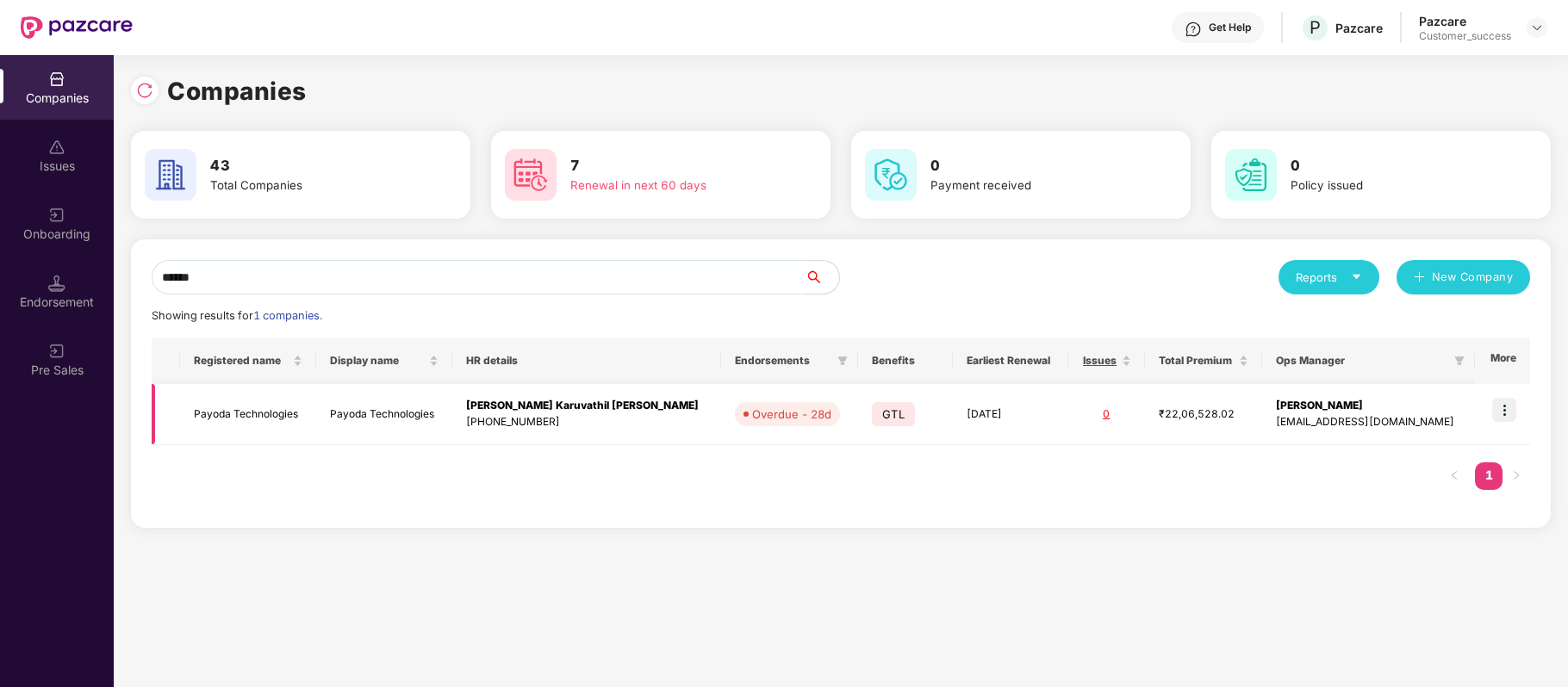
type input "******"
click at [1508, 407] on img at bounding box center [1503, 409] width 24 height 24
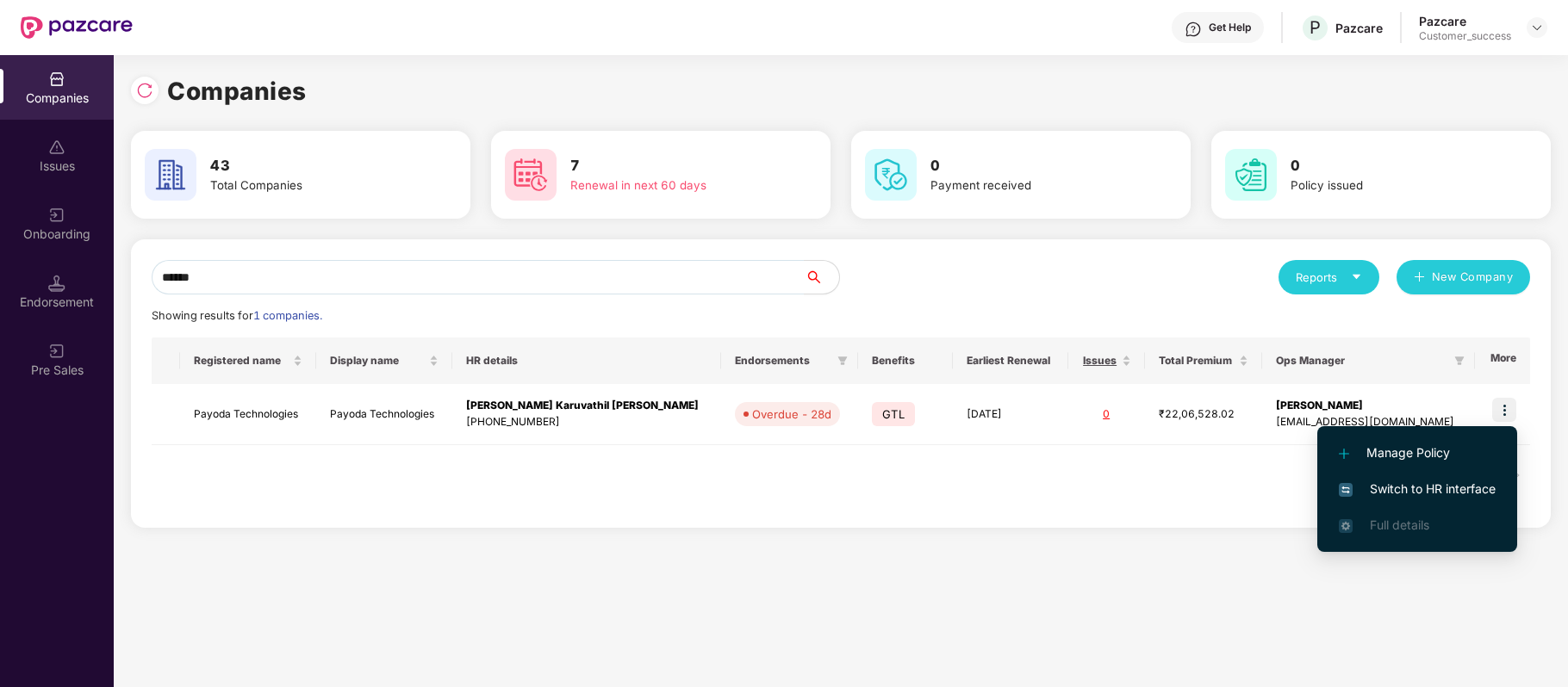
click at [1479, 477] on li "Switch to HR interface" at bounding box center [1417, 489] width 200 height 36
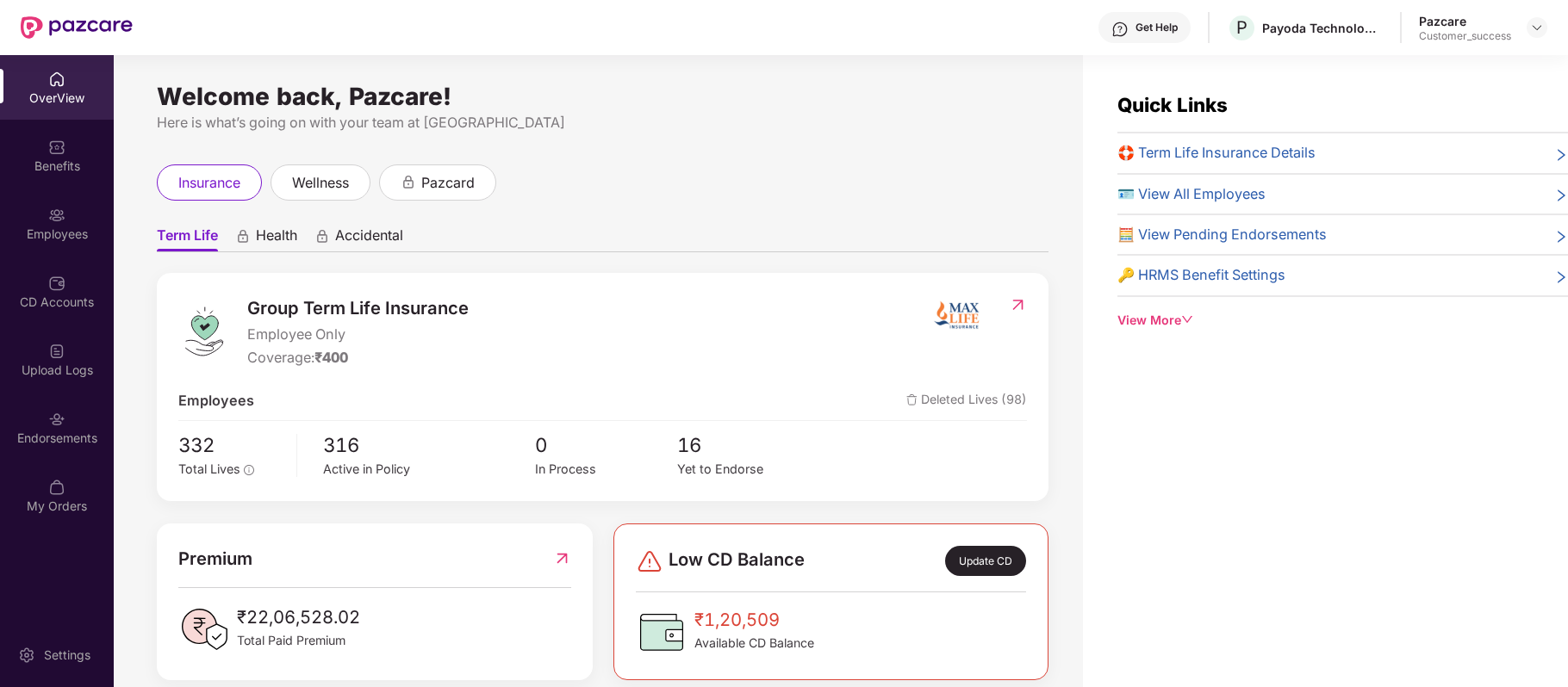
click at [67, 239] on div "Employees" at bounding box center [57, 234] width 113 height 17
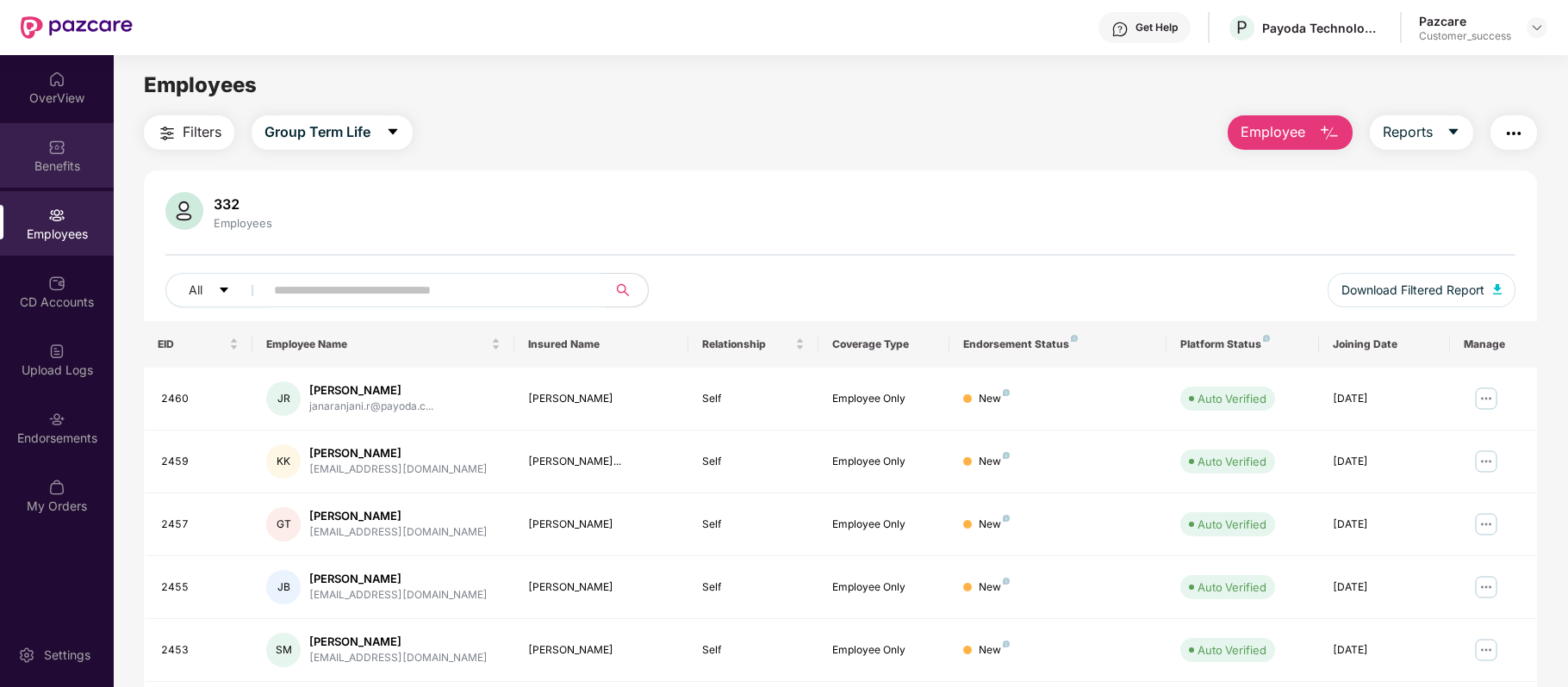
click at [57, 153] on img at bounding box center [56, 147] width 17 height 17
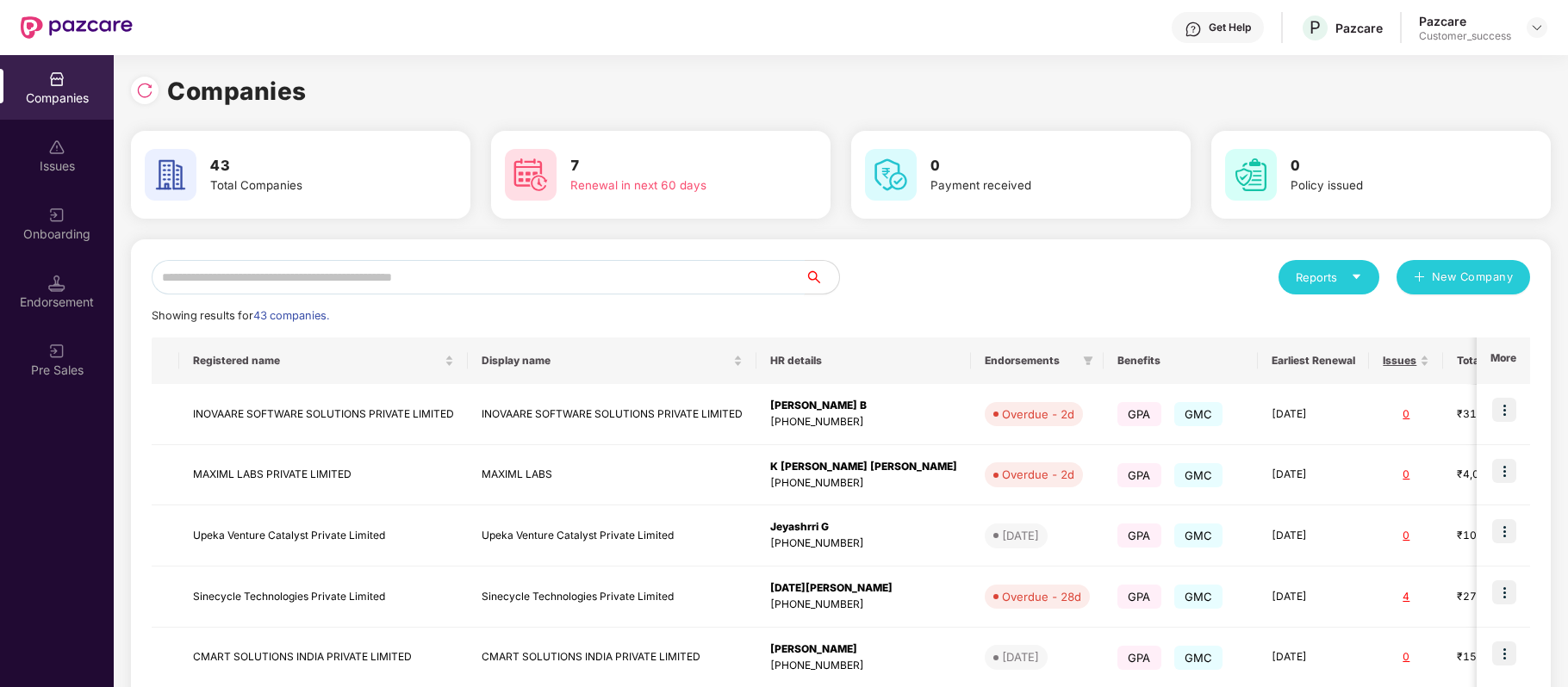
click at [367, 281] on input "text" at bounding box center [477, 277] width 653 height 35
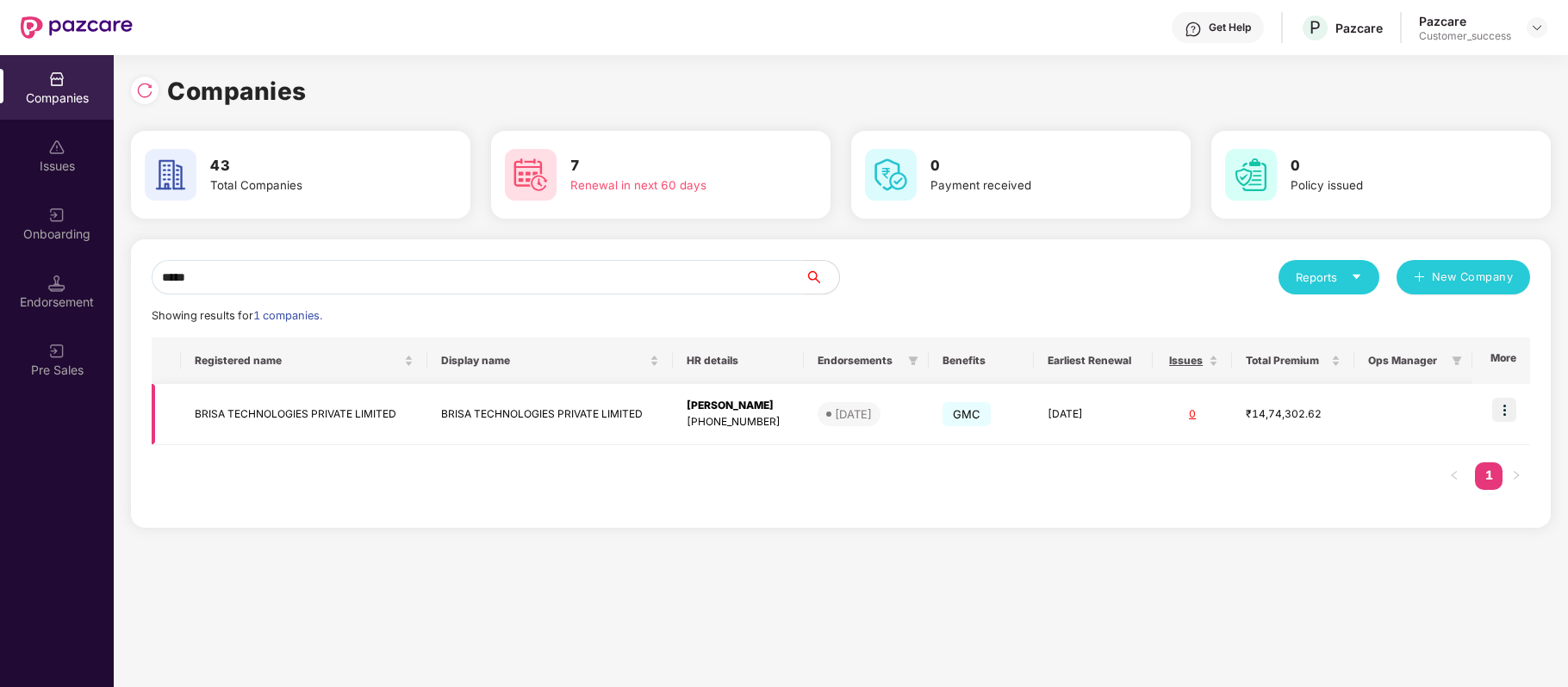
type input "*****"
click at [1494, 405] on img at bounding box center [1503, 409] width 24 height 24
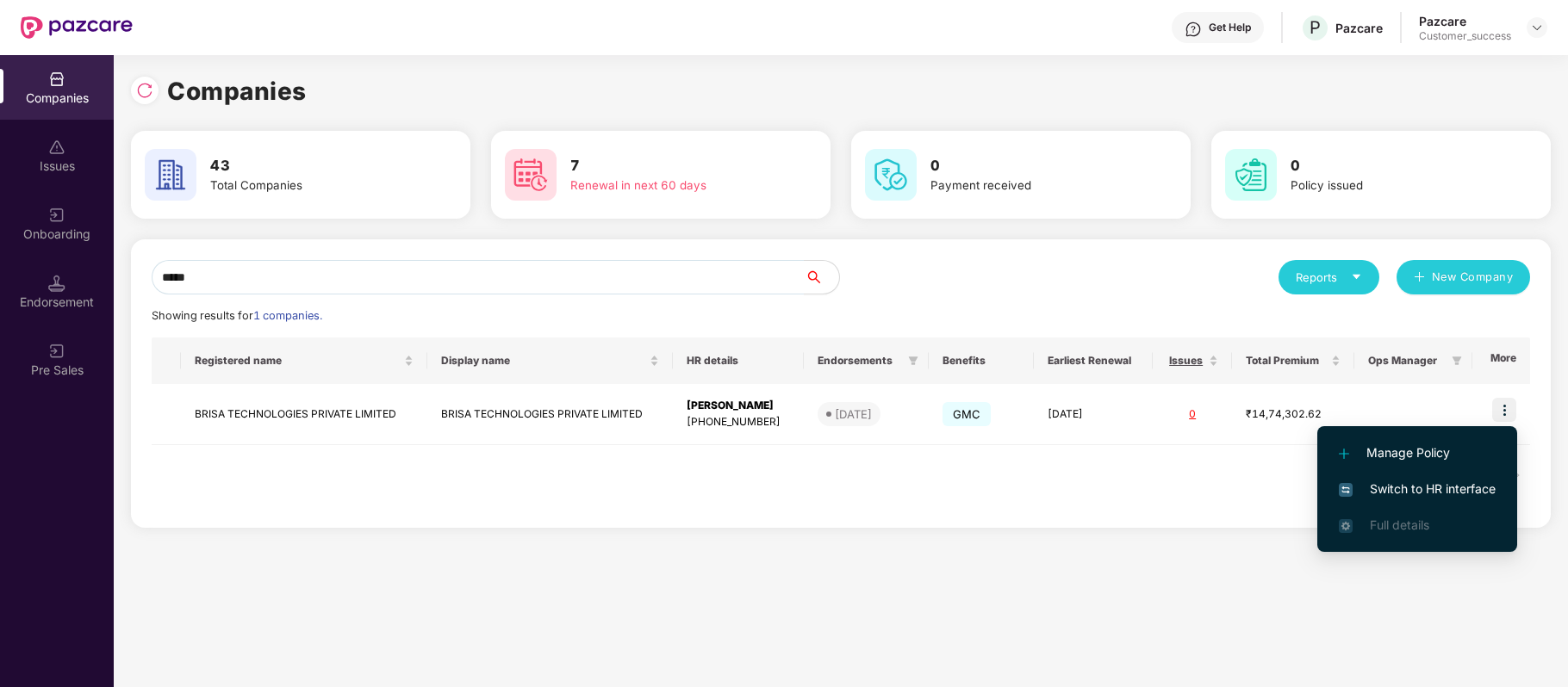
click at [1456, 487] on span "Switch to HR interface" at bounding box center [1417, 489] width 157 height 19
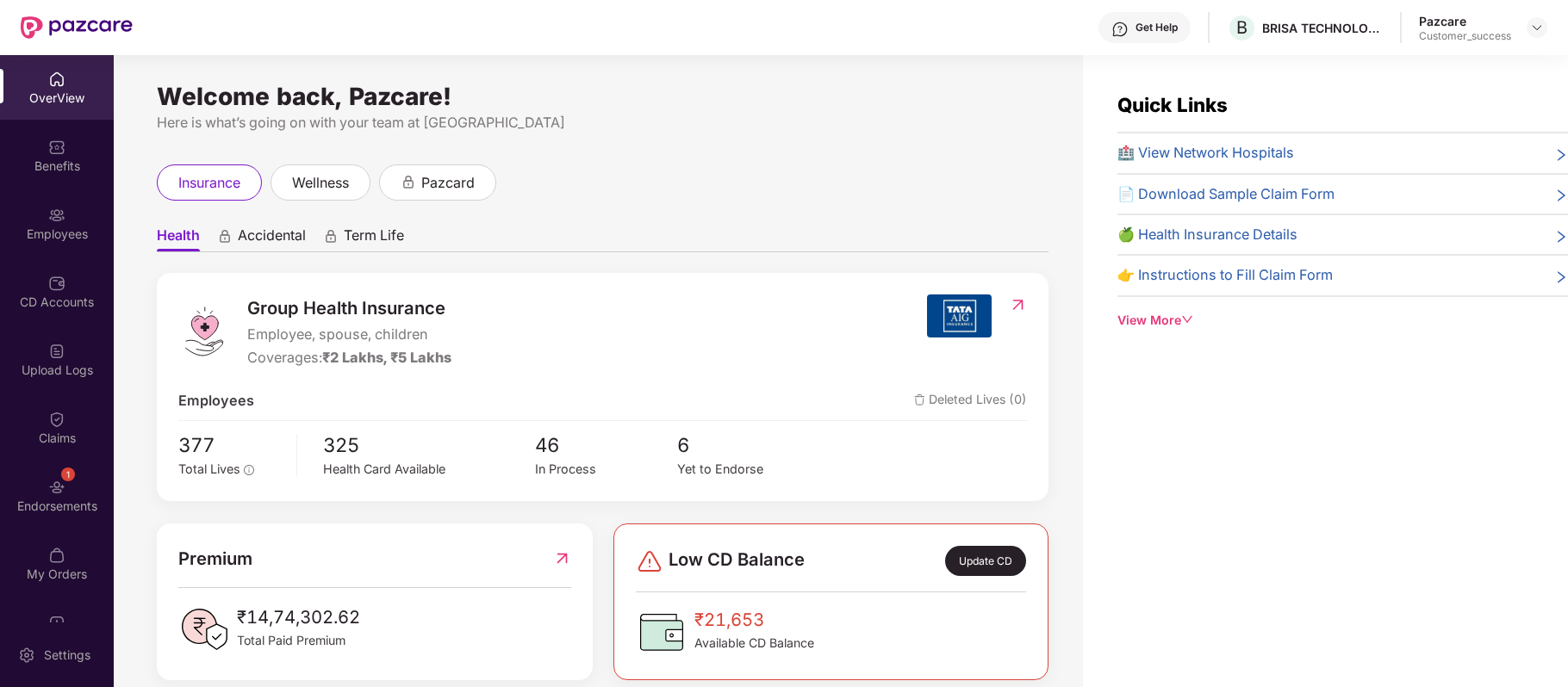
click at [60, 228] on div "Employees" at bounding box center [57, 234] width 113 height 17
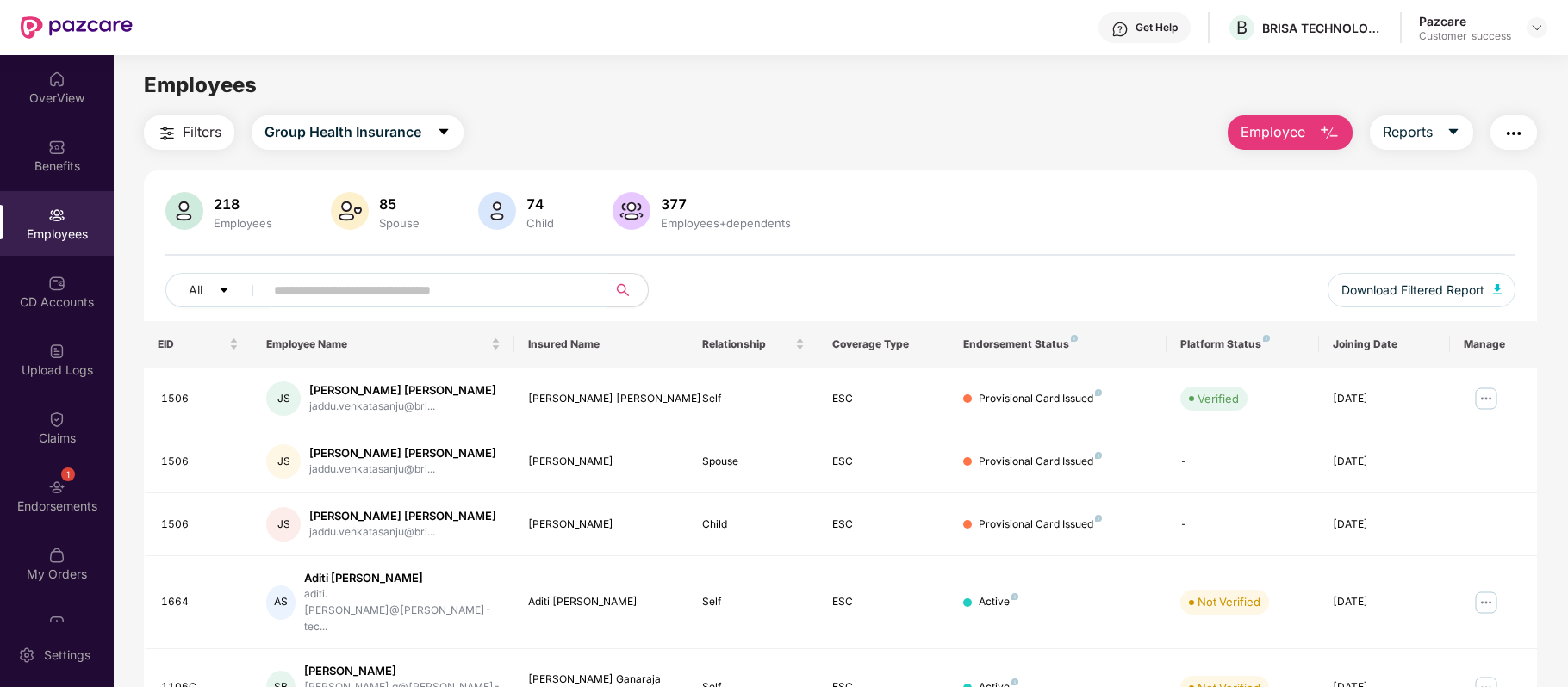
click at [384, 294] on input "text" at bounding box center [428, 289] width 309 height 26
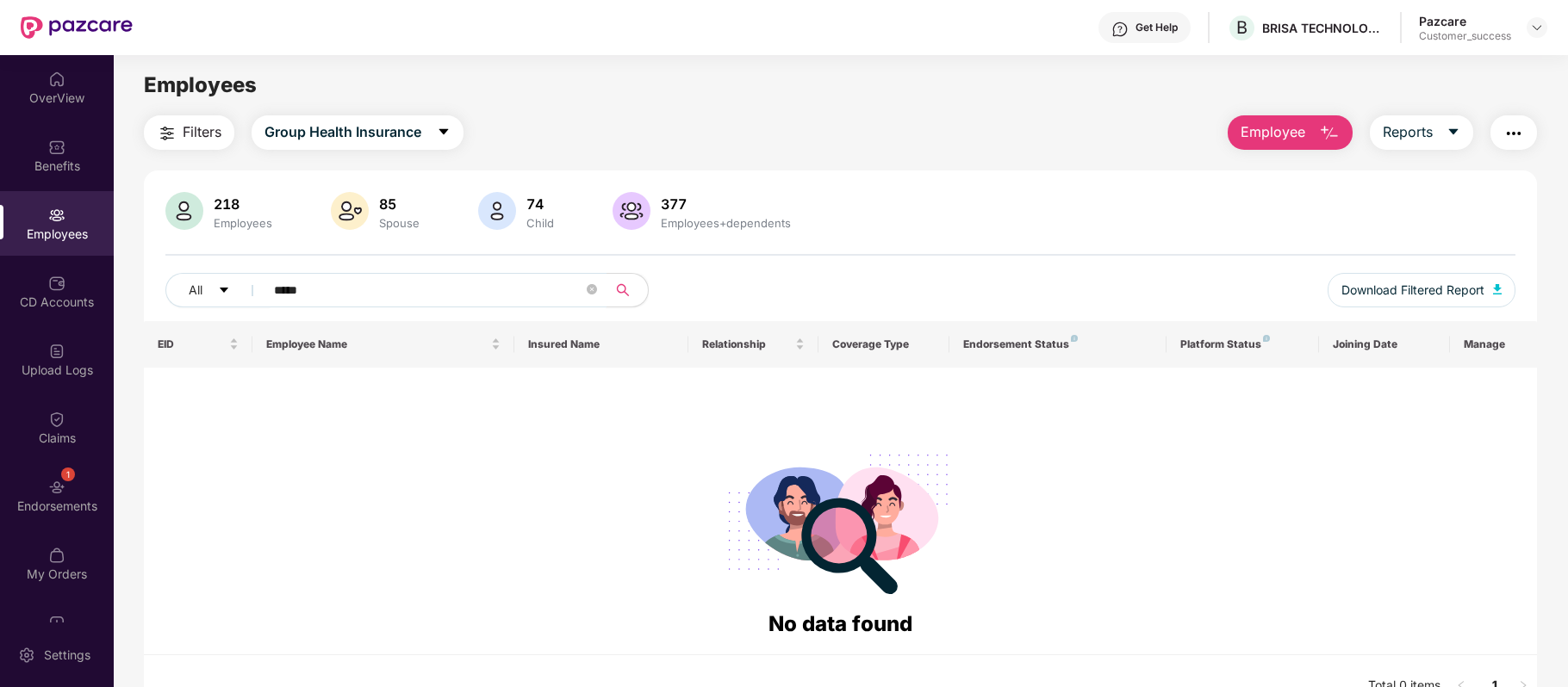
click at [339, 289] on input "*****" at bounding box center [428, 289] width 309 height 26
type input "*"
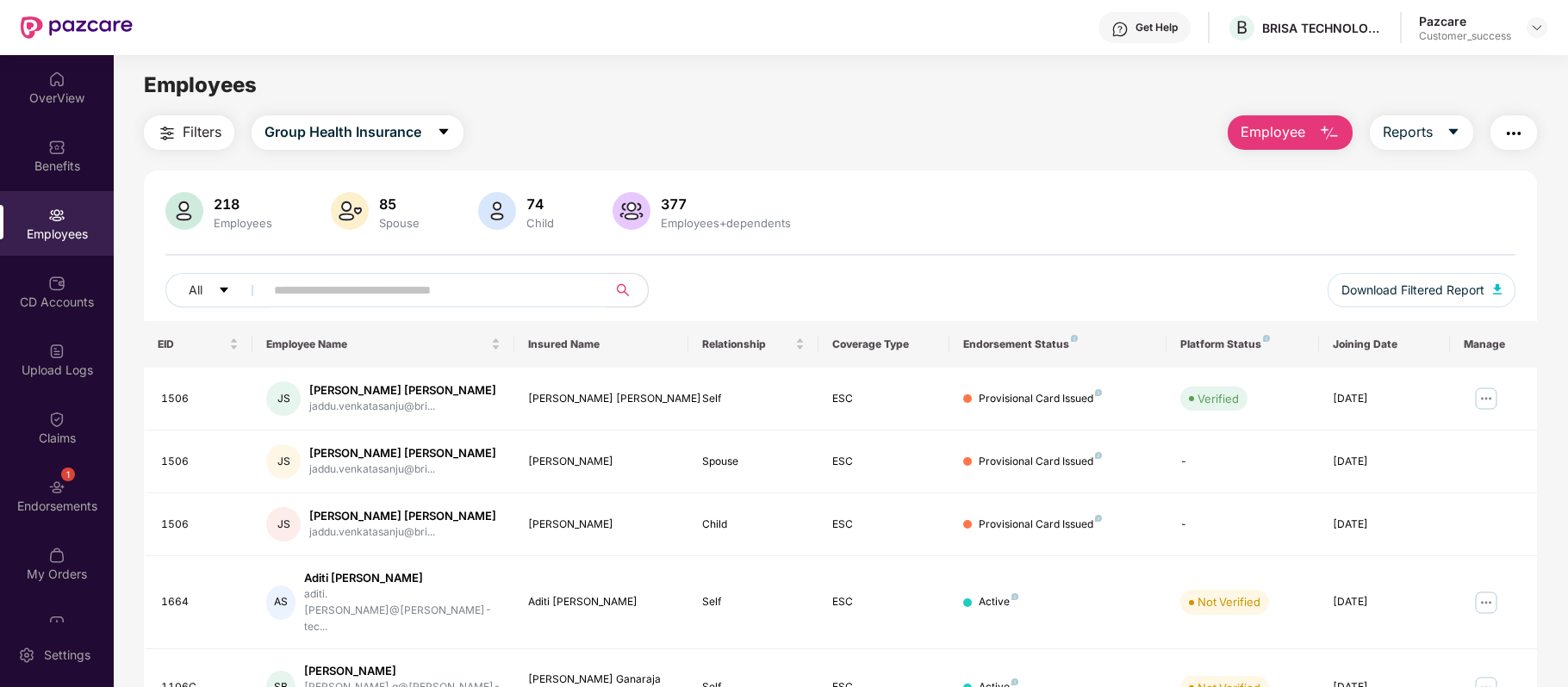
click at [359, 291] on input "text" at bounding box center [428, 289] width 309 height 26
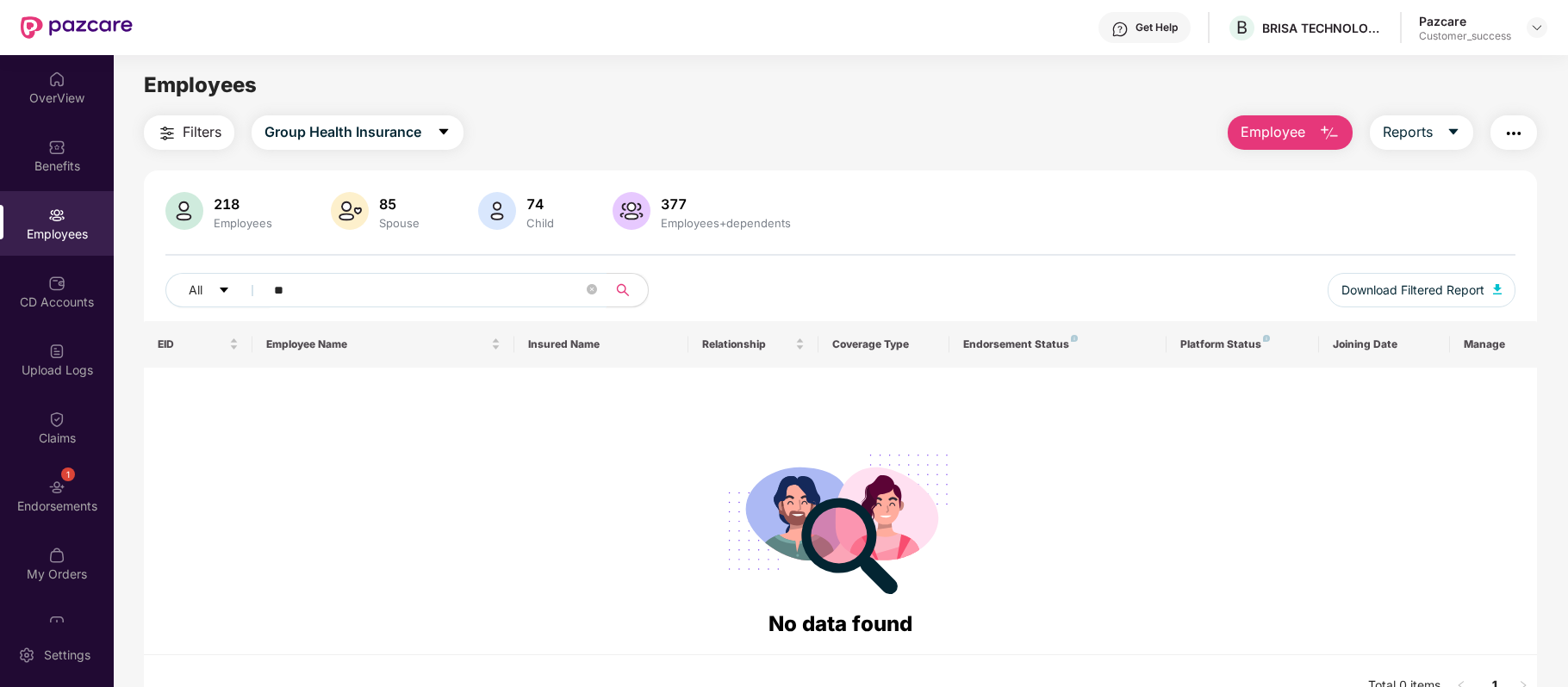
type input "*"
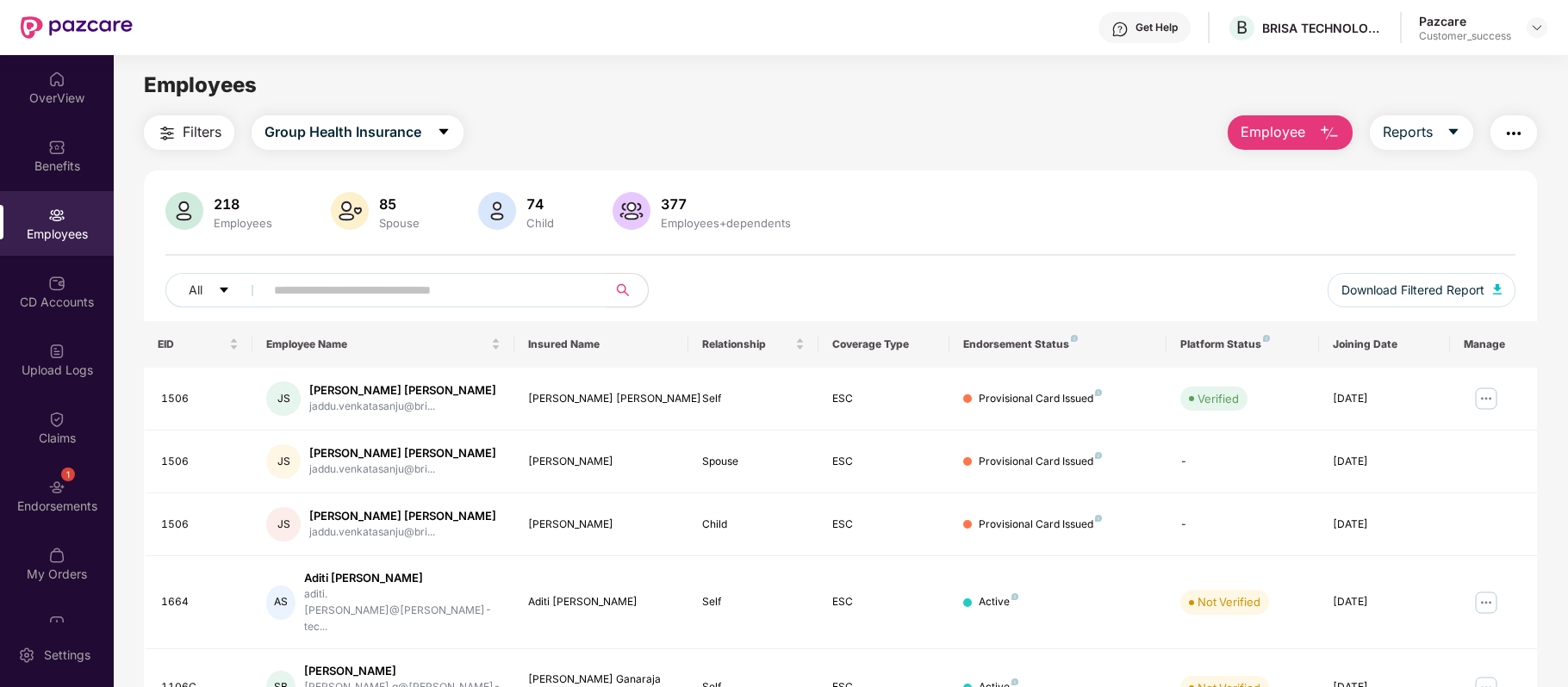
paste input "**********"
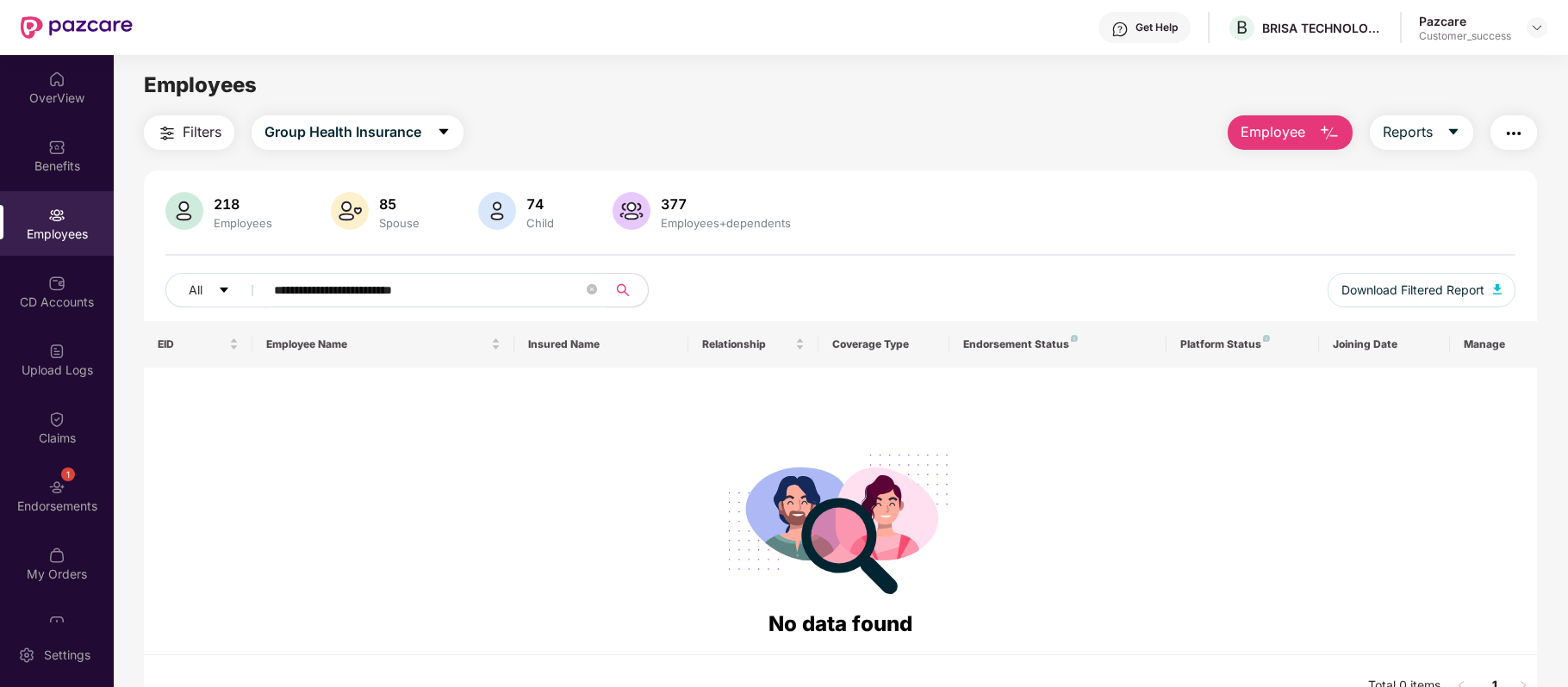
click at [274, 290] on input "**********" at bounding box center [428, 289] width 309 height 26
drag, startPoint x: 494, startPoint y: 282, endPoint x: 374, endPoint y: 295, distance: 120.7
click at [374, 295] on input "**********" at bounding box center [428, 289] width 309 height 26
click at [452, 284] on input "**********" at bounding box center [428, 289] width 309 height 26
drag, startPoint x: 476, startPoint y: 287, endPoint x: 266, endPoint y: 279, distance: 210.2
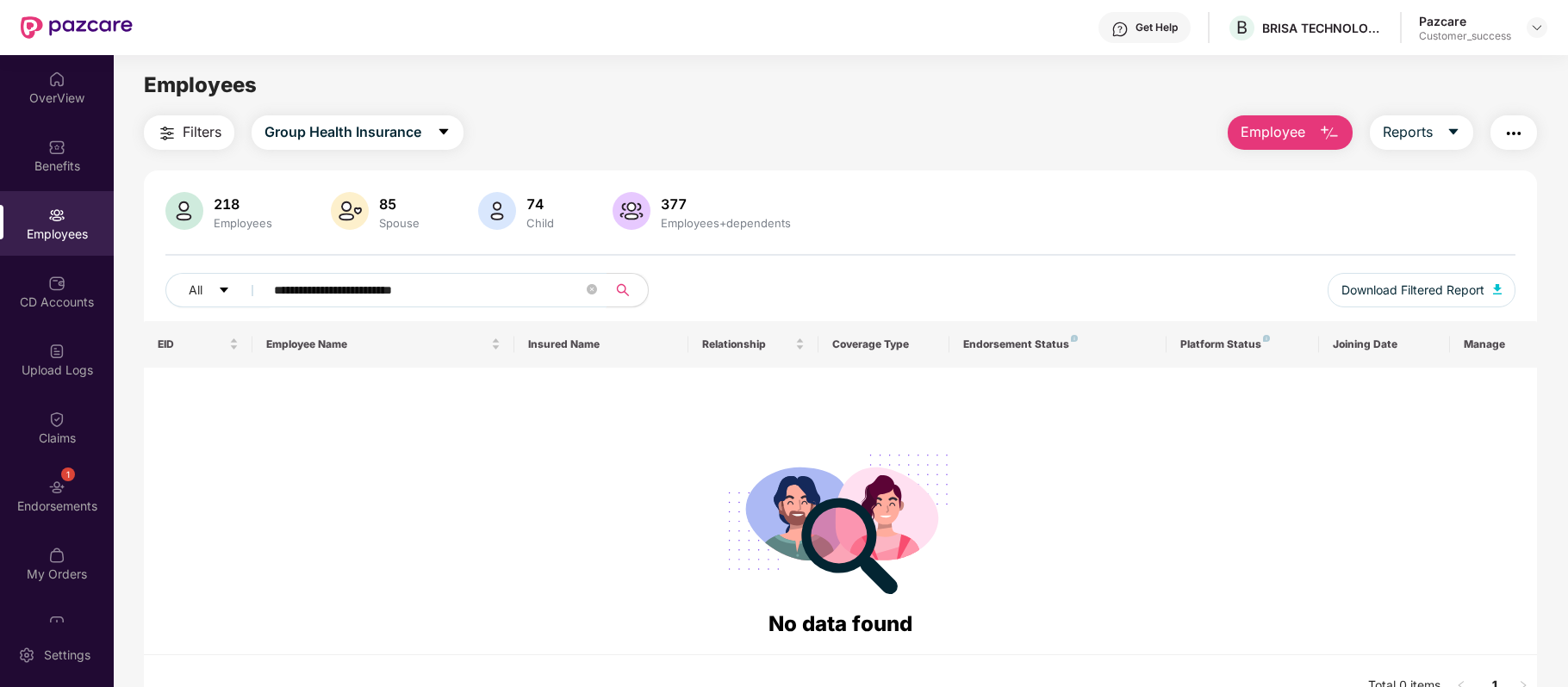
click at [266, 279] on span "**********" at bounding box center [429, 289] width 353 height 35
click at [49, 220] on img at bounding box center [56, 215] width 17 height 17
paste input "text"
click at [414, 131] on span "Group Health Insurance" at bounding box center [343, 132] width 157 height 21
click at [615, 149] on div "Filters Group Health Insurance Employee Reports" at bounding box center [839, 132] width 1393 height 35
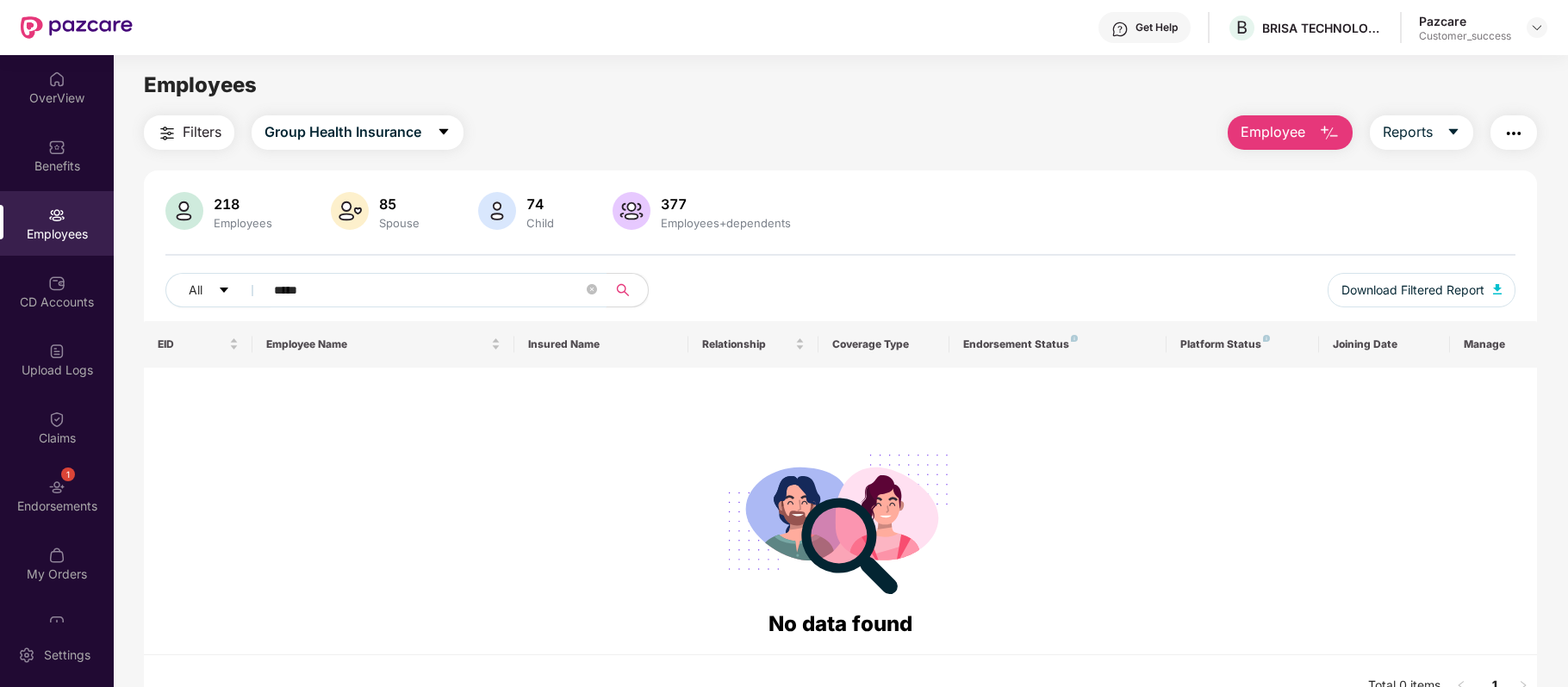
click at [404, 293] on input "*****" at bounding box center [428, 289] width 309 height 26
type input "*"
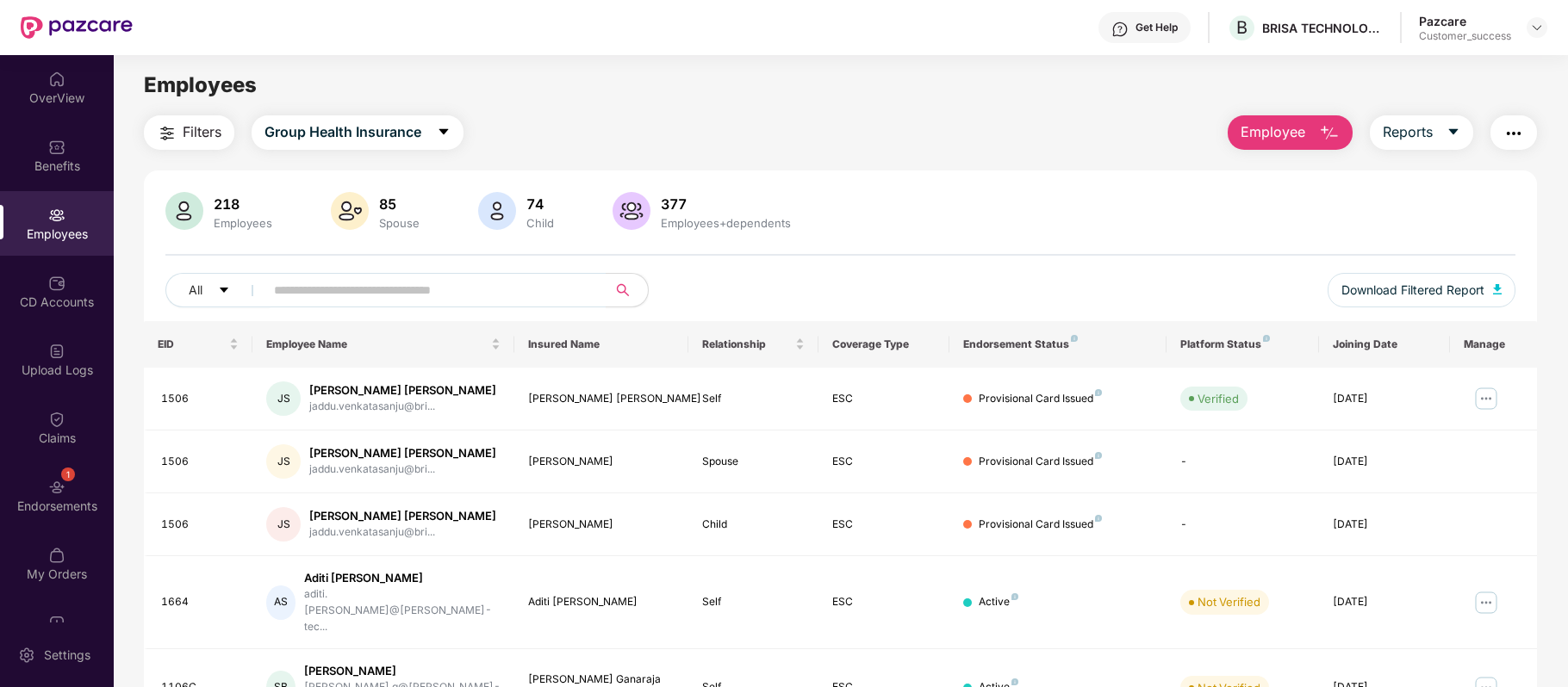
click at [874, 211] on div "218 Employees 85 Spouse 74 Child 377 Employees+dependents" at bounding box center [840, 212] width 1350 height 42
click at [57, 295] on div "CD Accounts" at bounding box center [57, 302] width 113 height 17
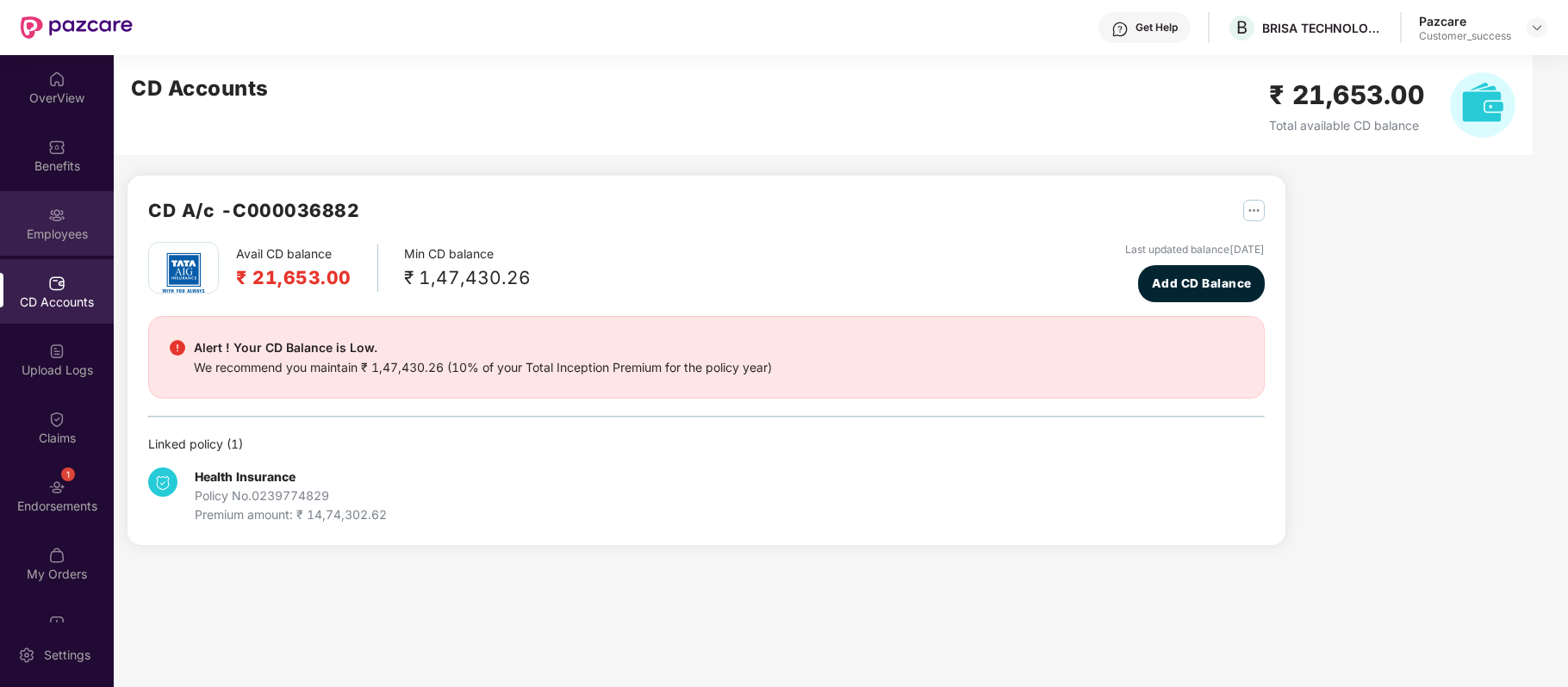
click at [77, 222] on div "Employees" at bounding box center [57, 223] width 113 height 65
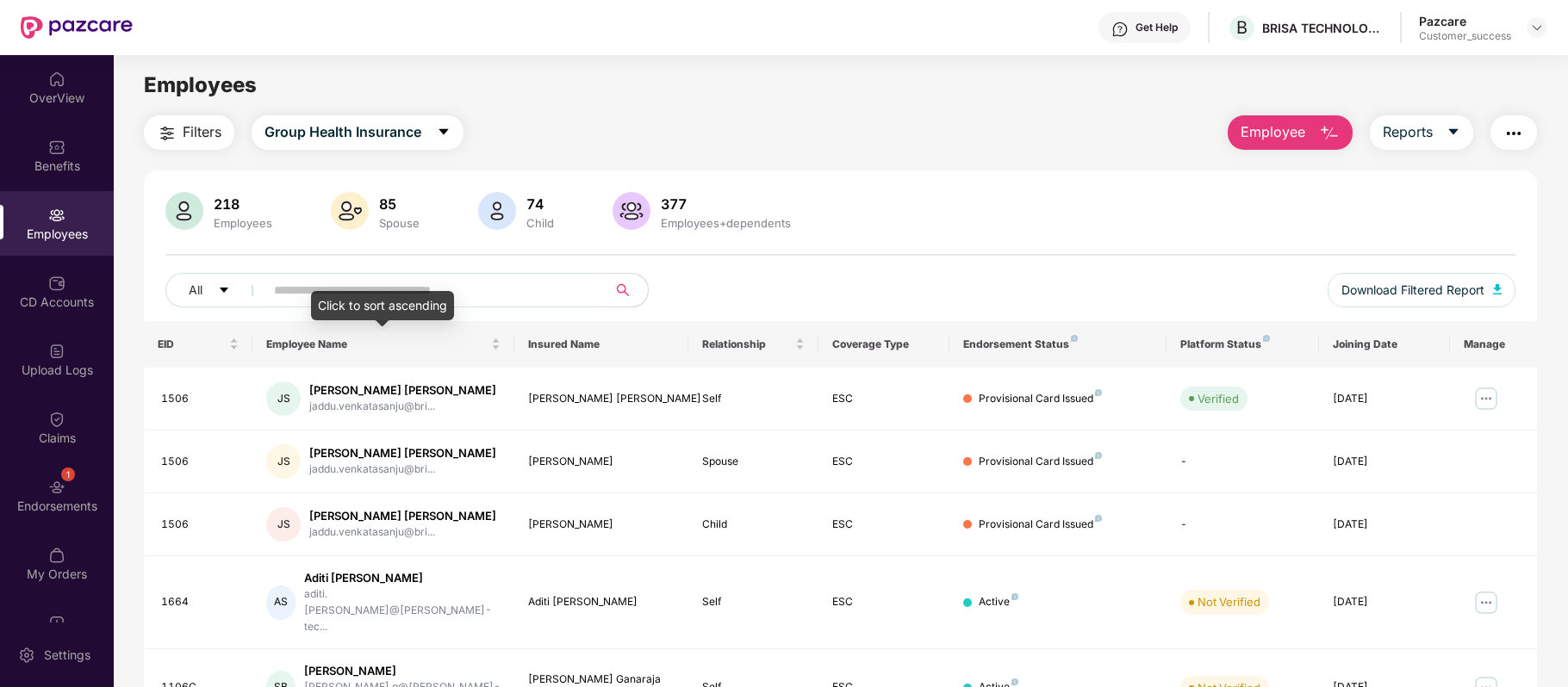
click at [424, 291] on div "Click to sort ascending" at bounding box center [382, 305] width 143 height 29
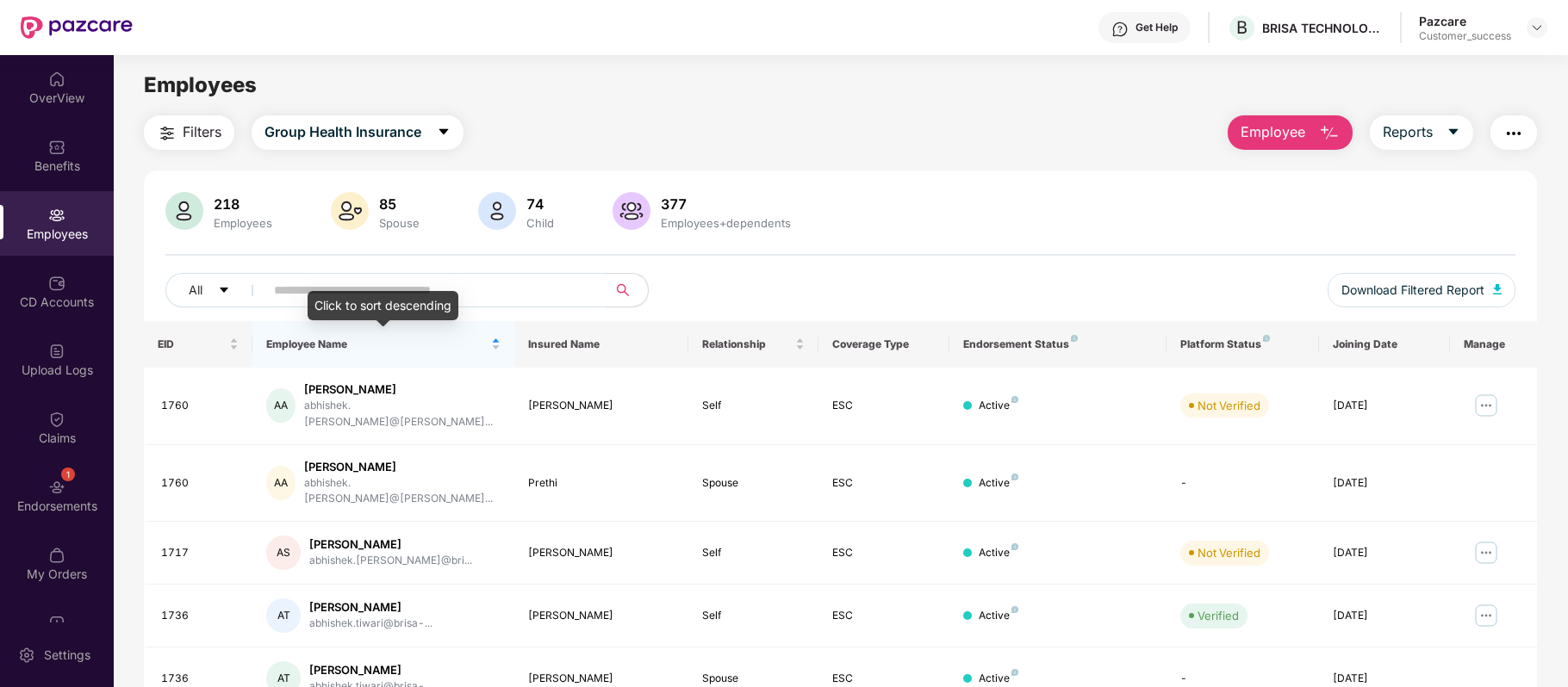
click at [436, 291] on div "Click to sort descending" at bounding box center [382, 305] width 151 height 29
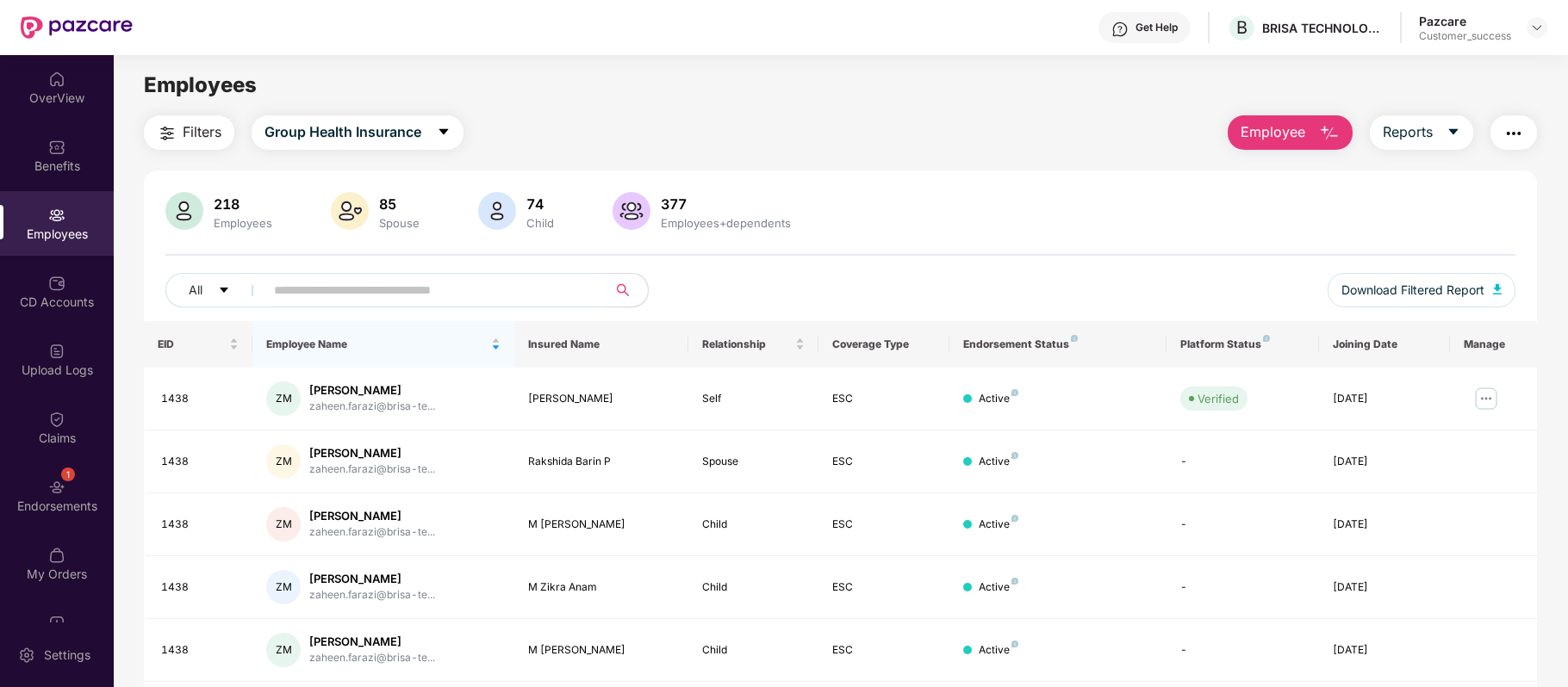
click at [499, 281] on input "text" at bounding box center [428, 289] width 309 height 26
paste input "********"
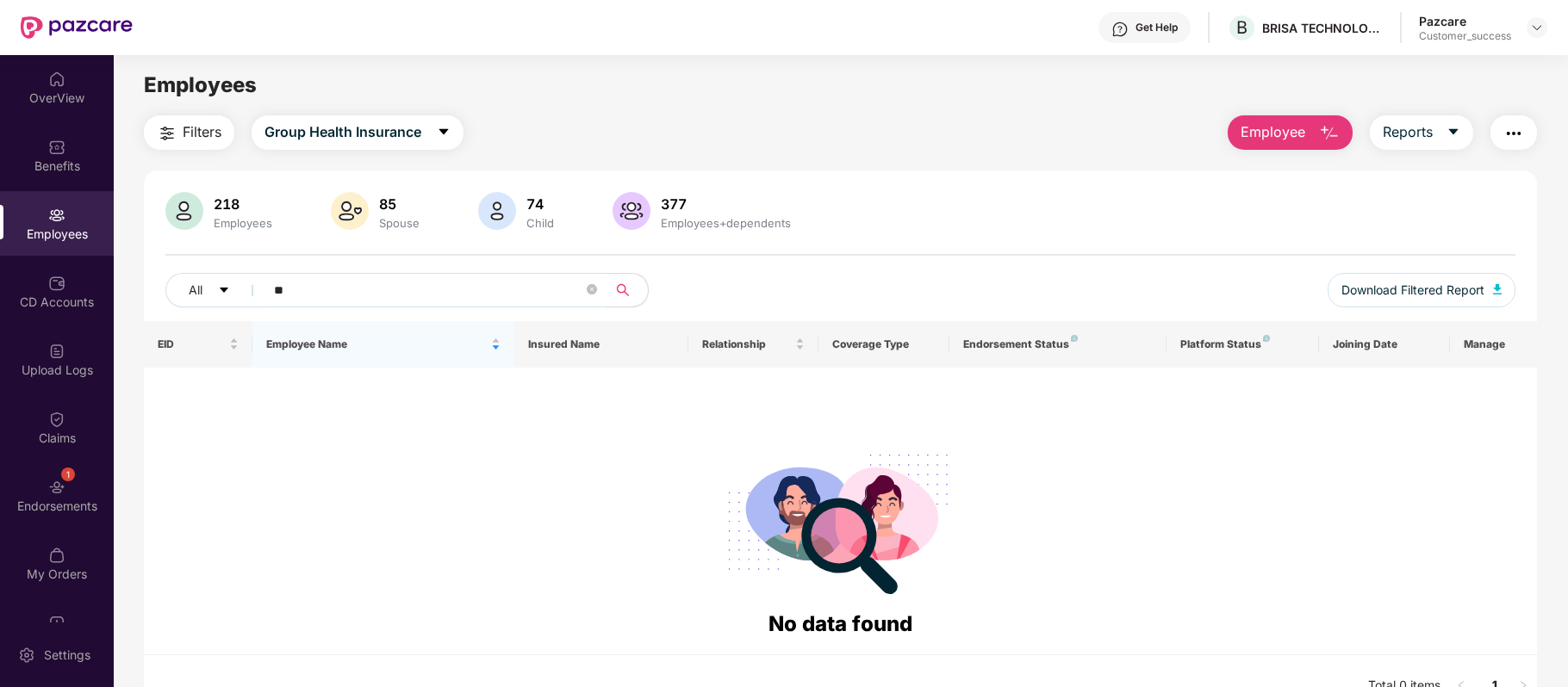
type input "*"
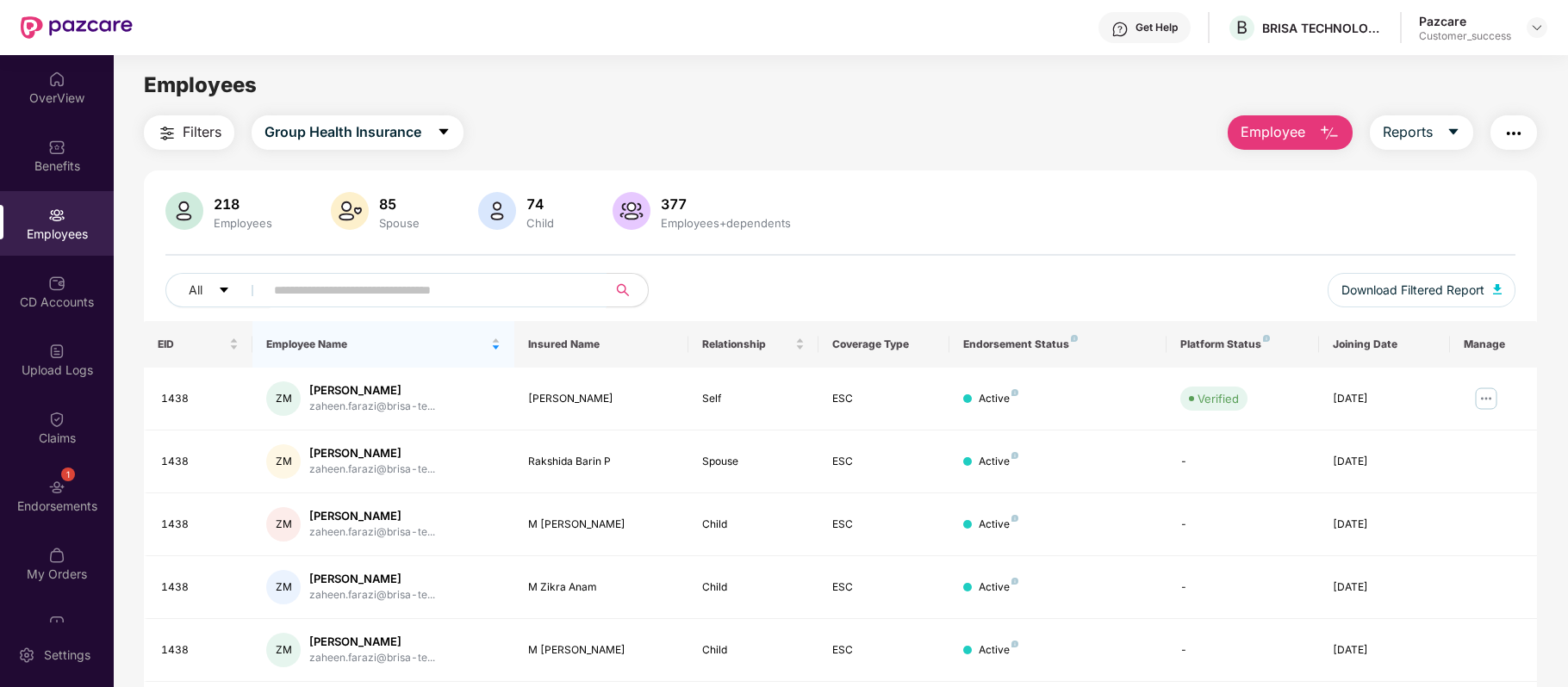
paste input "****"
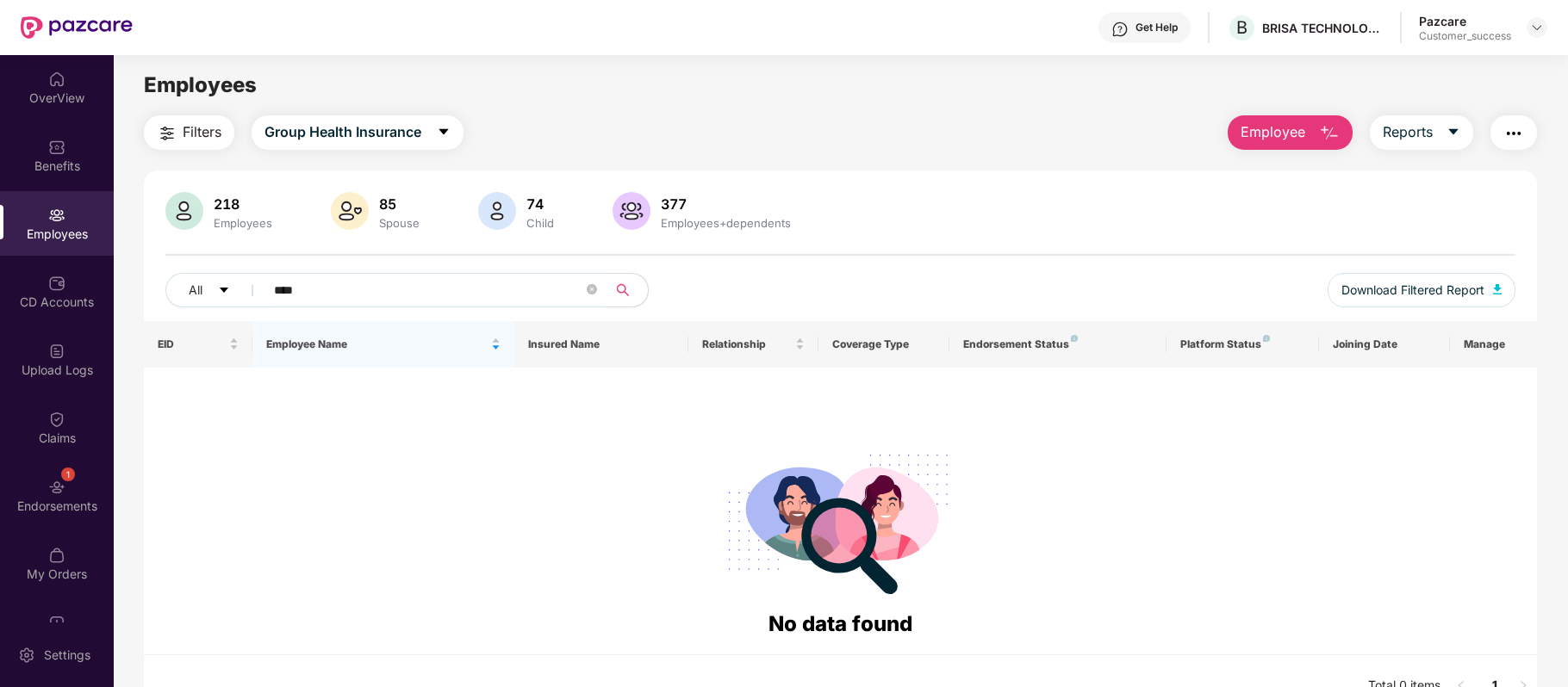
type input "****"
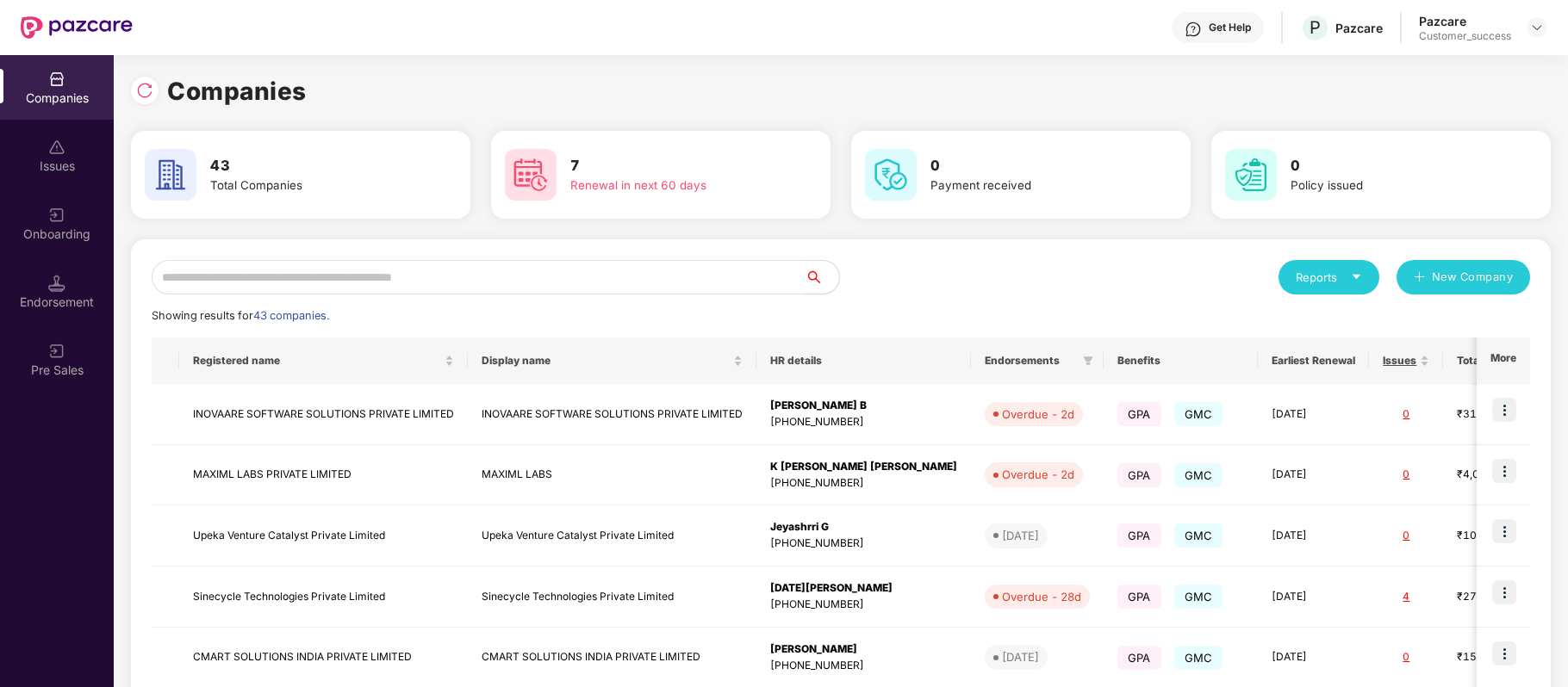
click at [441, 276] on input "text" at bounding box center [477, 277] width 653 height 35
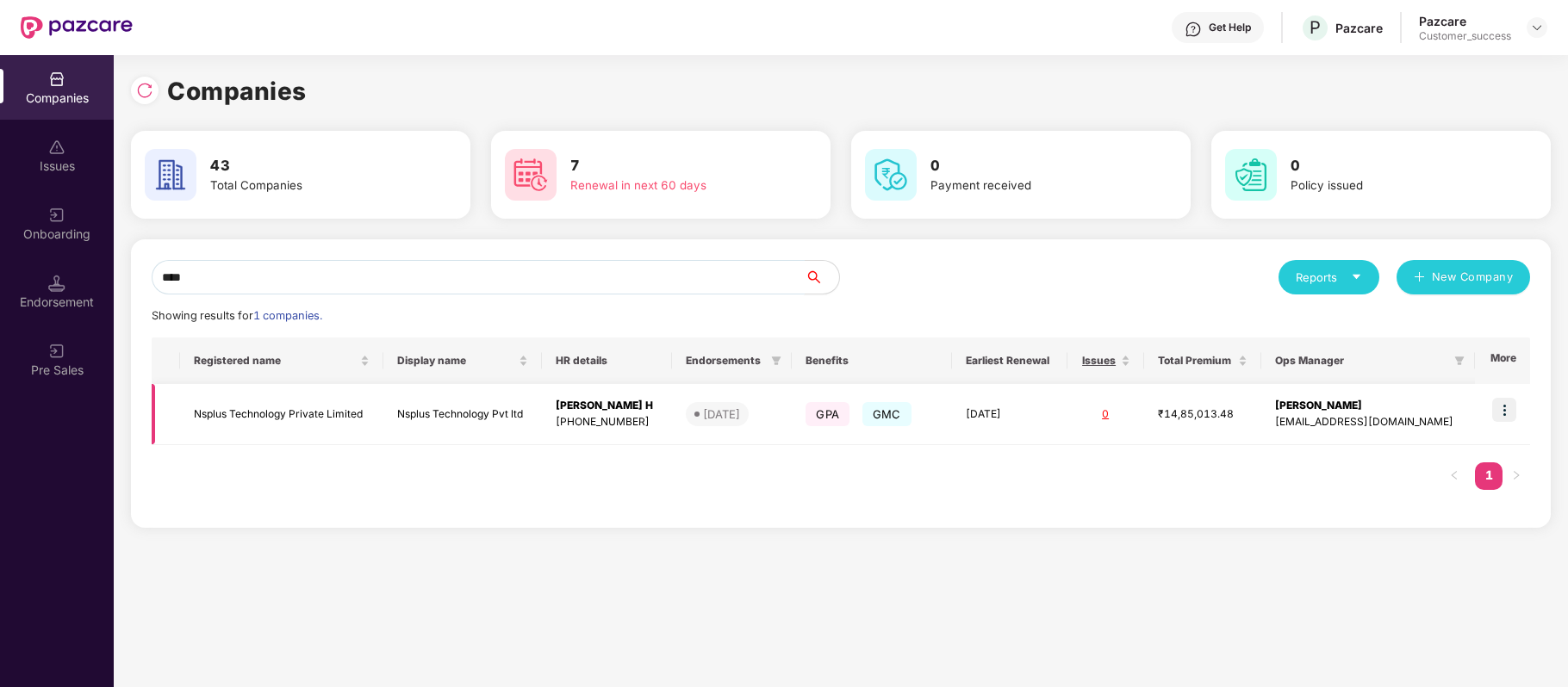
type input "****"
click at [1508, 405] on img at bounding box center [1503, 409] width 24 height 24
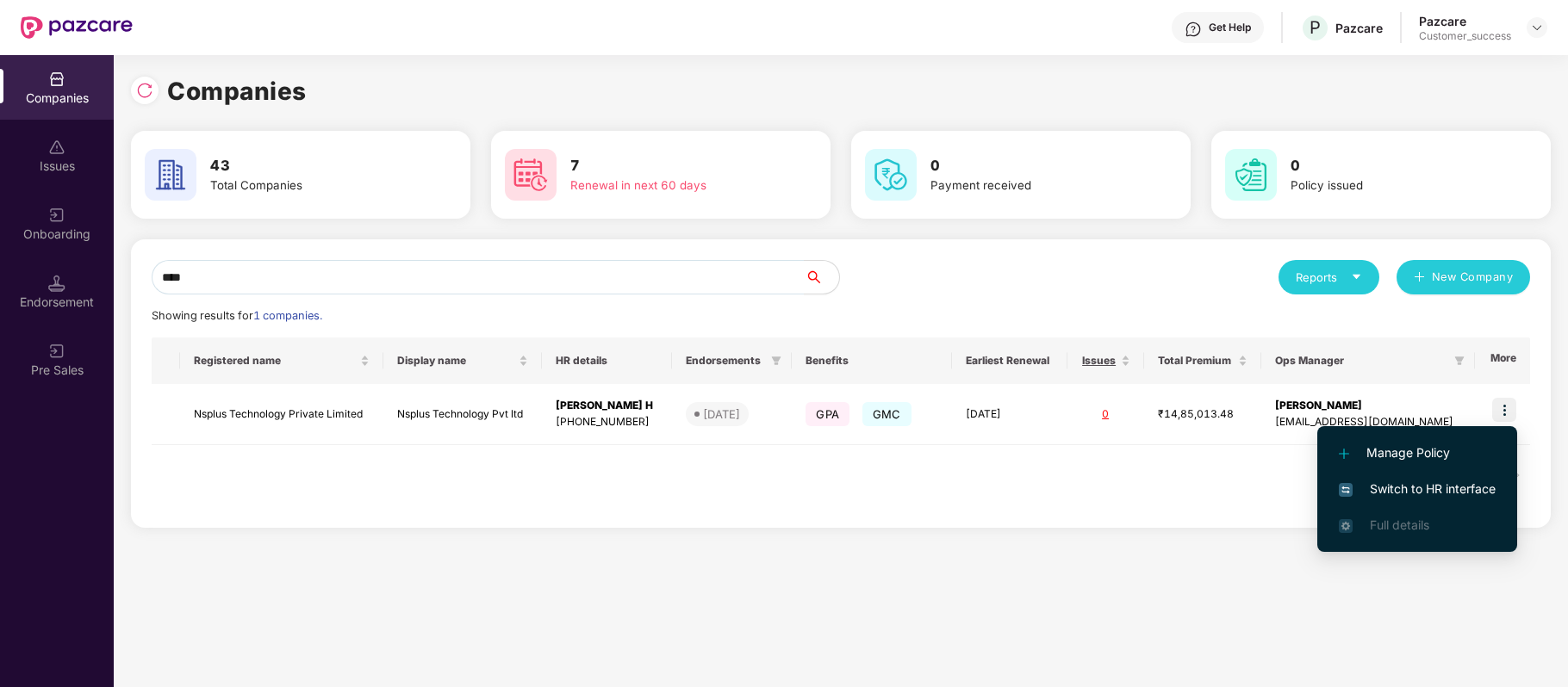
click at [1475, 487] on span "Switch to HR interface" at bounding box center [1417, 489] width 157 height 19
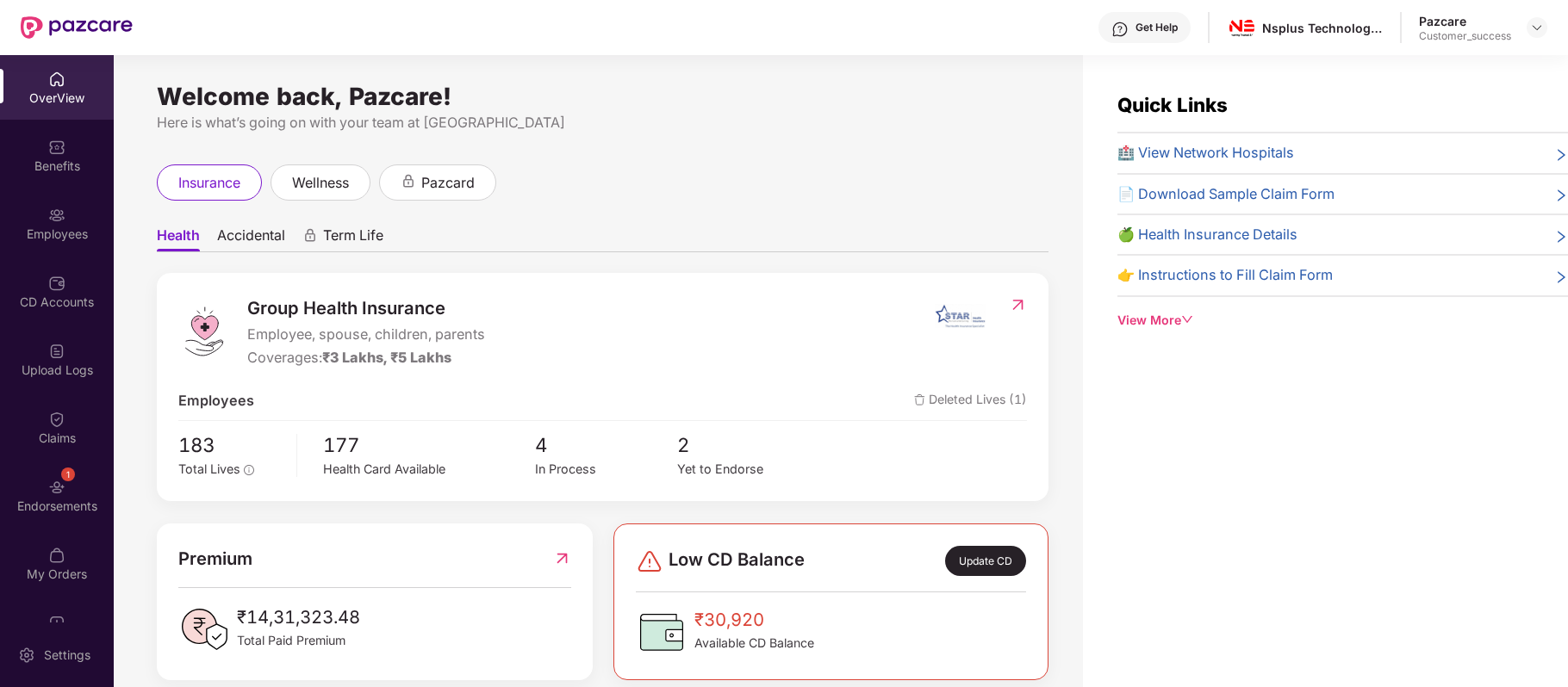
click at [53, 153] on img at bounding box center [56, 147] width 17 height 17
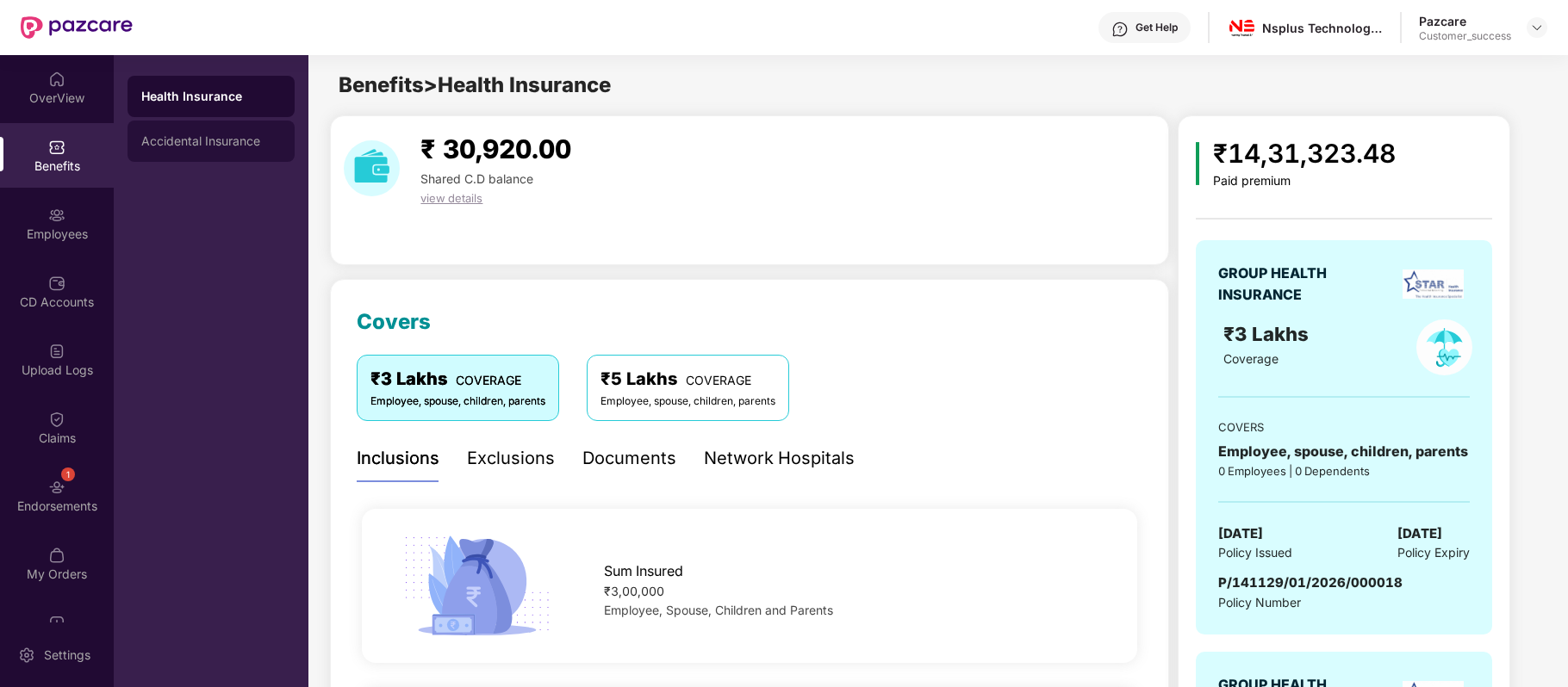
click at [214, 146] on div "Accidental Insurance" at bounding box center [212, 142] width 140 height 14
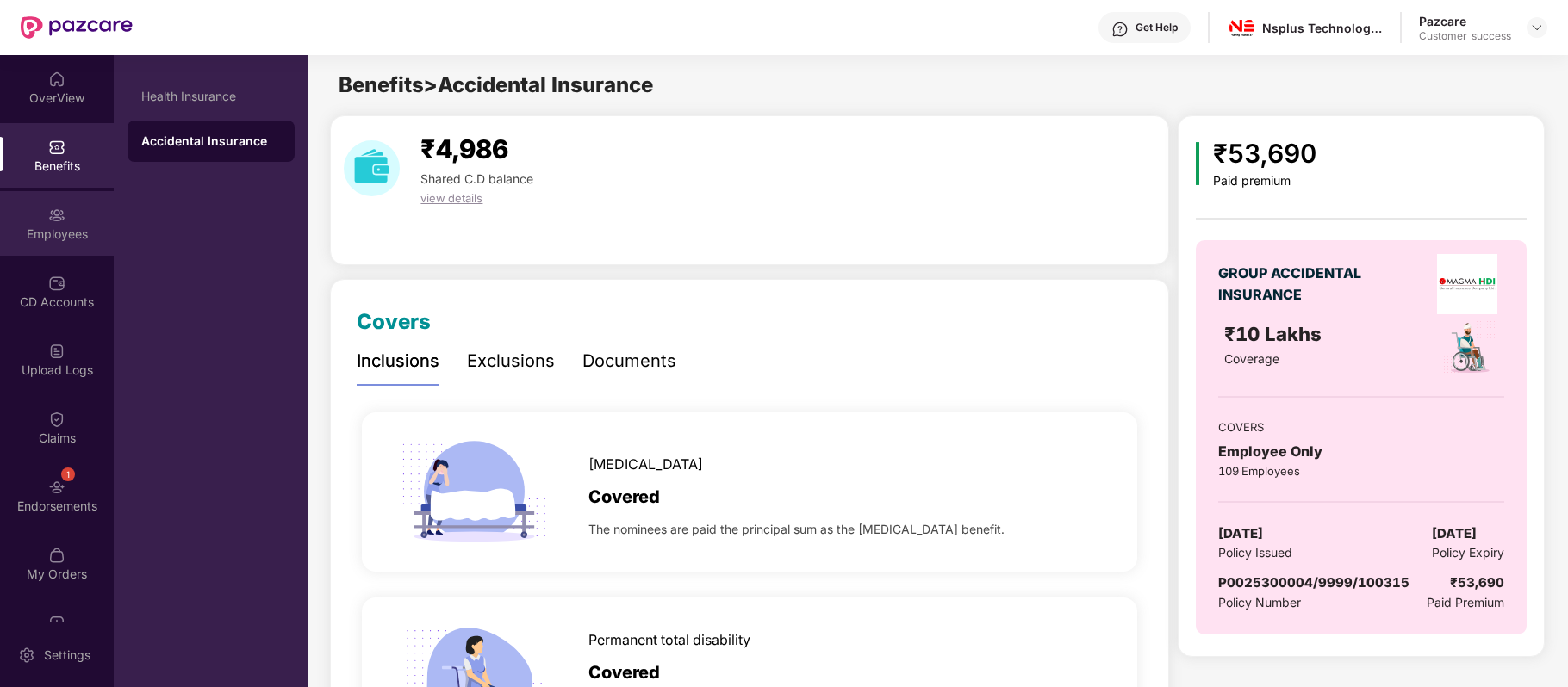
click at [71, 212] on div "Employees" at bounding box center [57, 223] width 113 height 65
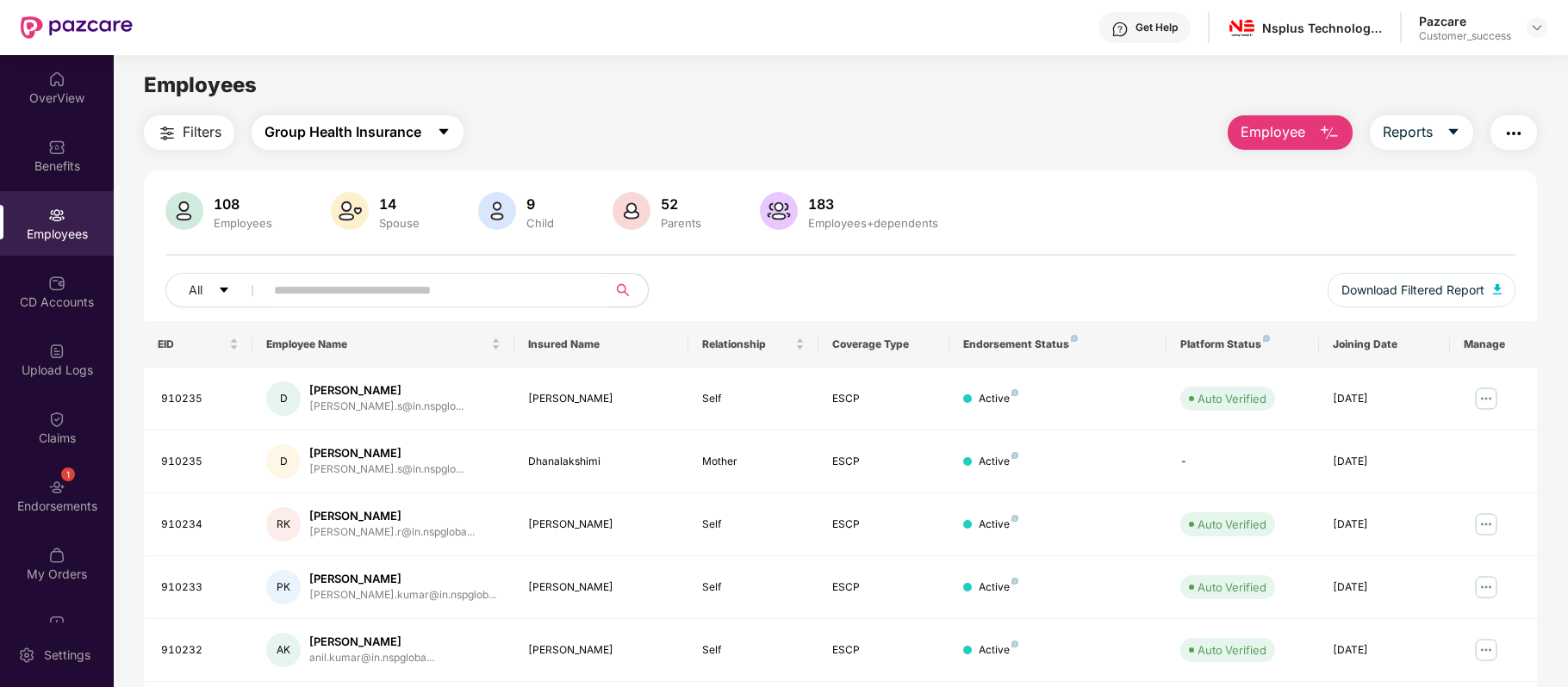
click at [428, 120] on button "Group Health Insurance" at bounding box center [357, 132] width 212 height 35
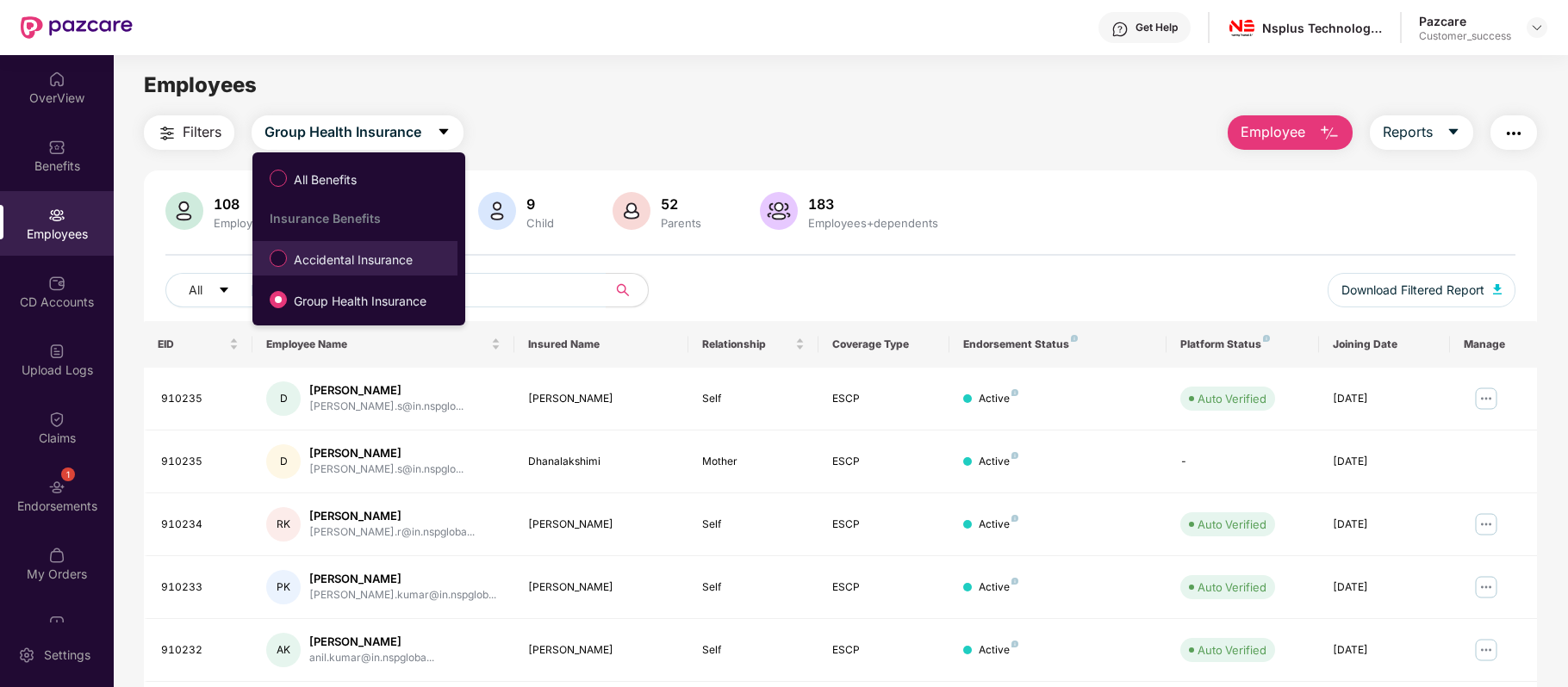
click at [399, 251] on span "Accidental Insurance" at bounding box center [353, 259] width 133 height 19
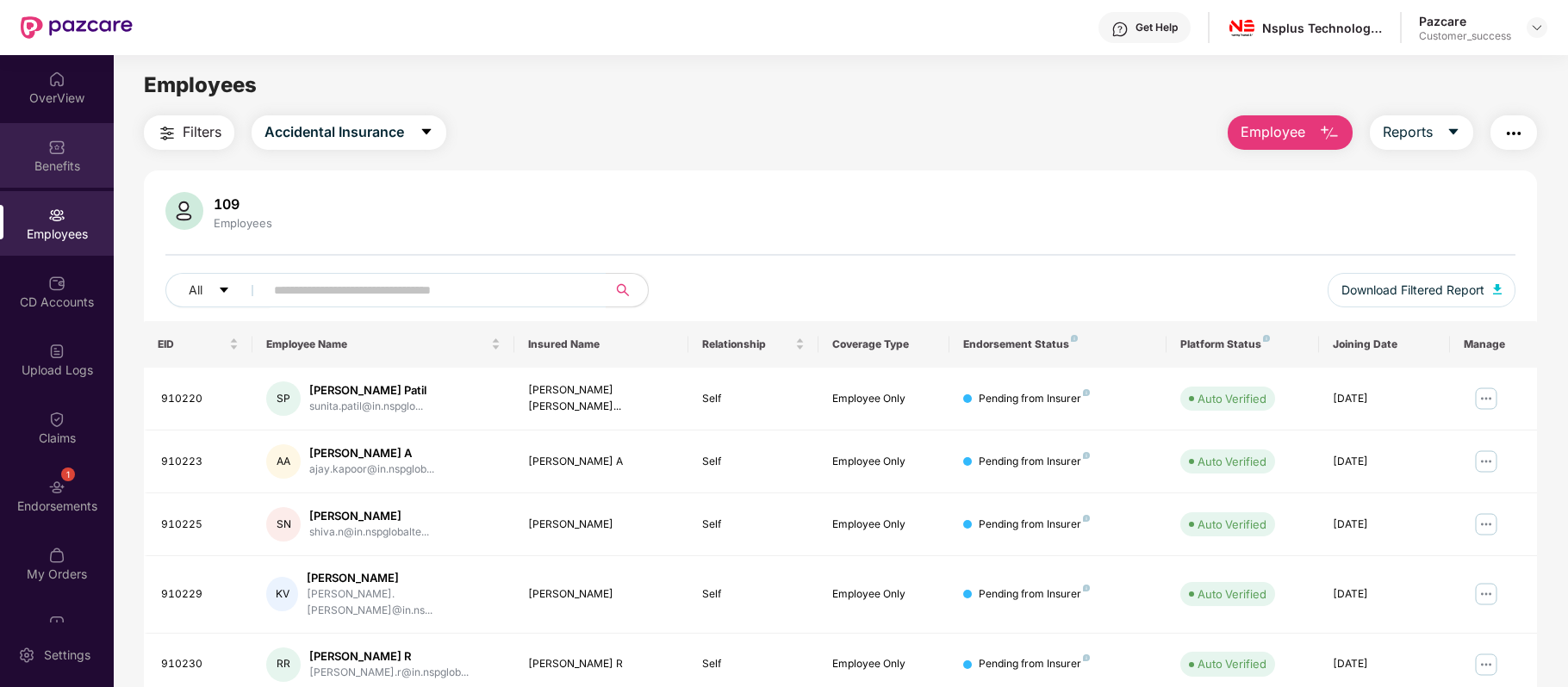
click at [78, 166] on div "Benefits" at bounding box center [57, 166] width 113 height 17
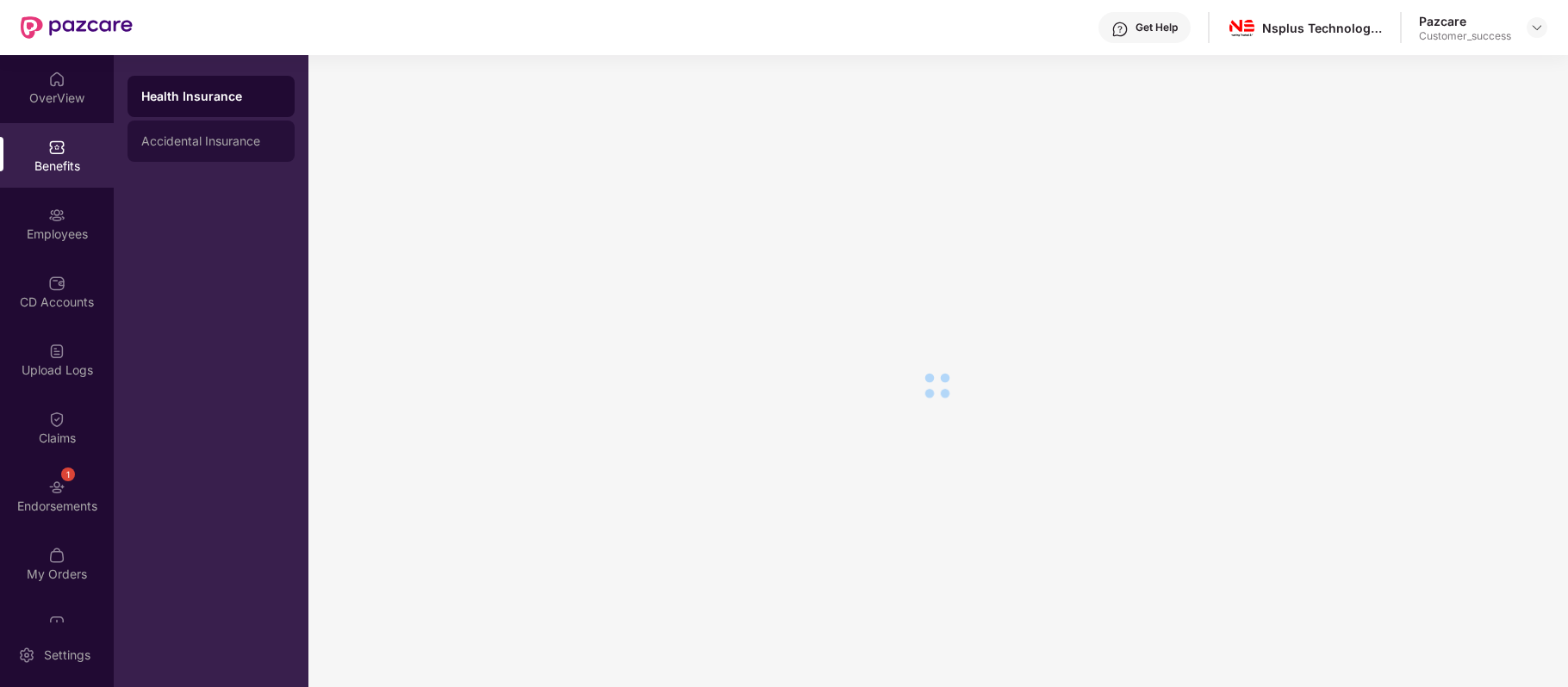
click at [241, 142] on div "Accidental Insurance" at bounding box center [212, 142] width 140 height 14
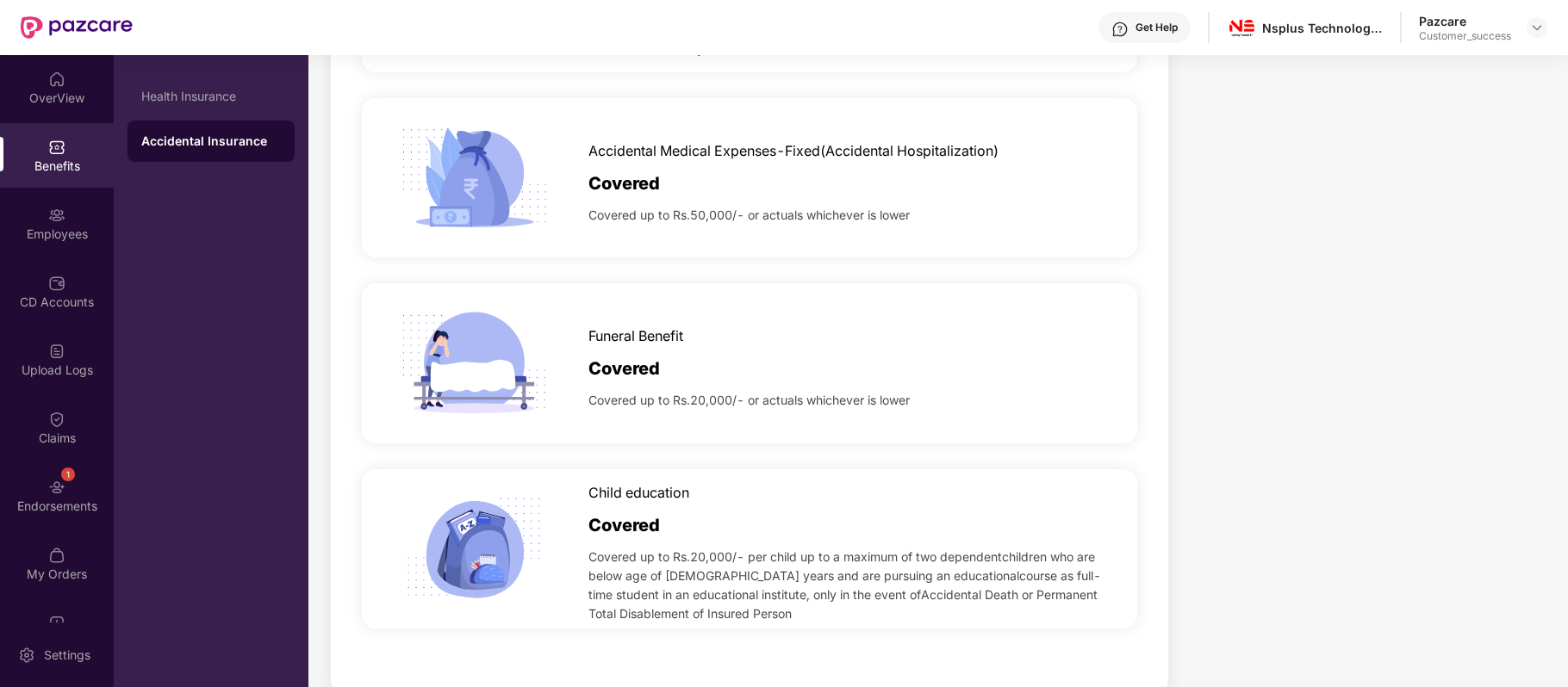
scroll to position [610, 0]
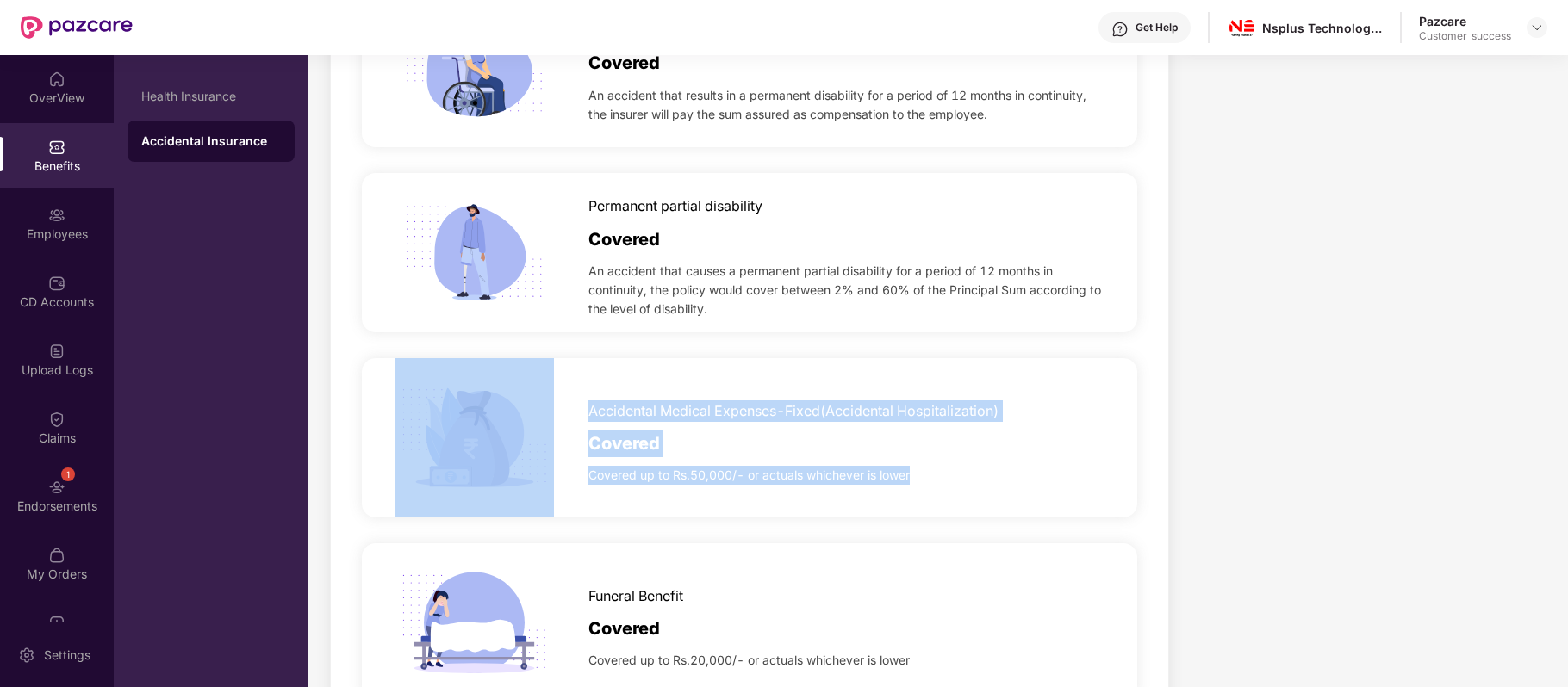
drag, startPoint x: 932, startPoint y: 469, endPoint x: 583, endPoint y: 415, distance: 353.2
click at [583, 415] on div "Accidental Medical Expenses-Fixed(Accidental Hospitalization) Covered Covered u…" at bounding box center [749, 438] width 775 height 159
copy div "Accidental Medical Expenses-Fixed(Accidental Hospitalization) Covered Covered u…"
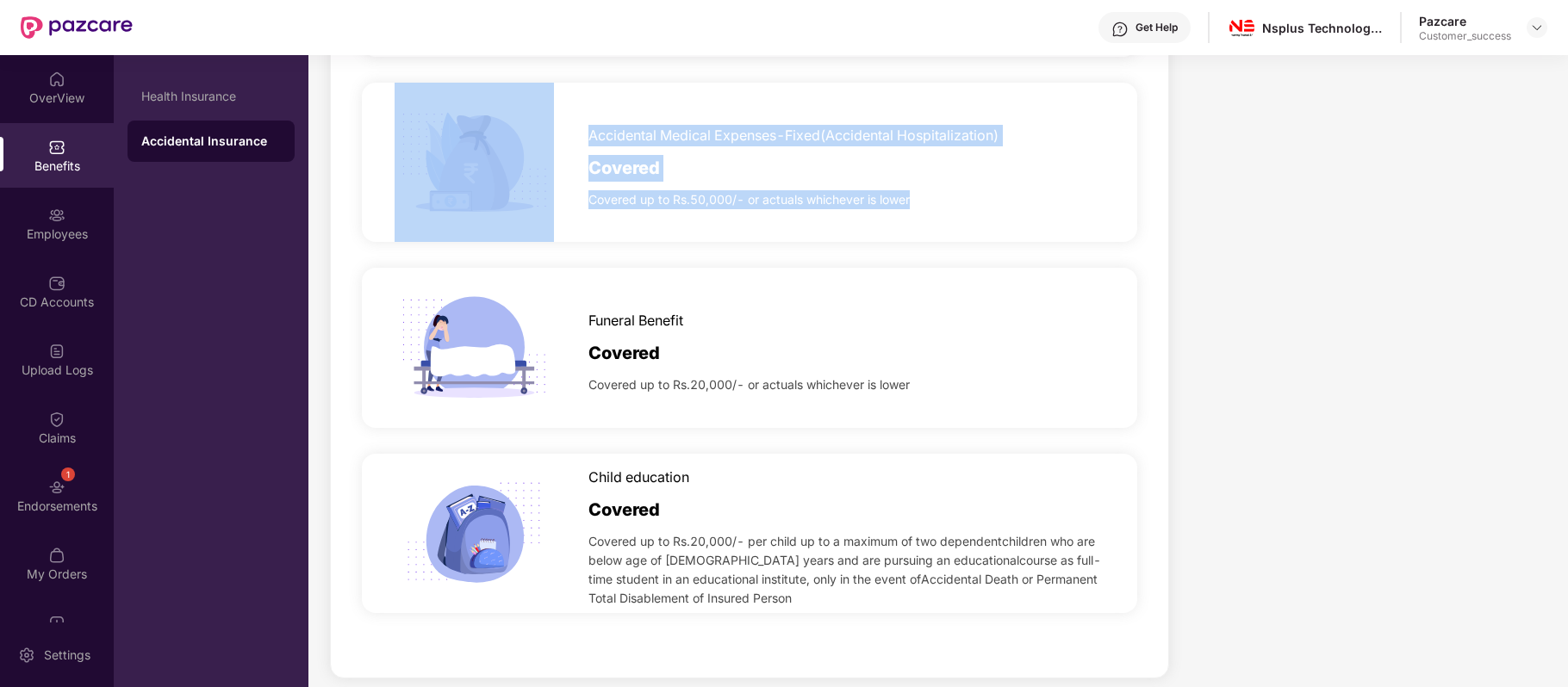
scroll to position [904, 0]
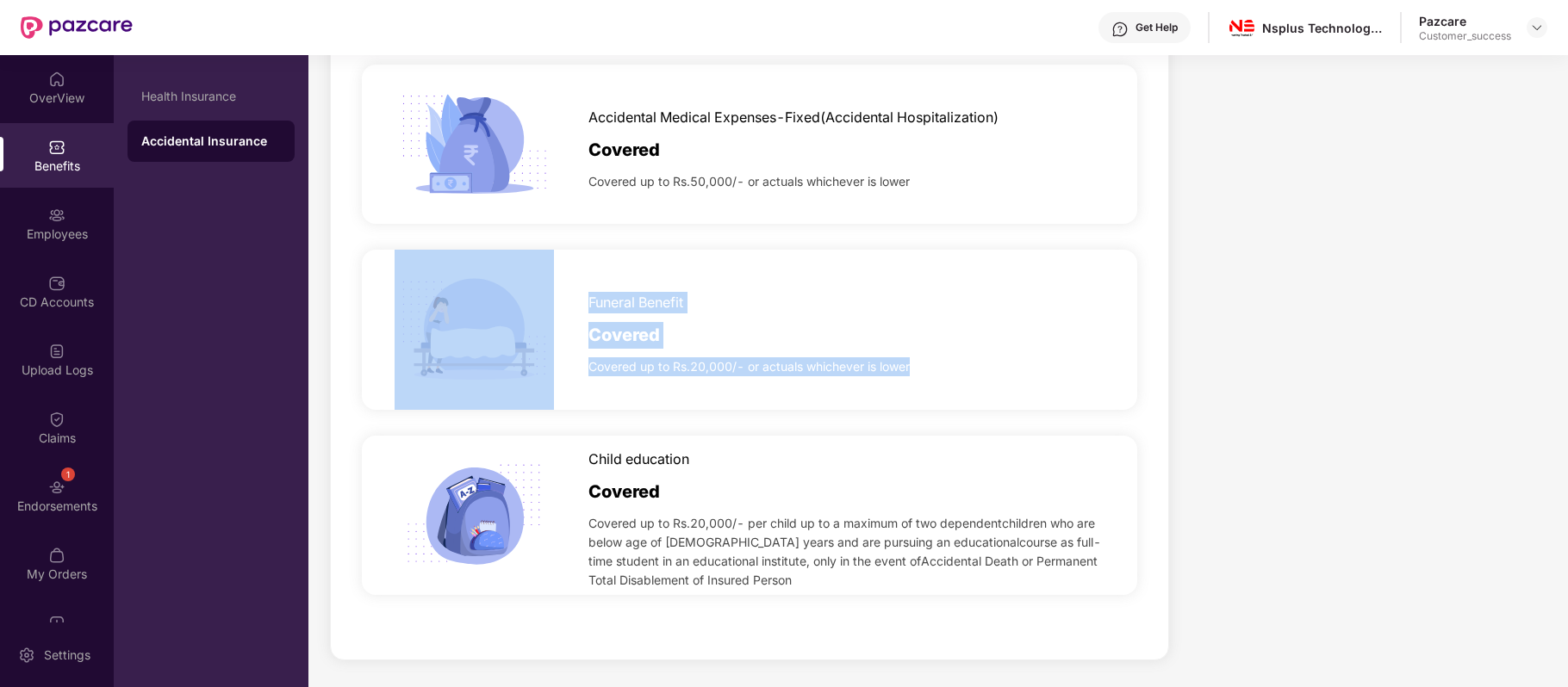
drag, startPoint x: 924, startPoint y: 364, endPoint x: 581, endPoint y: 297, distance: 349.5
click at [581, 297] on div "Funeral Benefit Covered Covered up to Rs.20,000/- or actuals whichever is lower" at bounding box center [749, 329] width 775 height 159
copy div "Funeral Benefit Covered Covered up to Rs.20,000/- or actuals whichever is lower"
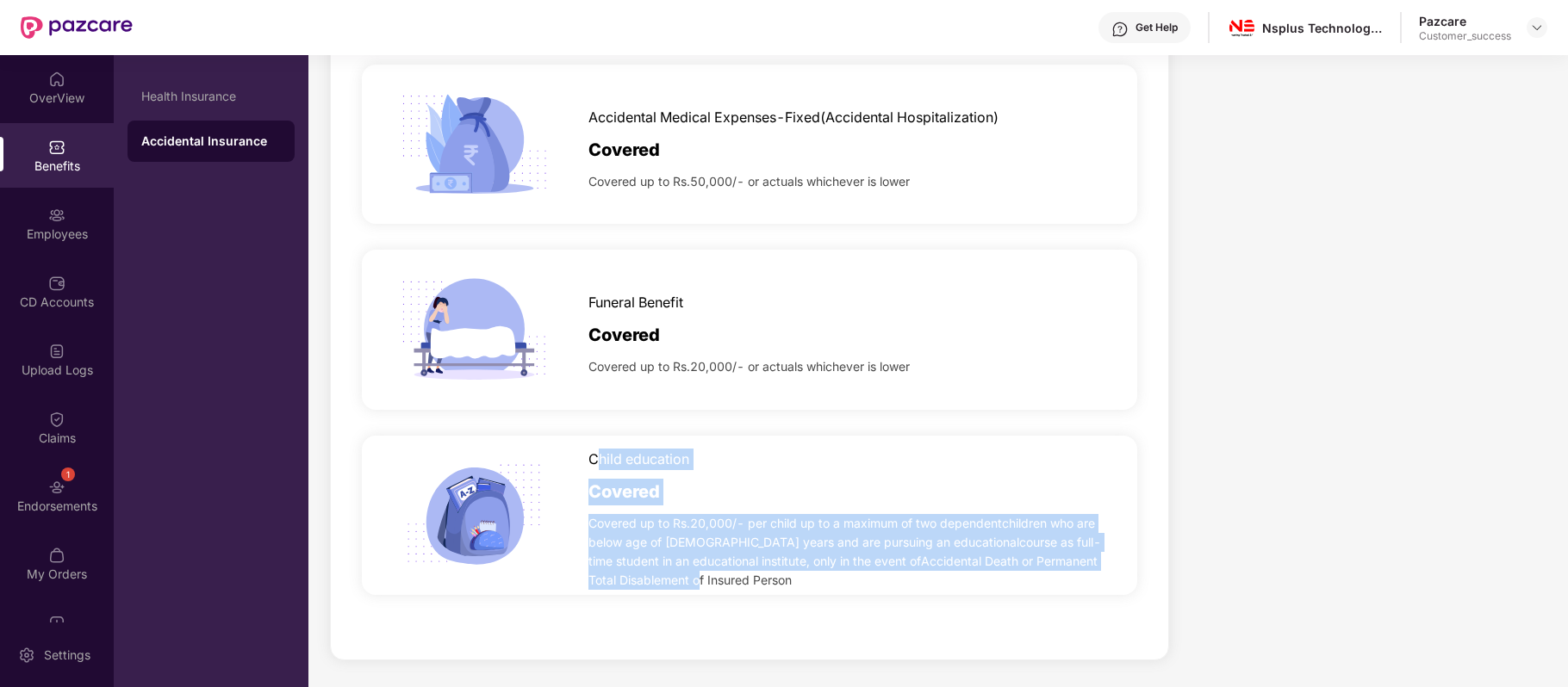
drag, startPoint x: 699, startPoint y: 583, endPoint x: 594, endPoint y: 465, distance: 158.0
click at [594, 465] on div "Child education Covered Covered up to Rs.20,000/- per child up to a maximum of …" at bounding box center [847, 515] width 517 height 151
copy div "Child education Covered Covered up to Rs.20,000/- per child up to a maximum of …"
click at [475, 128] on img at bounding box center [475, 144] width 159 height 159
click at [782, 460] on div "Child education" at bounding box center [847, 455] width 517 height 30
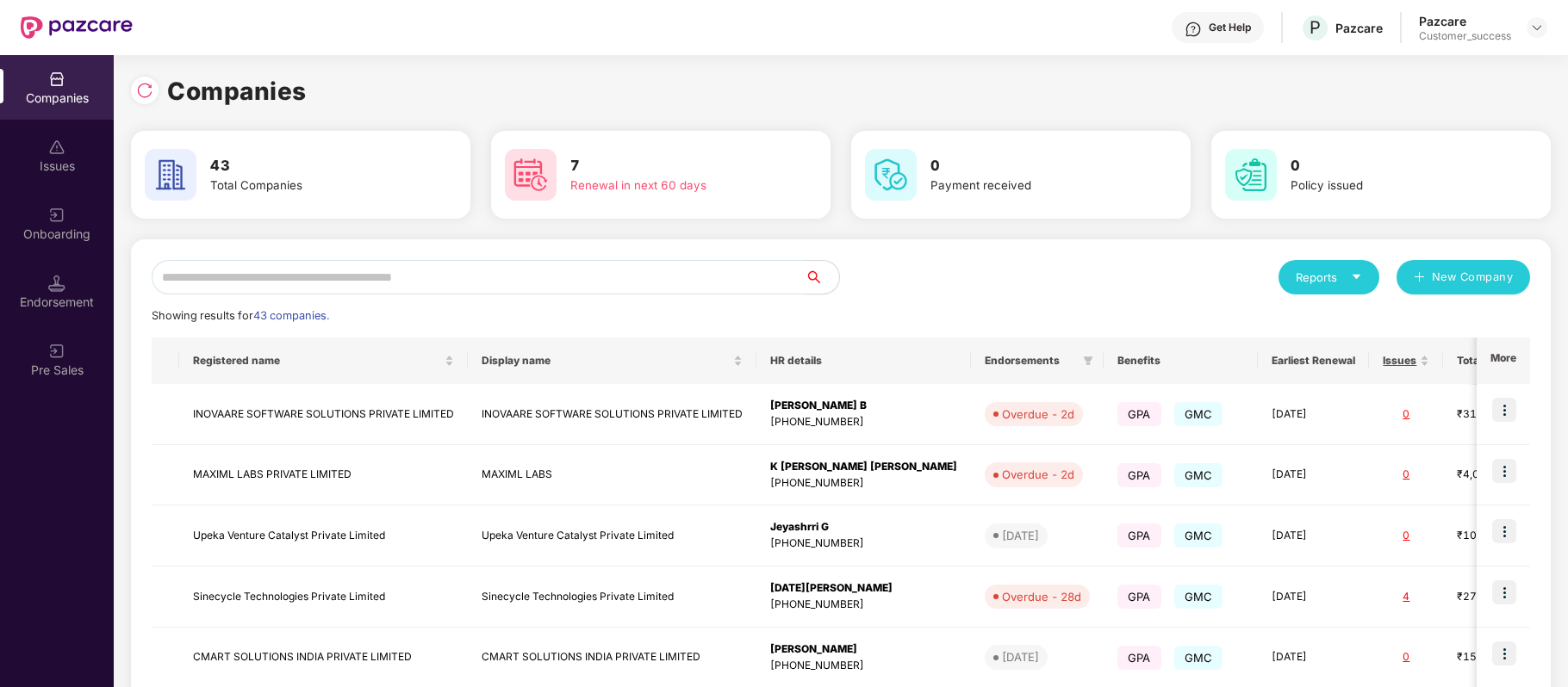
click at [48, 219] on img at bounding box center [56, 215] width 17 height 17
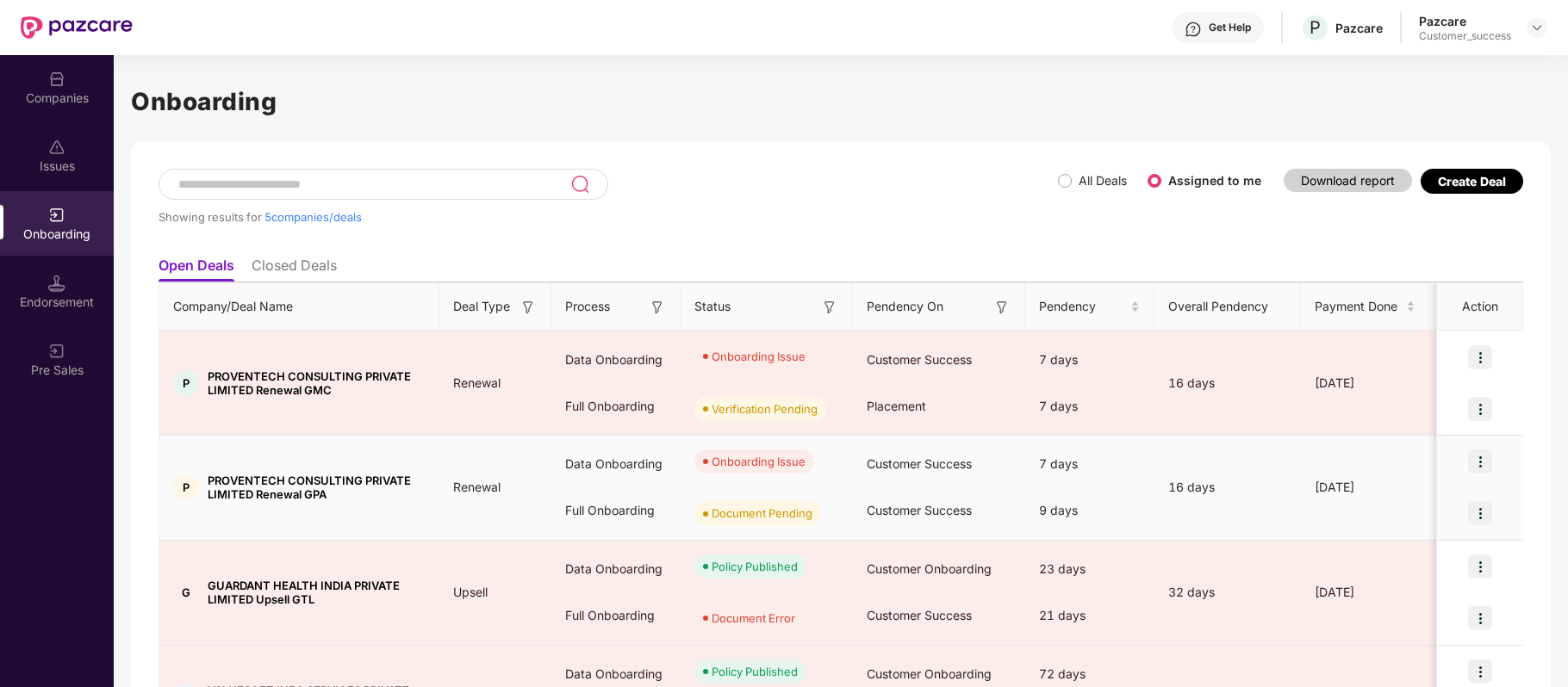
click at [1479, 508] on img at bounding box center [1479, 513] width 24 height 24
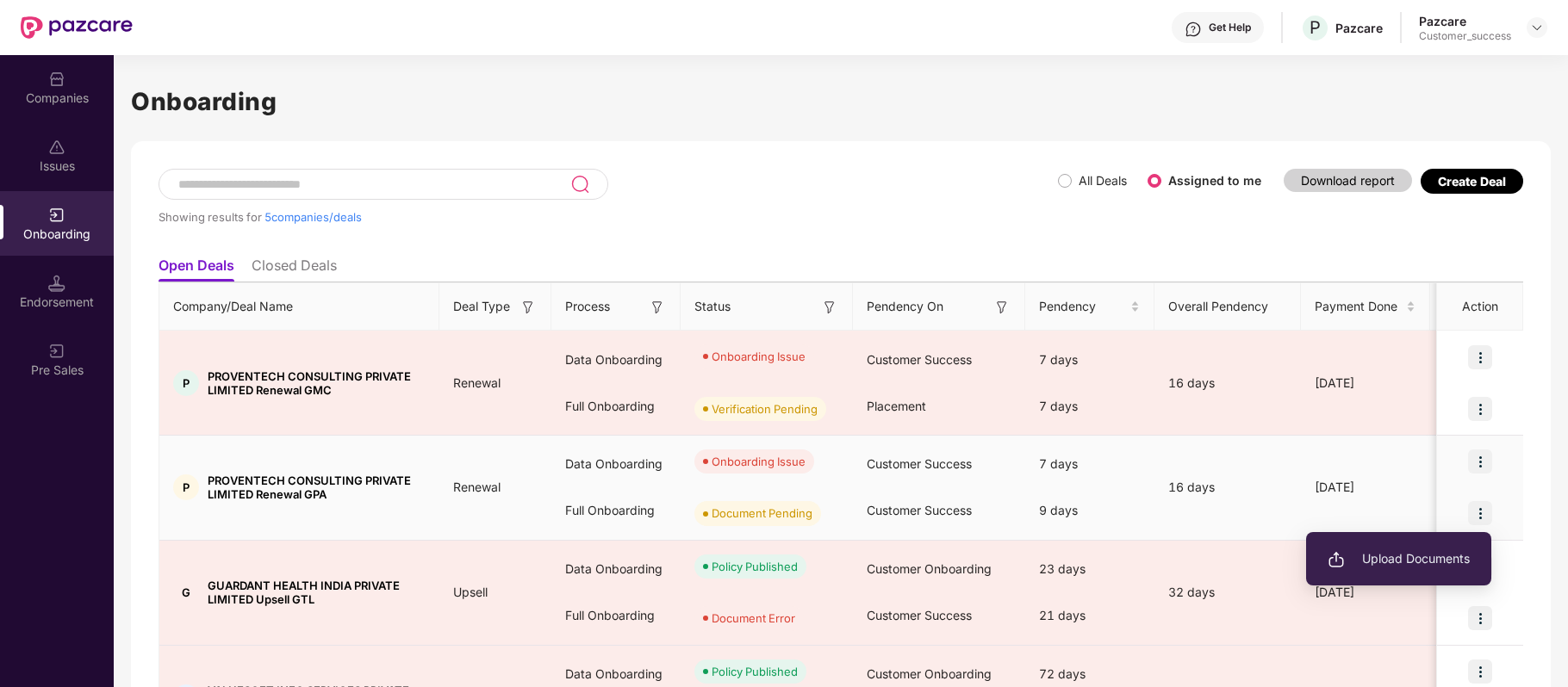
click at [1408, 552] on span "Upload Documents" at bounding box center [1398, 559] width 143 height 19
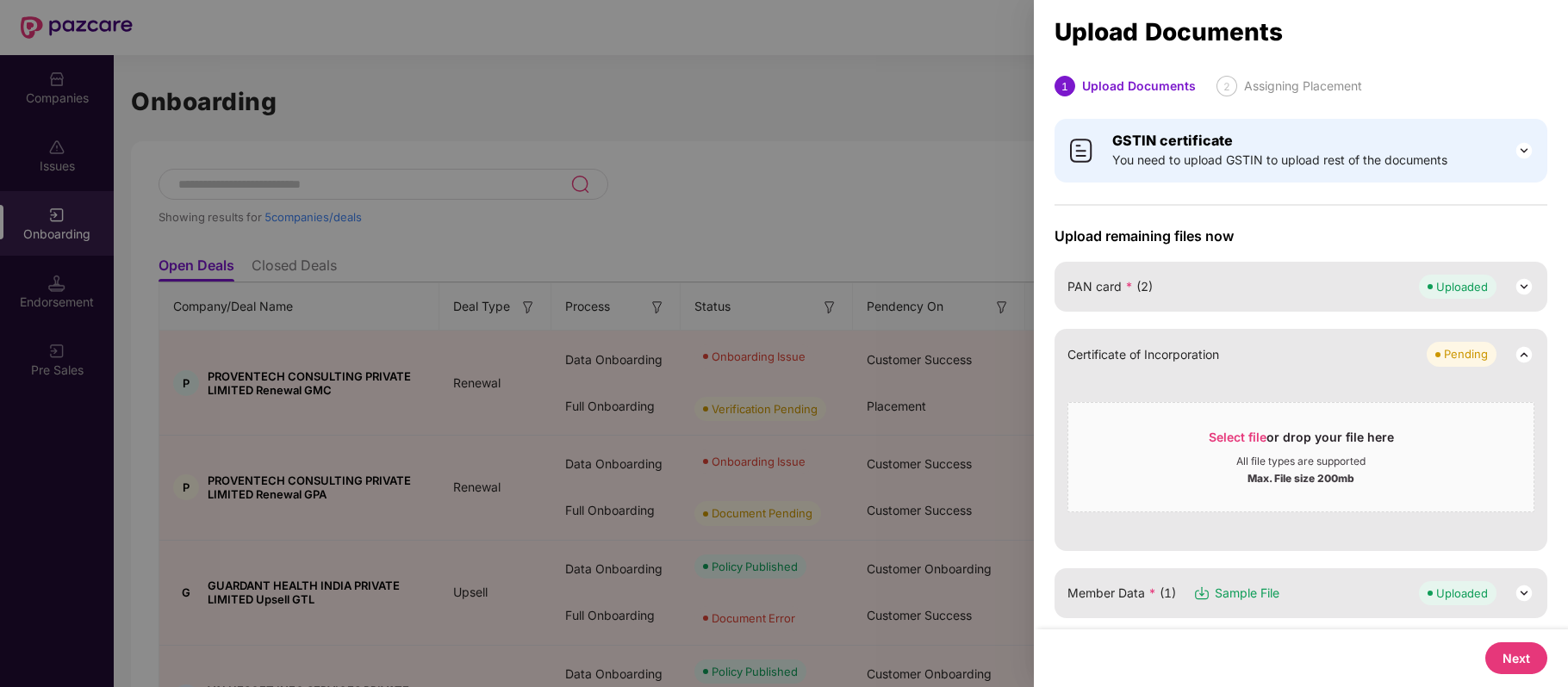
click at [1513, 293] on img at bounding box center [1523, 286] width 20 height 20
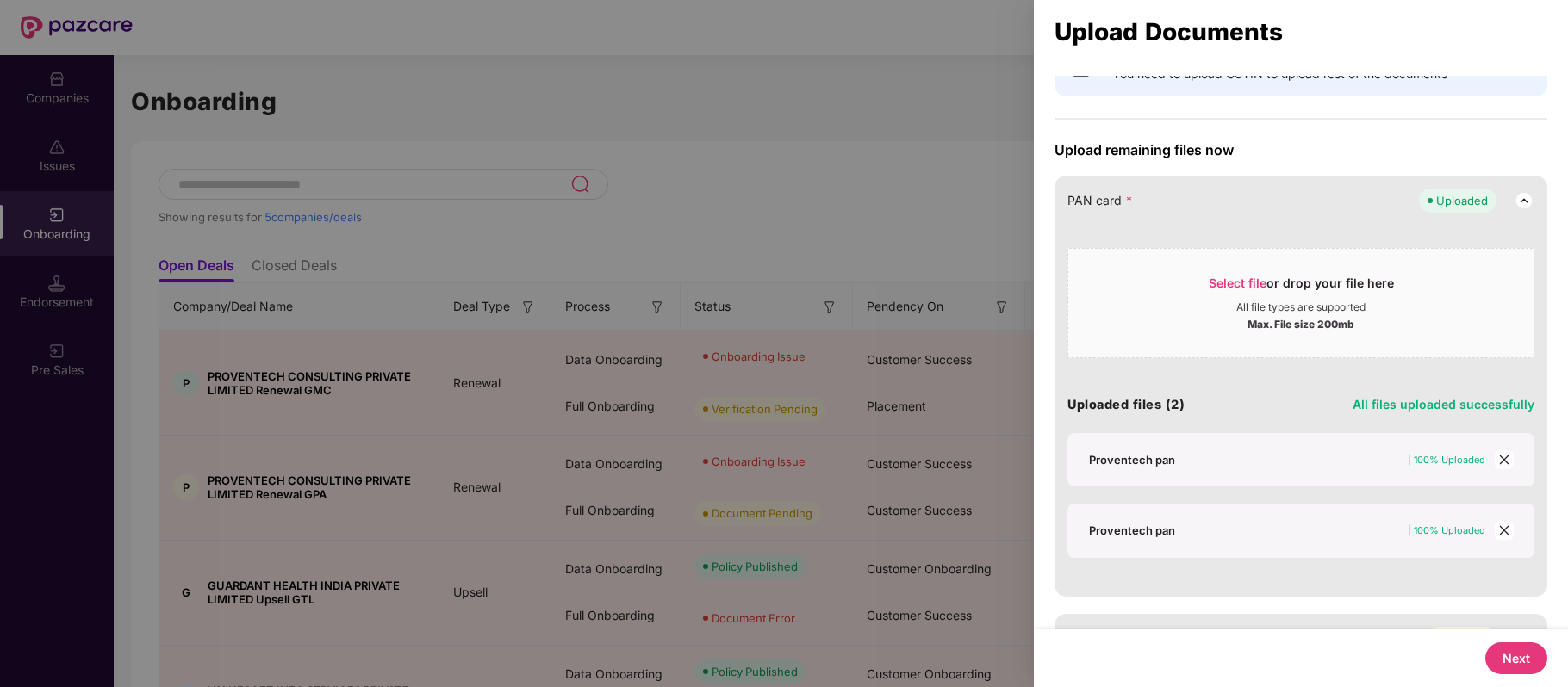
scroll to position [0, 0]
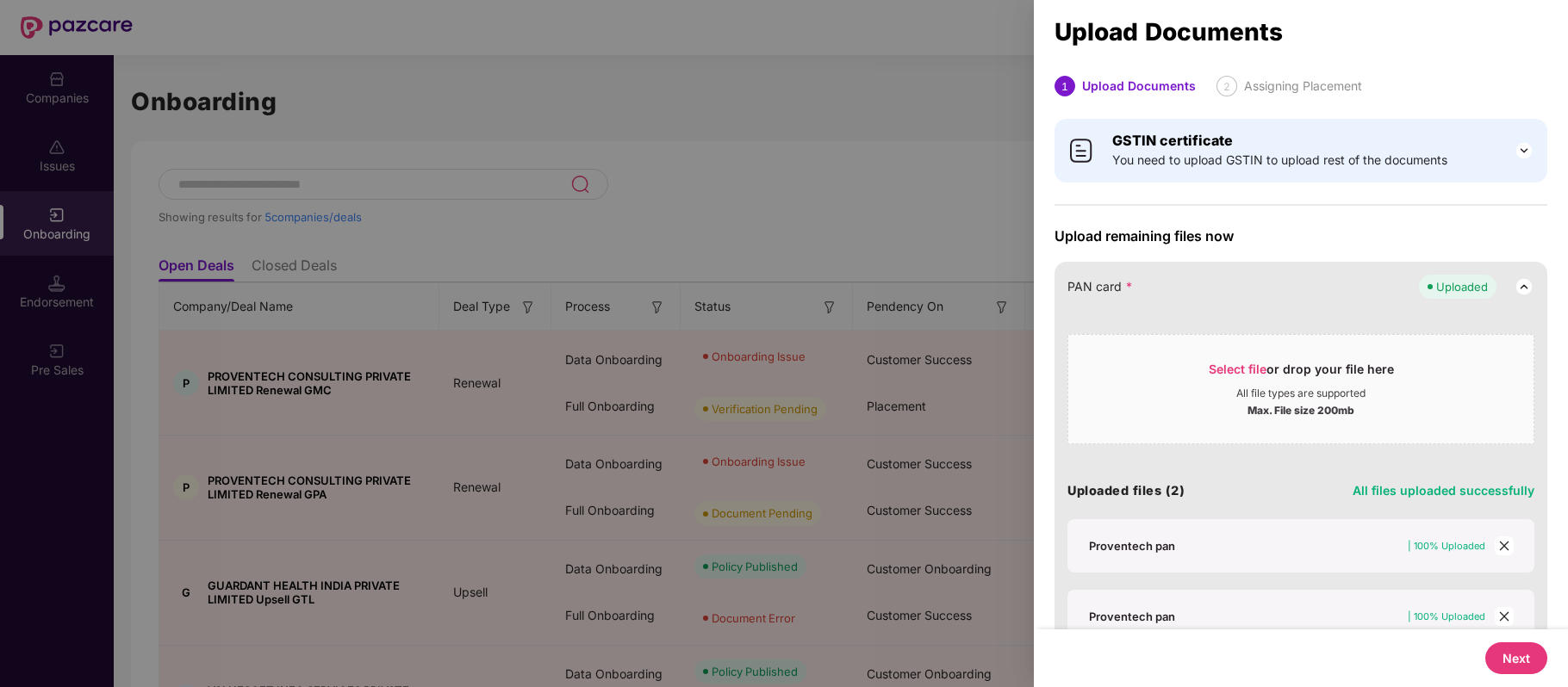
click at [984, 59] on div at bounding box center [784, 344] width 1568 height 687
